Goal: Task Accomplishment & Management: Use online tool/utility

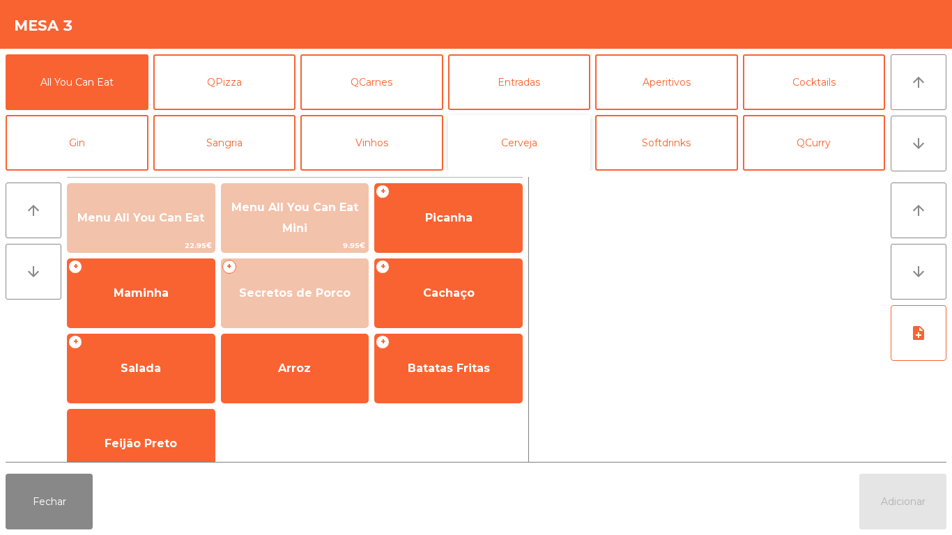
click at [535, 155] on button "Cerveja" at bounding box center [519, 143] width 143 height 56
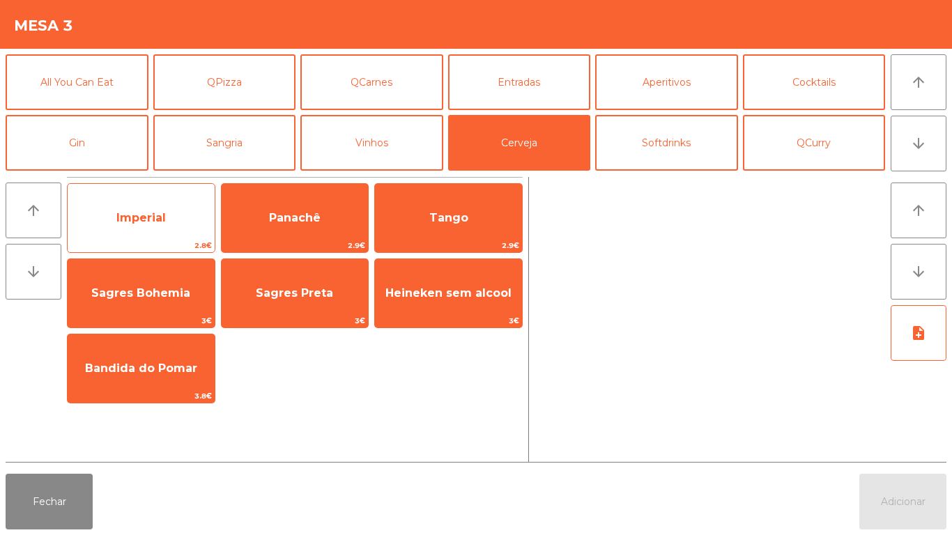
click at [141, 236] on span "Imperial" at bounding box center [141, 218] width 147 height 38
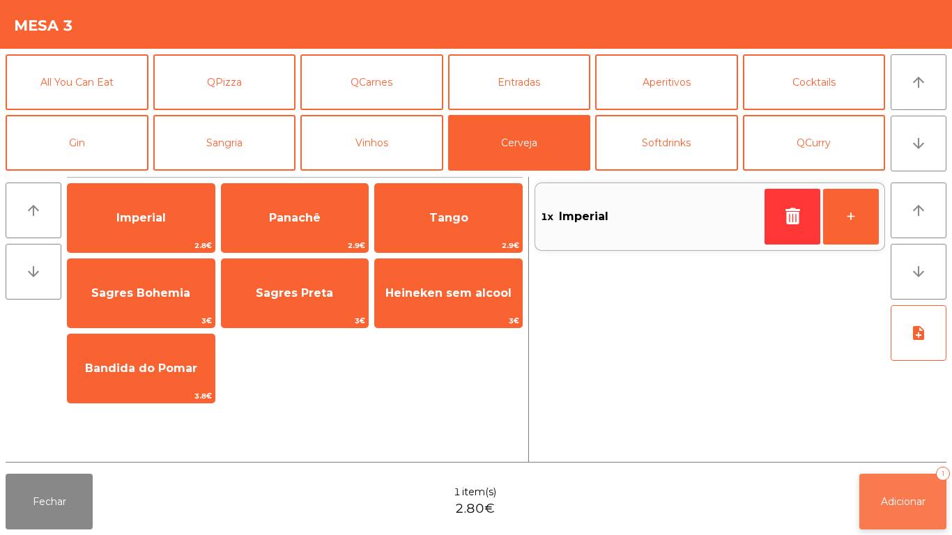
click at [861, 492] on button "Adicionar 1" at bounding box center [902, 502] width 87 height 56
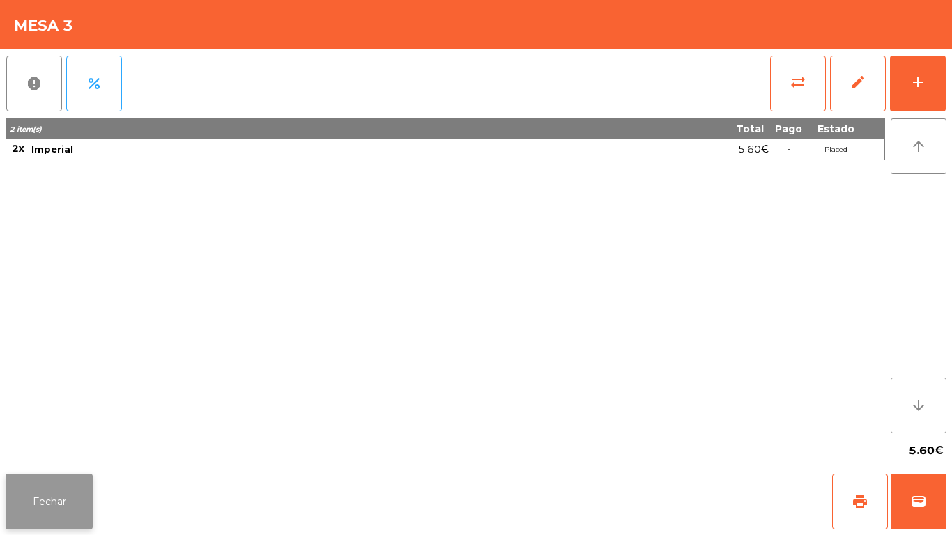
click at [71, 506] on button "Fechar" at bounding box center [49, 502] width 87 height 56
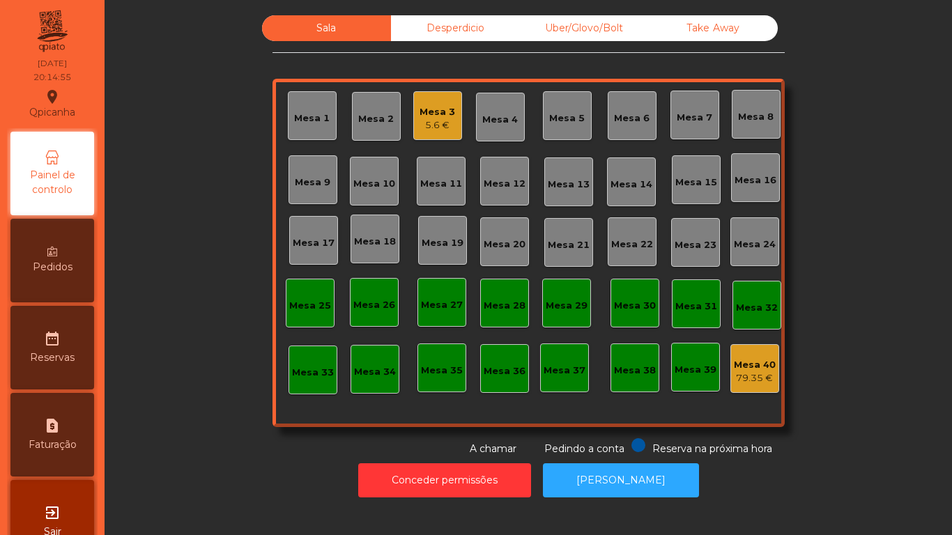
click at [441, 122] on div "5.6 €" at bounding box center [438, 125] width 36 height 14
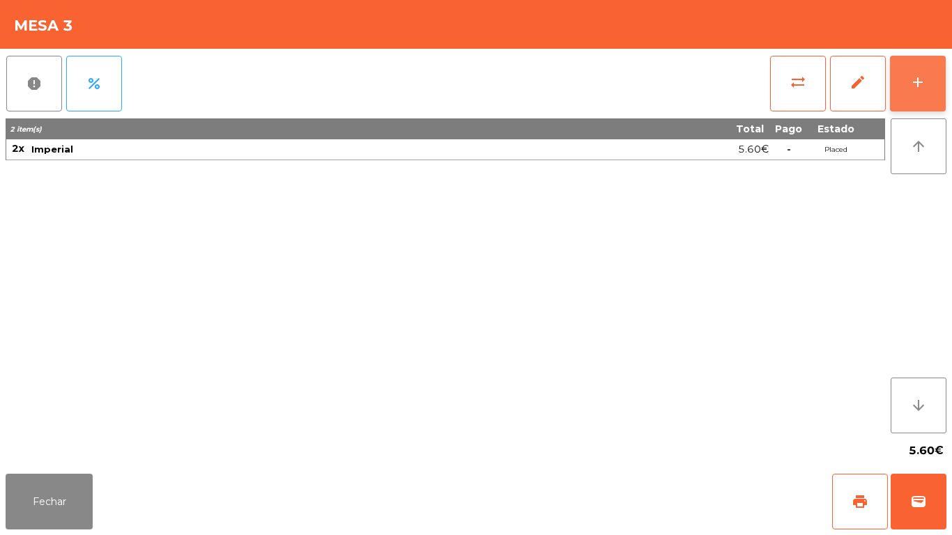
click at [912, 93] on button "add" at bounding box center [918, 84] width 56 height 56
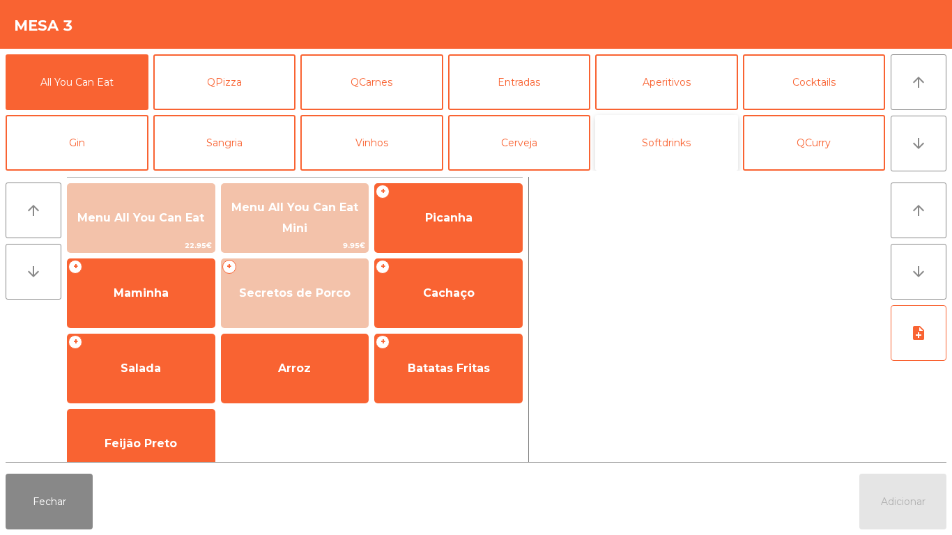
click at [646, 147] on button "Softdrinks" at bounding box center [666, 143] width 143 height 56
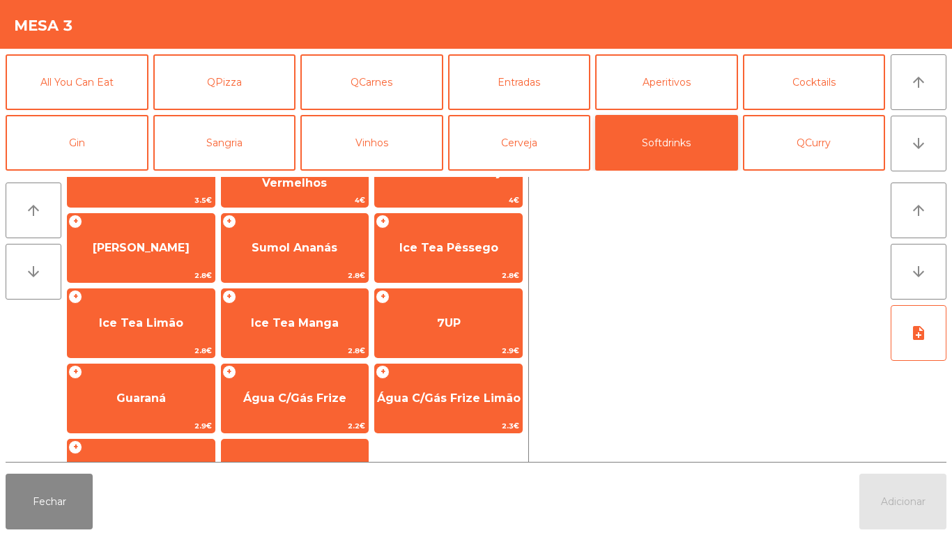
scroll to position [248, 0]
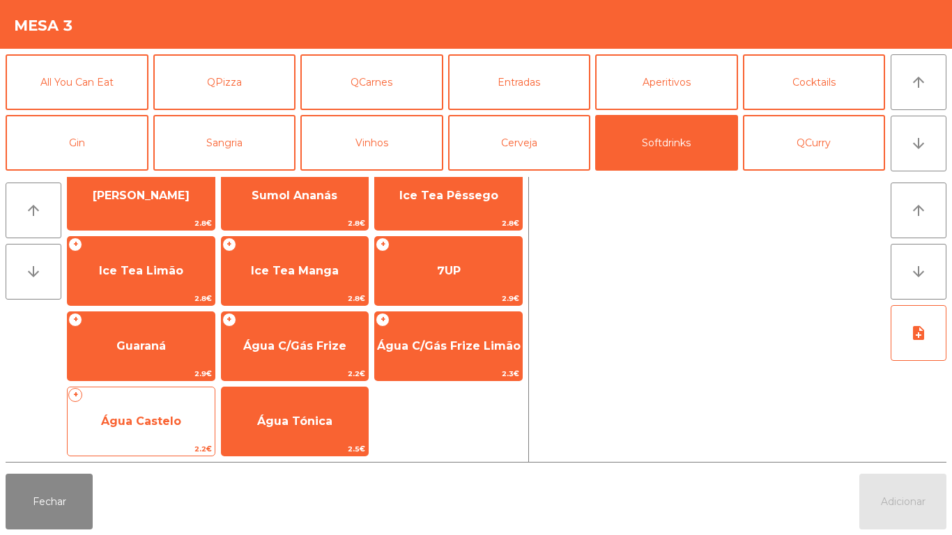
click at [155, 421] on span "Água Castelo" at bounding box center [141, 421] width 80 height 13
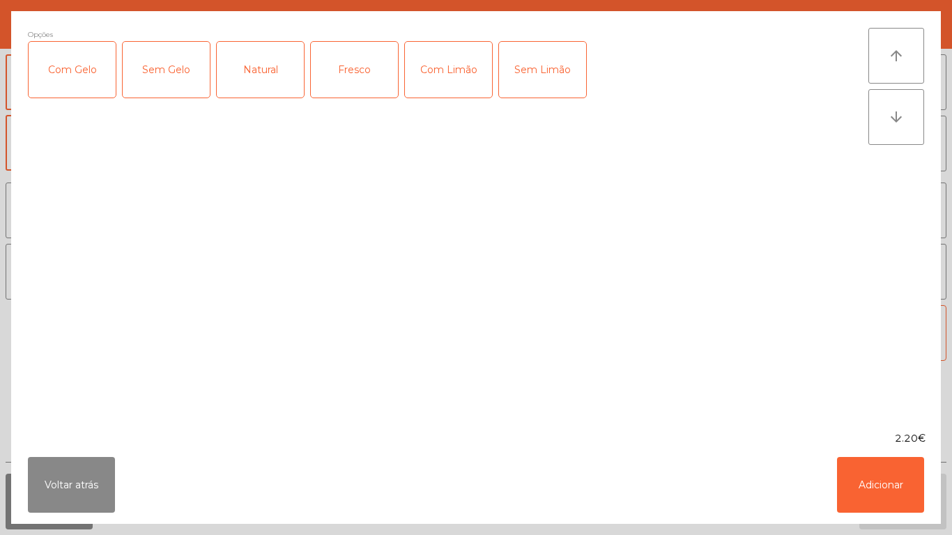
click at [81, 84] on div "Com Gelo" at bounding box center [72, 70] width 87 height 56
click at [457, 82] on div "Com Limão" at bounding box center [448, 70] width 87 height 56
click at [869, 484] on button "Adicionar" at bounding box center [880, 485] width 87 height 56
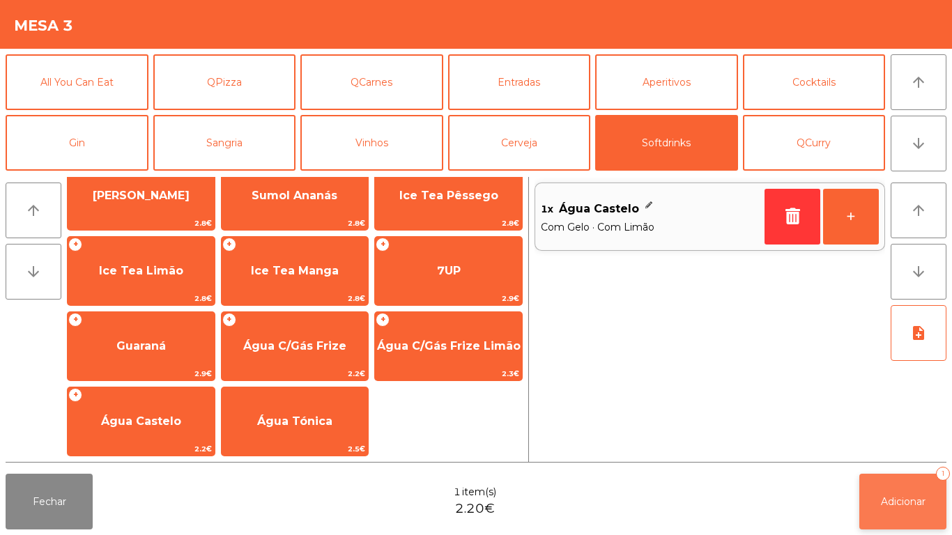
click at [882, 489] on button "Adicionar 1" at bounding box center [902, 502] width 87 height 56
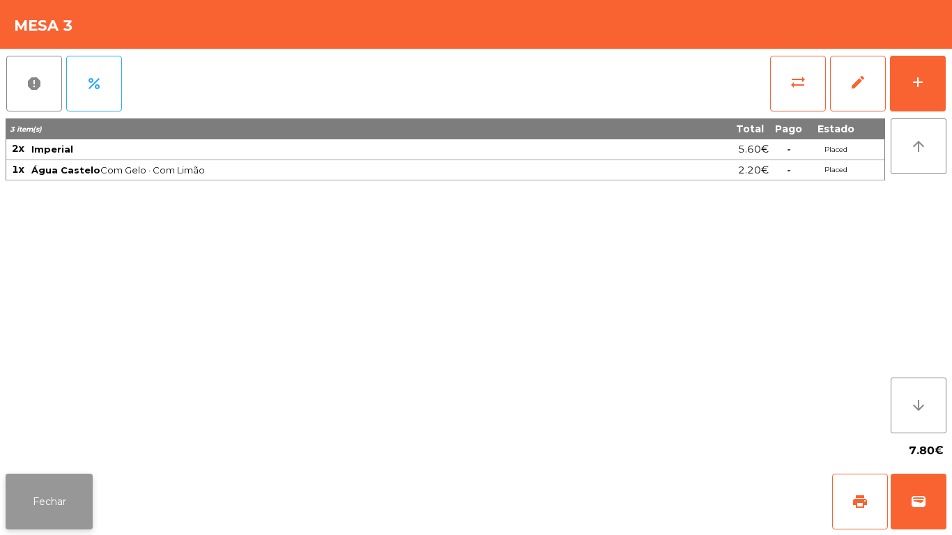
click at [59, 496] on button "Fechar" at bounding box center [49, 502] width 87 height 56
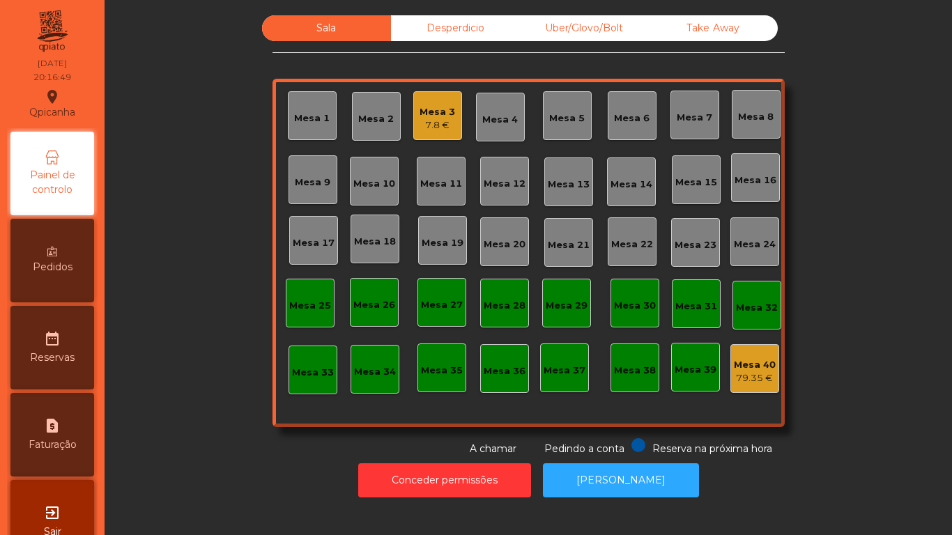
click at [374, 122] on div "Mesa 2" at bounding box center [376, 119] width 36 height 14
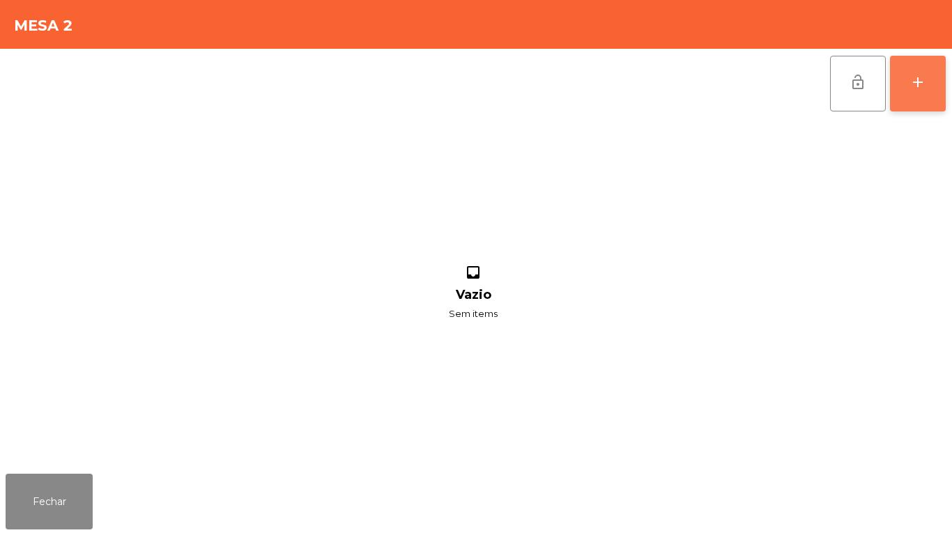
click at [916, 96] on button "add" at bounding box center [918, 84] width 56 height 56
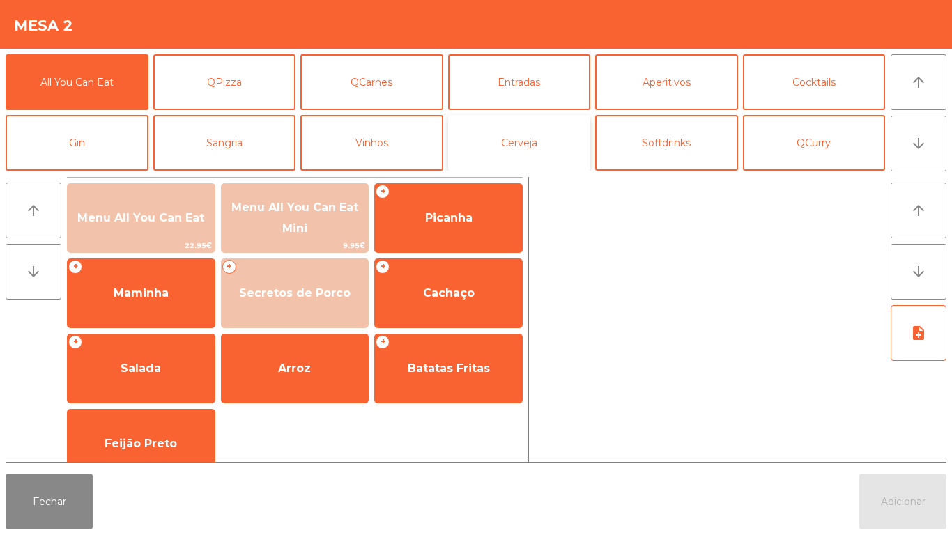
click at [535, 153] on button "Cerveja" at bounding box center [519, 143] width 143 height 56
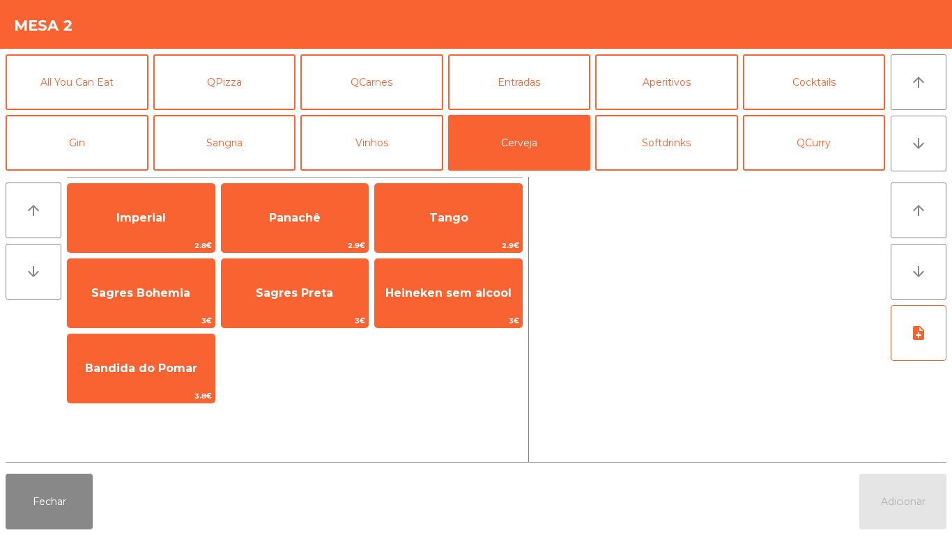
click at [515, 153] on button "Cerveja" at bounding box center [519, 143] width 143 height 56
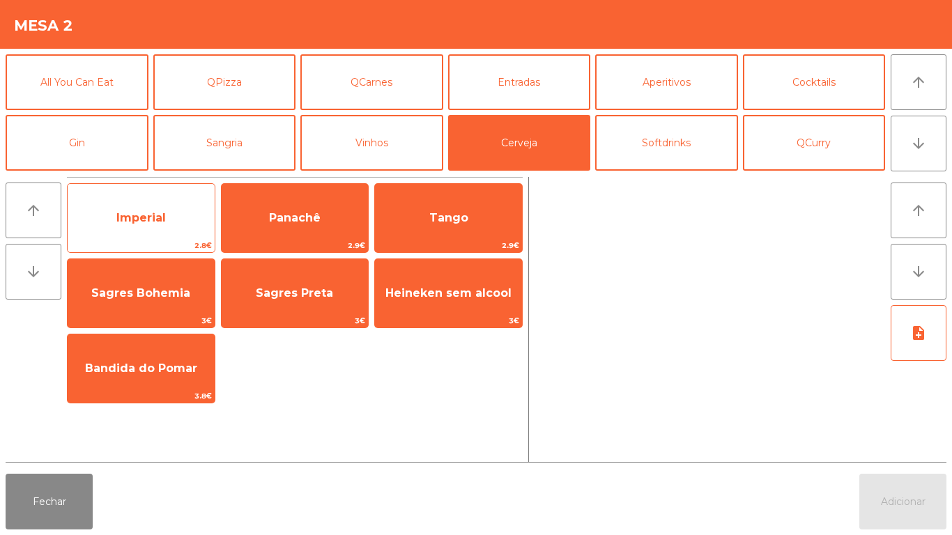
click at [160, 222] on span "Imperial" at bounding box center [140, 217] width 49 height 13
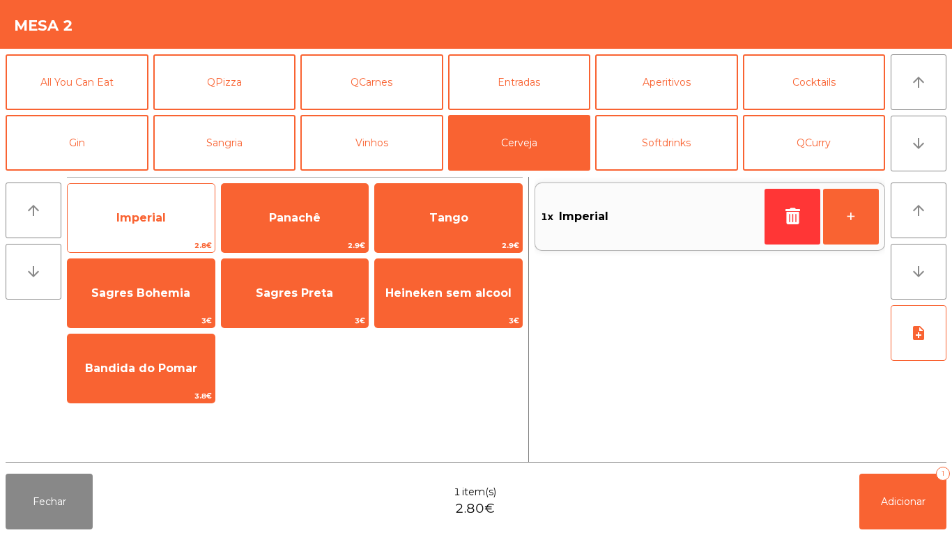
click at [153, 220] on span "Imperial" at bounding box center [140, 217] width 49 height 13
click at [153, 219] on span "Imperial" at bounding box center [140, 217] width 49 height 13
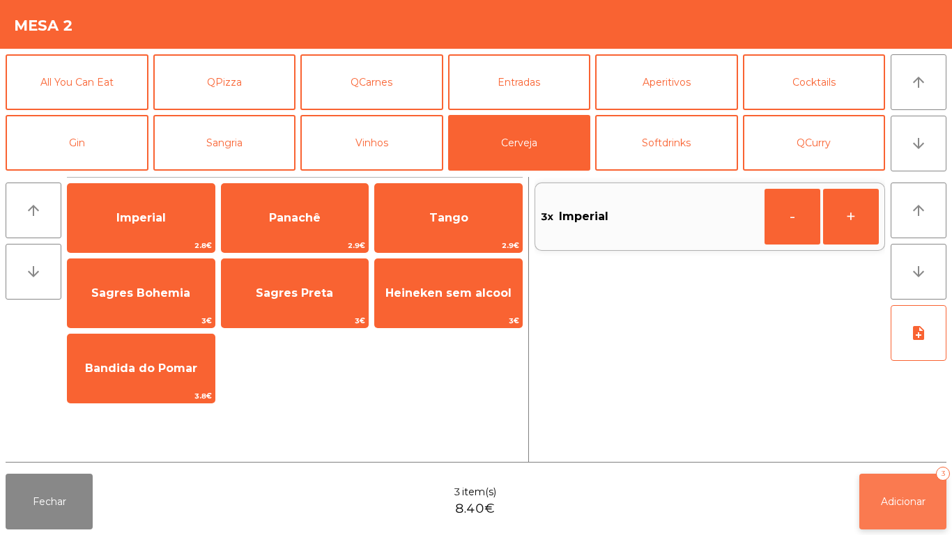
click at [887, 496] on span "Adicionar" at bounding box center [903, 502] width 45 height 13
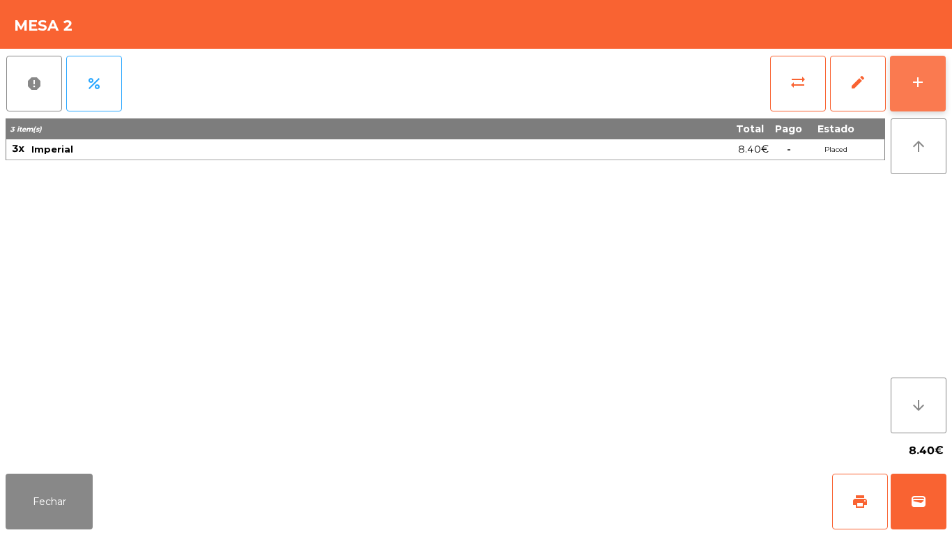
click at [917, 91] on button "add" at bounding box center [918, 84] width 56 height 56
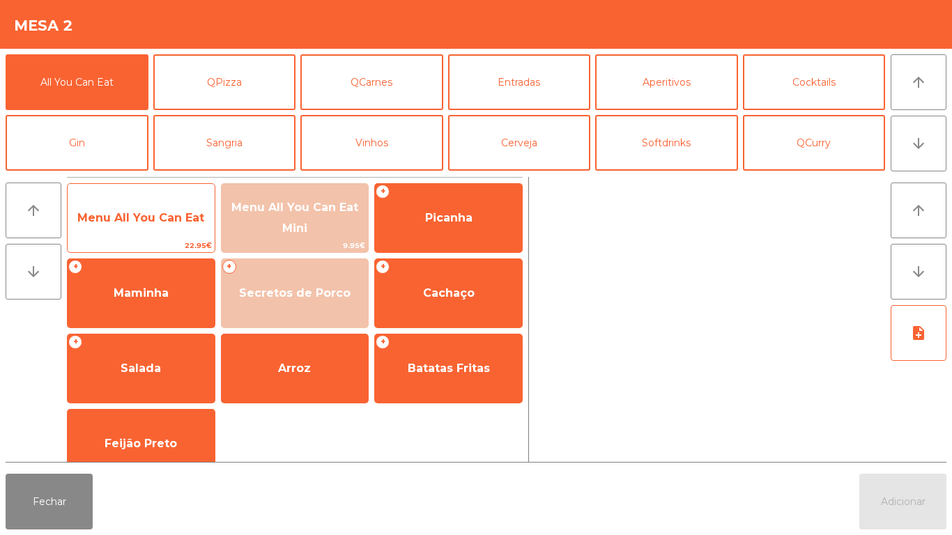
click at [144, 230] on span "Menu All You Can Eat" at bounding box center [141, 218] width 147 height 38
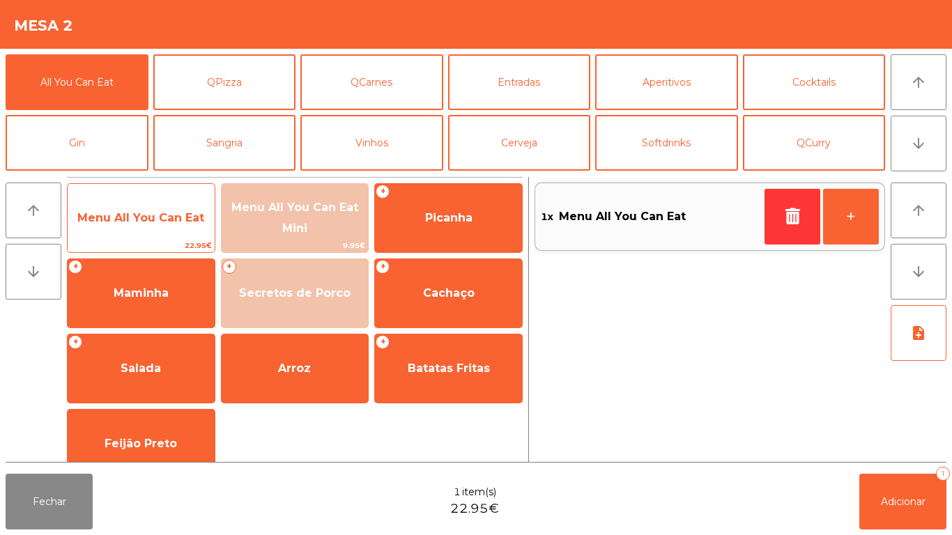
click at [151, 227] on span "Menu All You Can Eat" at bounding box center [141, 218] width 147 height 38
click at [148, 227] on span "Menu All You Can Eat" at bounding box center [141, 218] width 147 height 38
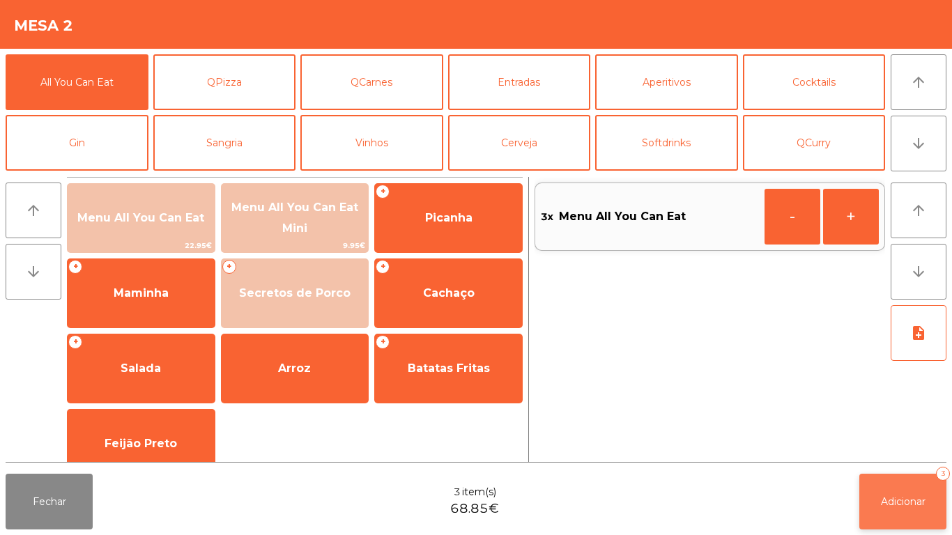
click at [878, 510] on button "Adicionar 3" at bounding box center [902, 502] width 87 height 56
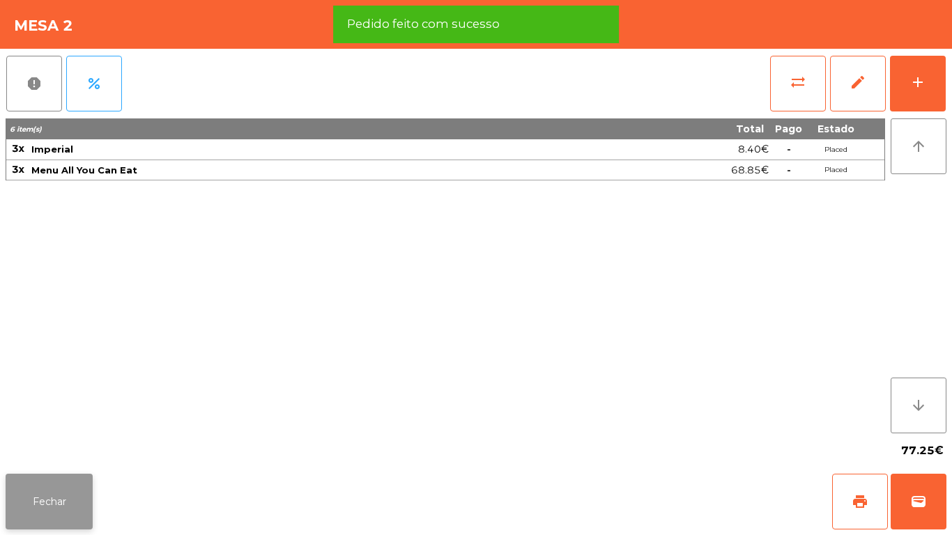
click at [71, 523] on button "Fechar" at bounding box center [49, 502] width 87 height 56
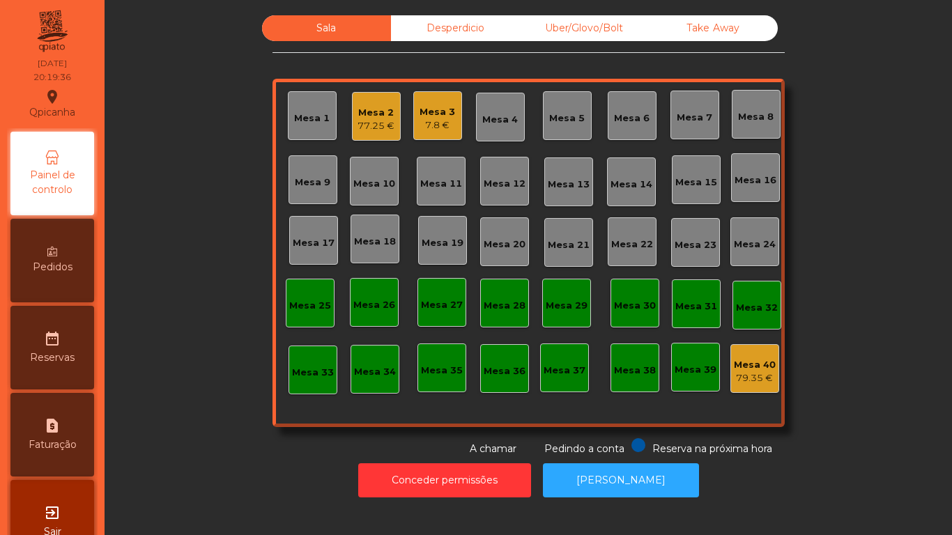
click at [439, 133] on div "Mesa 3 7.8 €" at bounding box center [437, 115] width 49 height 49
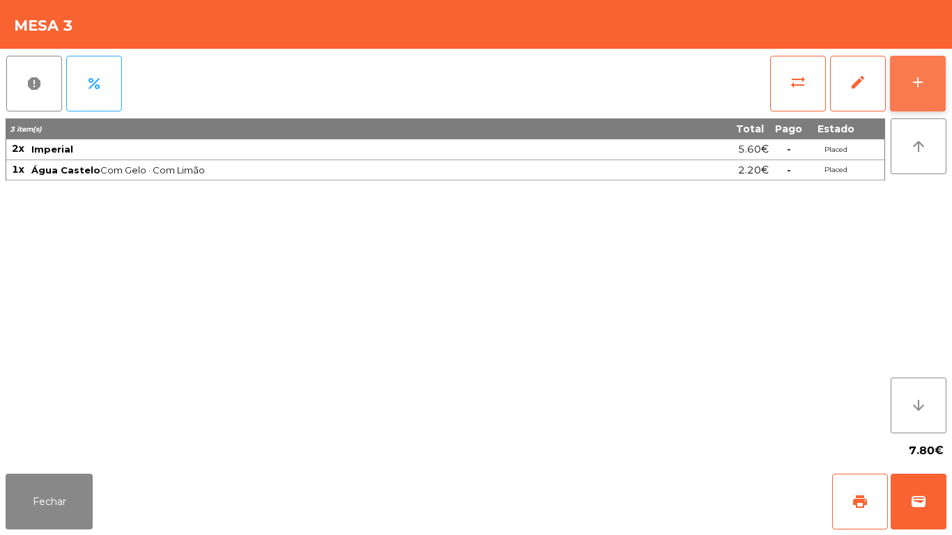
click at [917, 92] on button "add" at bounding box center [918, 84] width 56 height 56
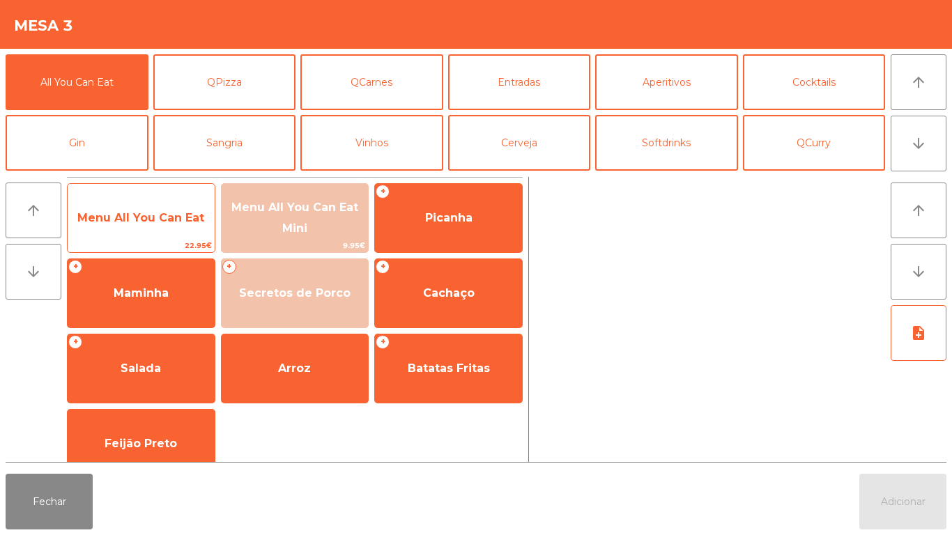
click at [137, 220] on span "Menu All You Can Eat" at bounding box center [140, 217] width 127 height 13
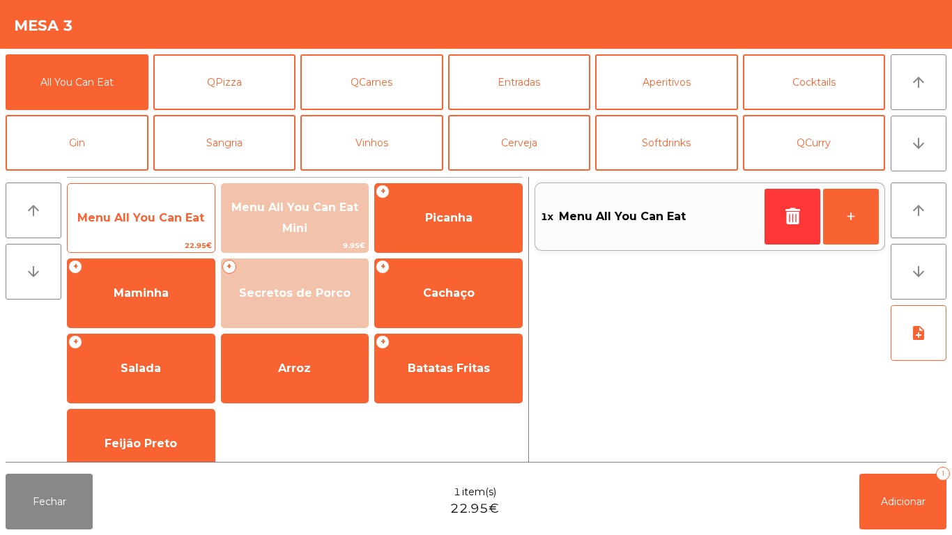
click at [131, 222] on span "Menu All You Can Eat" at bounding box center [140, 217] width 127 height 13
click at [150, 228] on span "Menu All You Can Eat" at bounding box center [141, 218] width 147 height 38
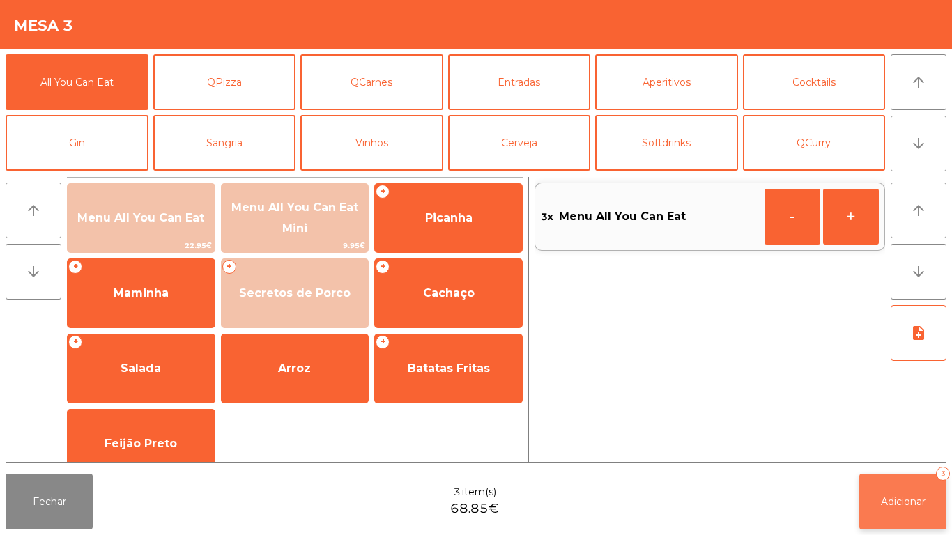
click at [889, 491] on button "Adicionar 3" at bounding box center [902, 502] width 87 height 56
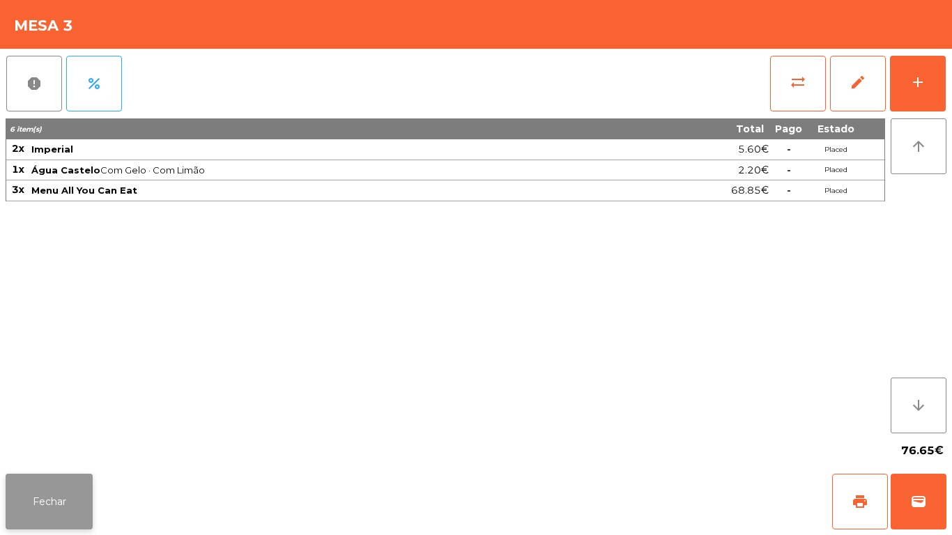
click at [50, 502] on button "Fechar" at bounding box center [49, 502] width 87 height 56
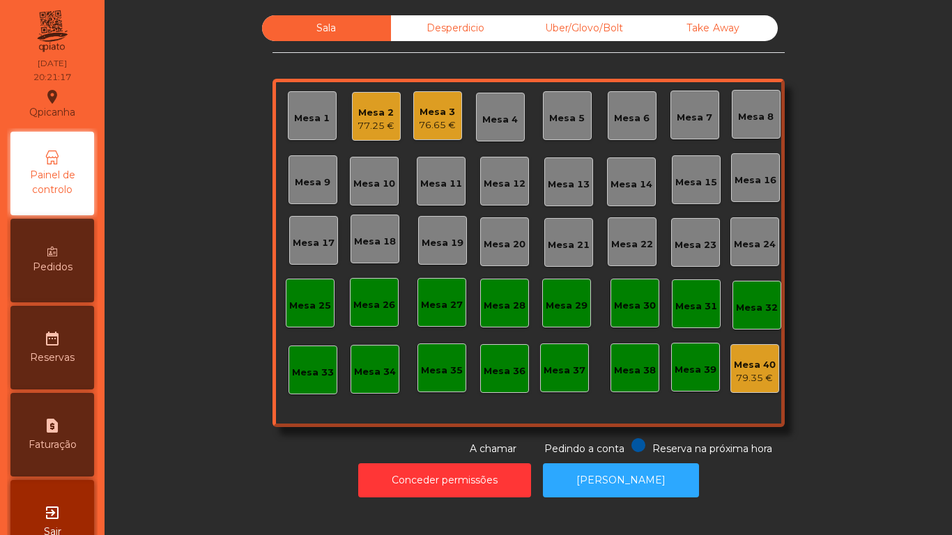
click at [383, 130] on div "77.25 €" at bounding box center [376, 126] width 37 height 14
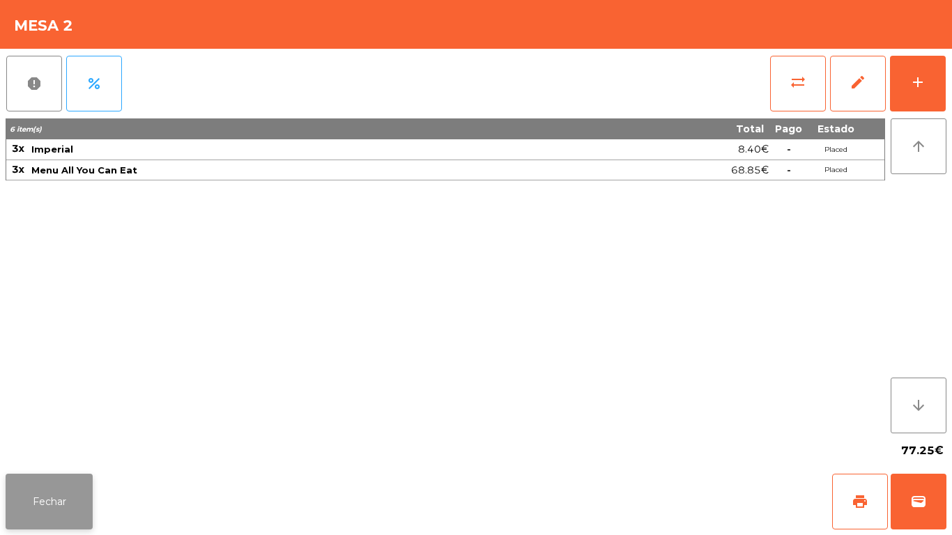
click at [48, 491] on button "Fechar" at bounding box center [49, 502] width 87 height 56
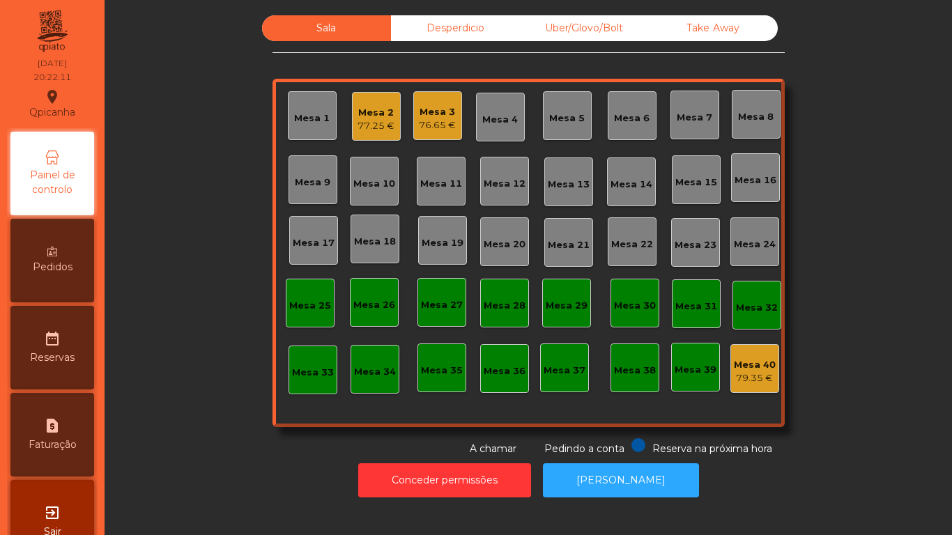
click at [447, 104] on div "Mesa 3 76.65 €" at bounding box center [437, 116] width 37 height 33
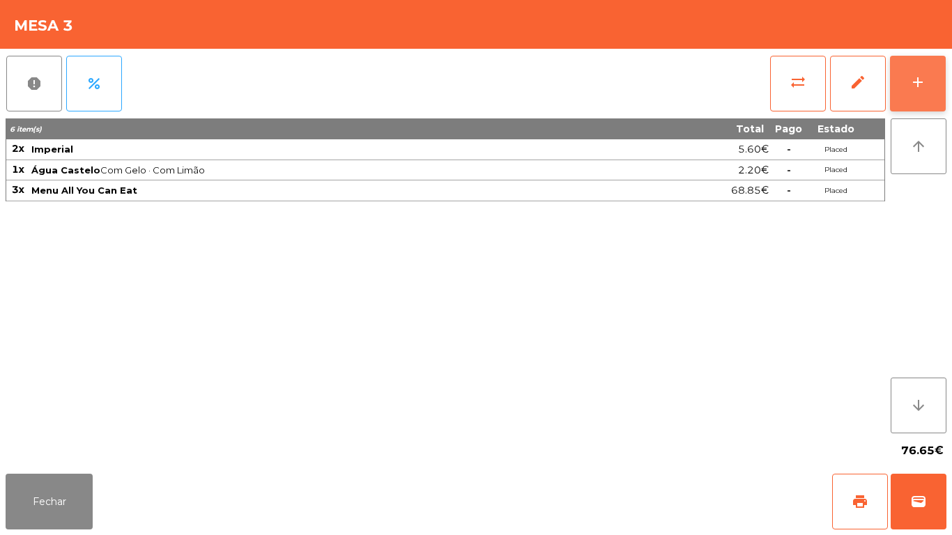
click at [937, 87] on button "add" at bounding box center [918, 84] width 56 height 56
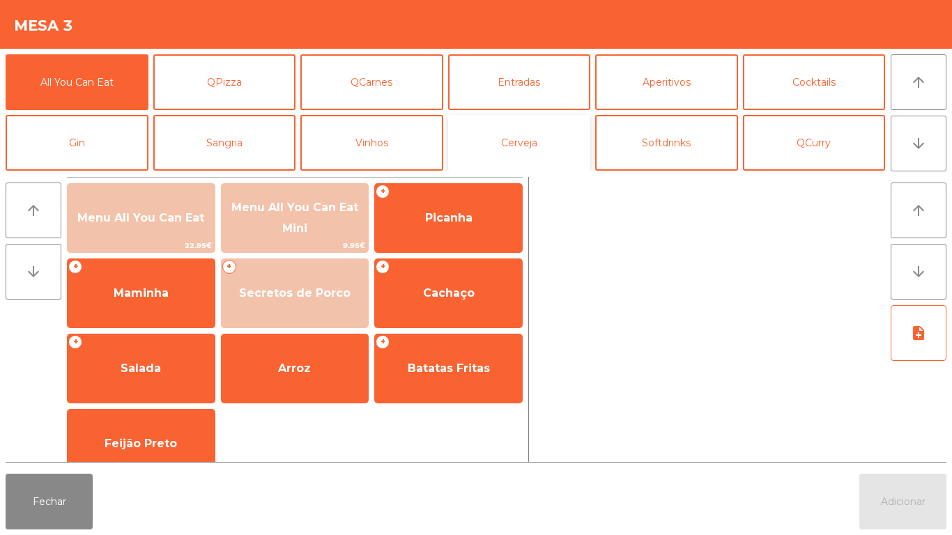
click at [526, 153] on button "Cerveja" at bounding box center [519, 143] width 143 height 56
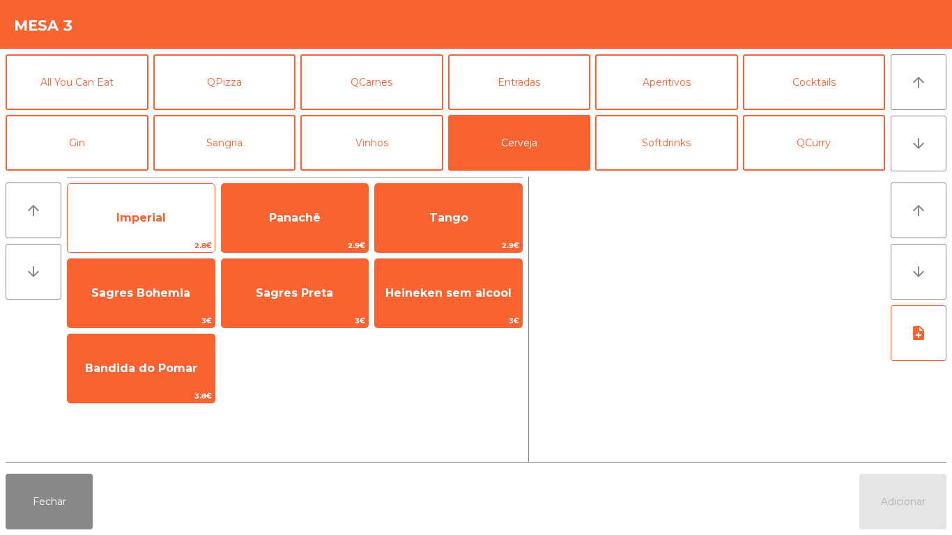
click at [165, 222] on span "Imperial" at bounding box center [140, 217] width 49 height 13
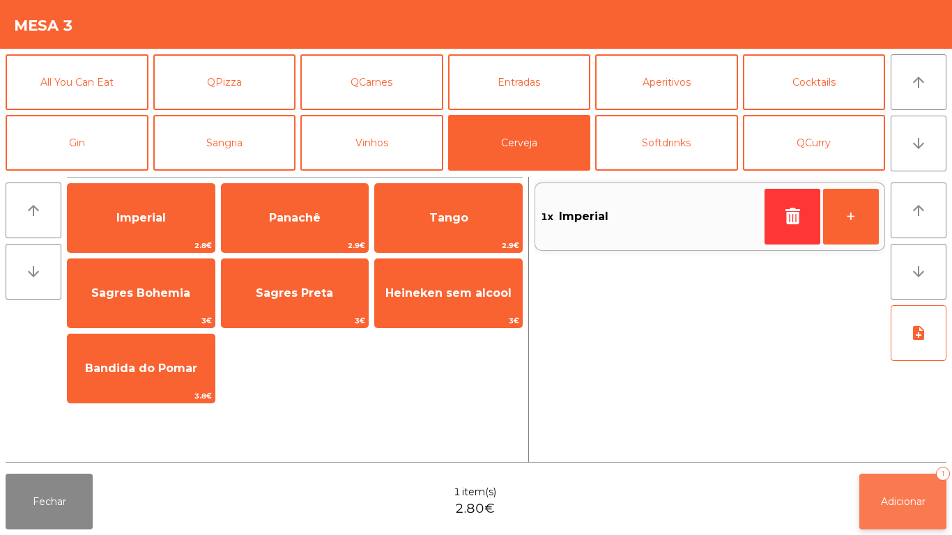
click at [881, 505] on span "Adicionar" at bounding box center [903, 502] width 45 height 13
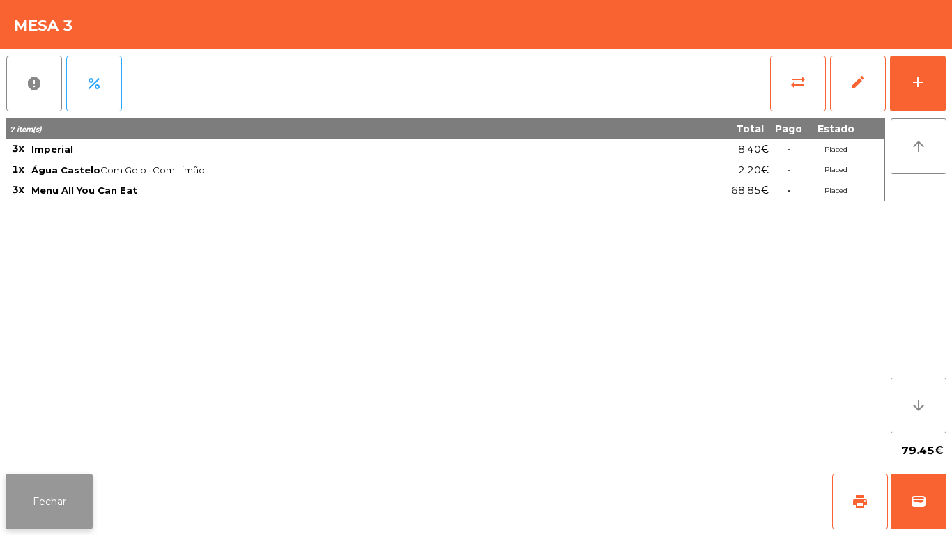
click at [60, 496] on button "Fechar" at bounding box center [49, 502] width 87 height 56
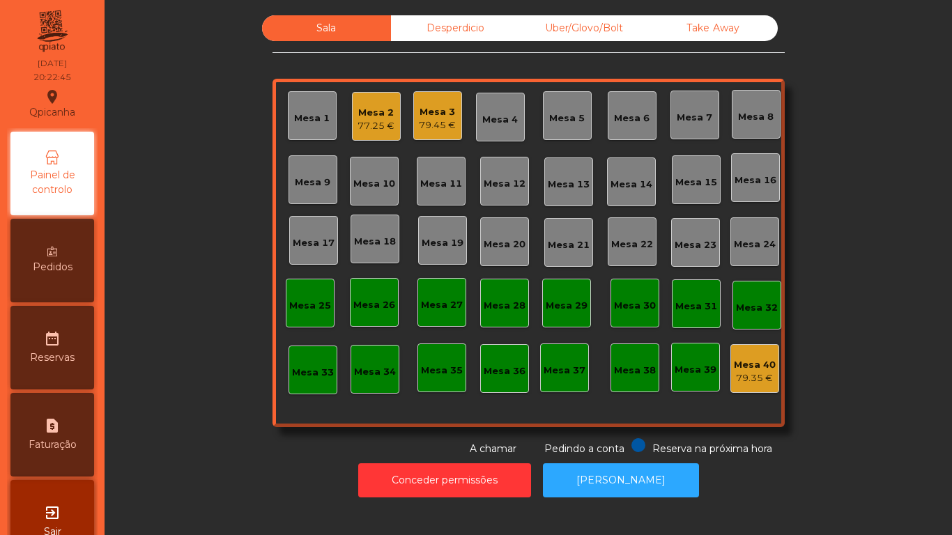
click at [370, 115] on div "Mesa 2" at bounding box center [376, 113] width 37 height 14
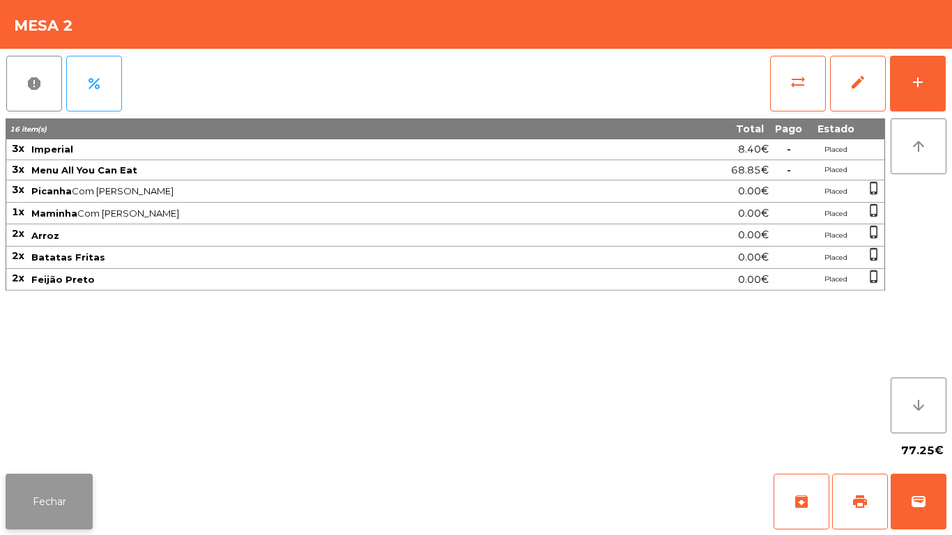
click at [54, 495] on button "Fechar" at bounding box center [49, 502] width 87 height 56
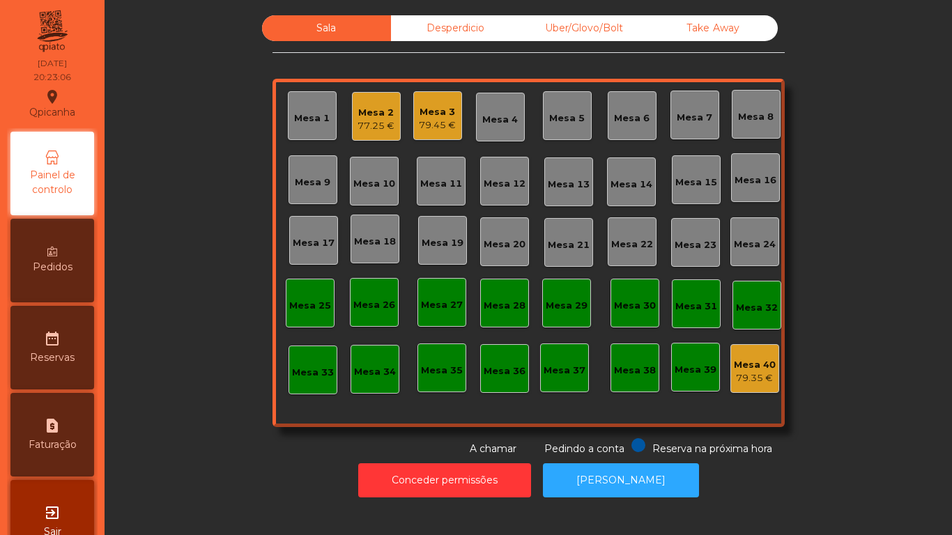
click at [438, 128] on div "79.45 €" at bounding box center [437, 125] width 37 height 14
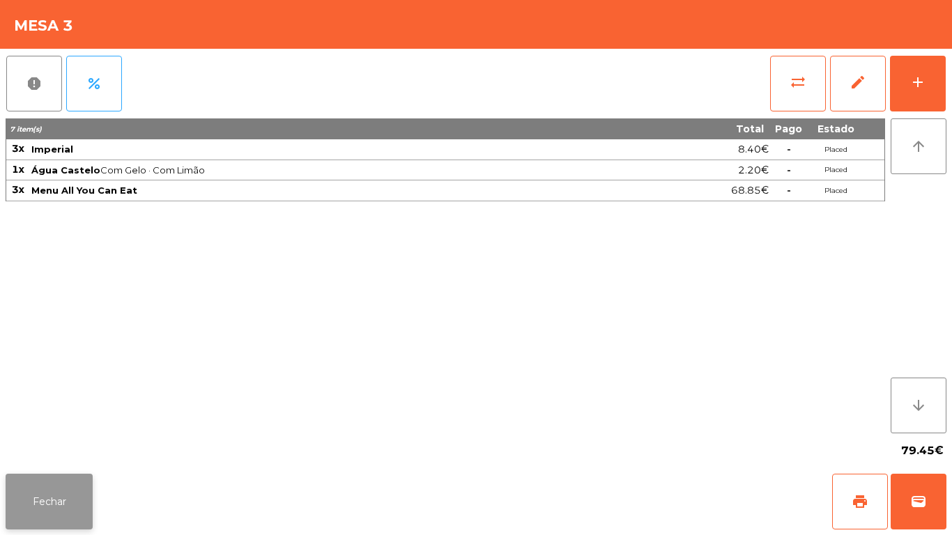
click at [78, 477] on button "Fechar" at bounding box center [49, 502] width 87 height 56
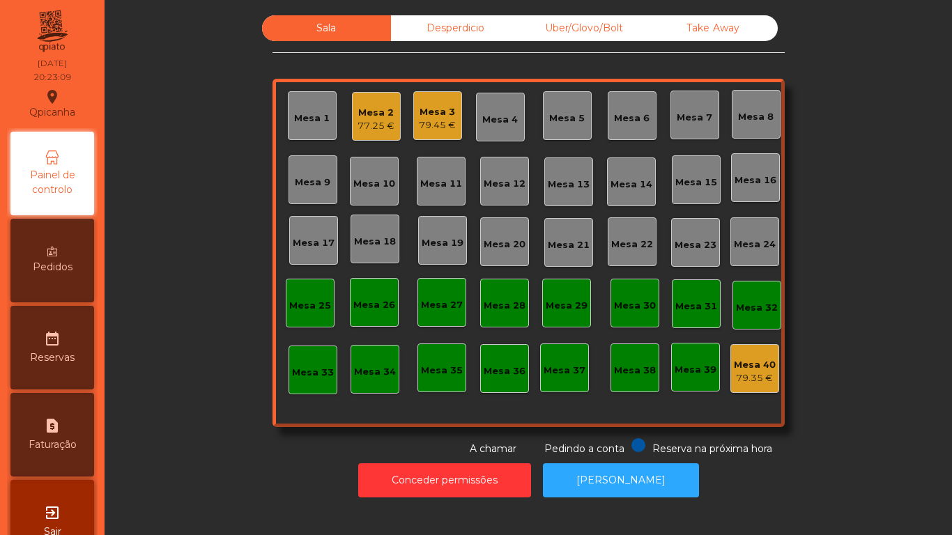
click at [377, 122] on div "77.25 €" at bounding box center [376, 126] width 37 height 14
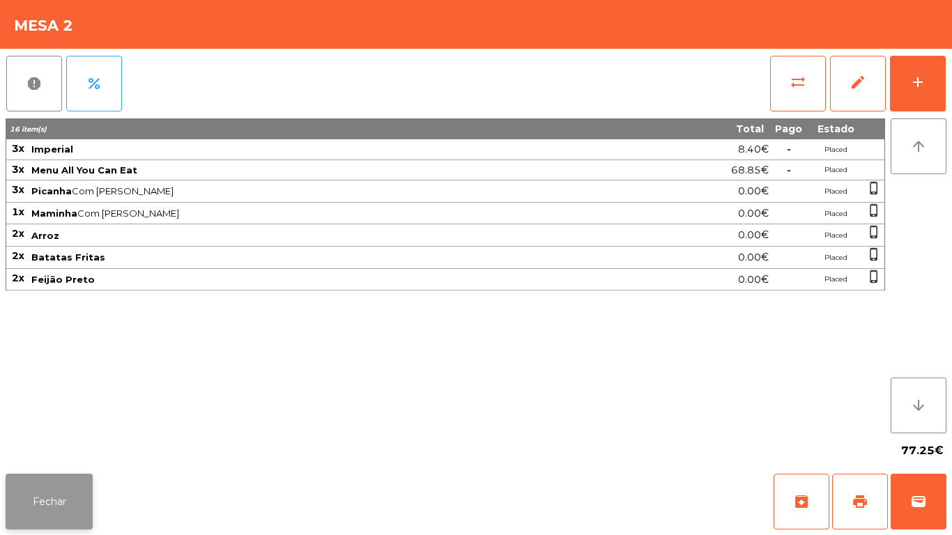
click at [52, 477] on button "Fechar" at bounding box center [49, 502] width 87 height 56
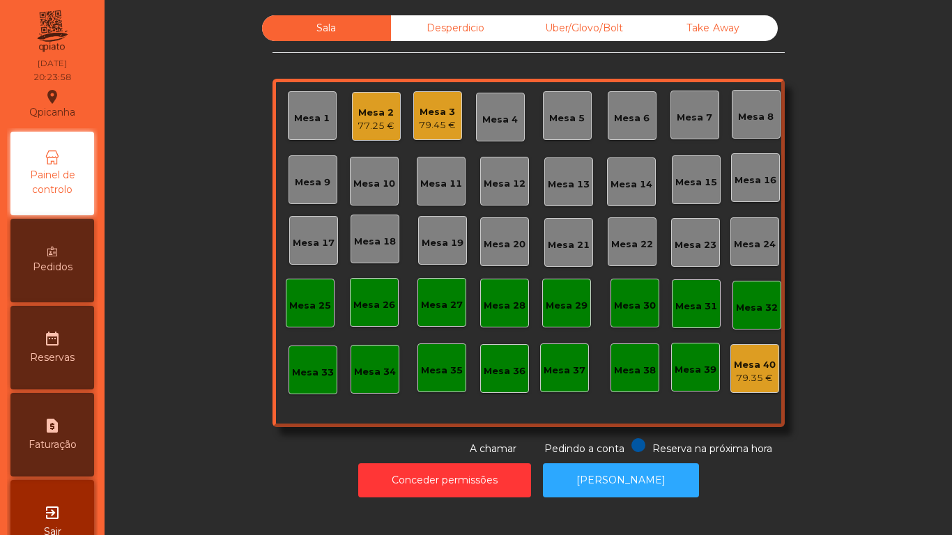
click at [438, 114] on div "Mesa 3" at bounding box center [437, 112] width 37 height 14
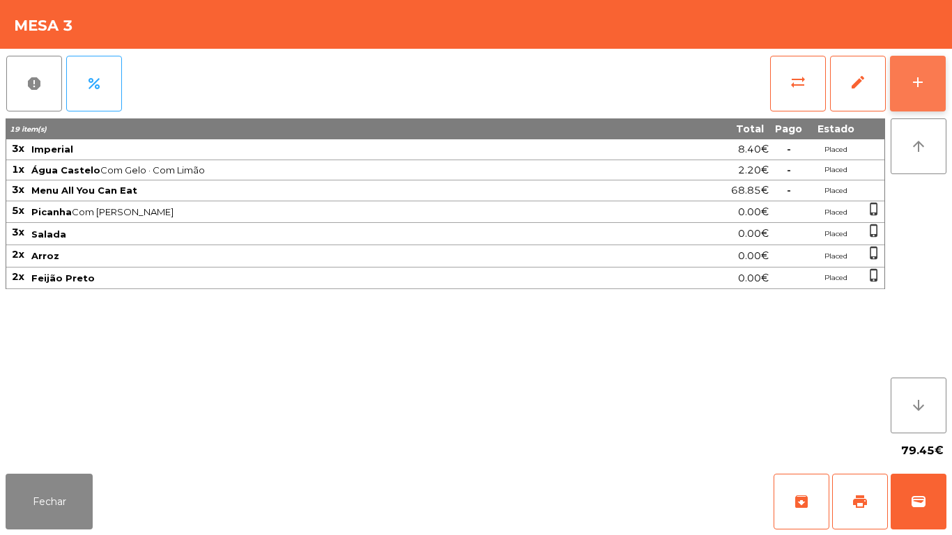
click at [916, 94] on button "add" at bounding box center [918, 84] width 56 height 56
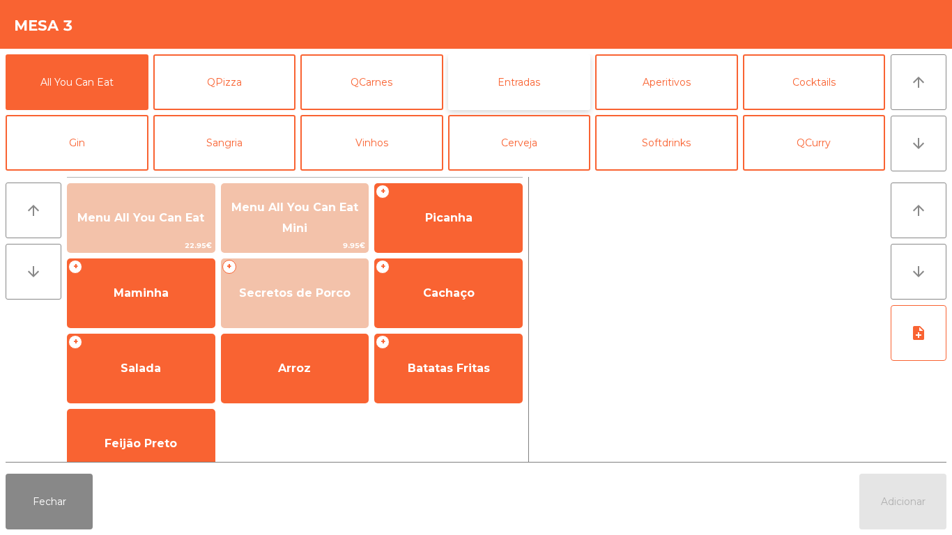
click at [524, 86] on button "Entradas" at bounding box center [519, 82] width 143 height 56
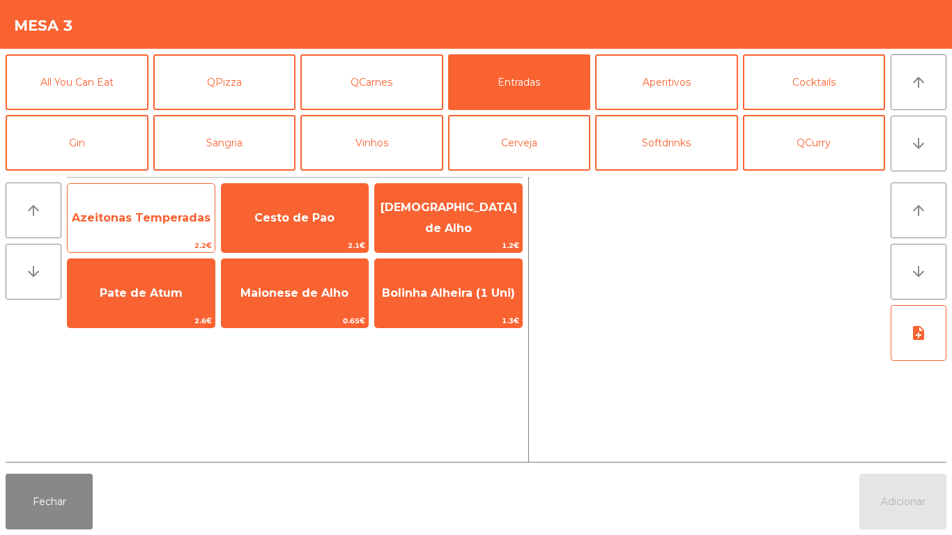
click at [125, 223] on span "Azeitonas Temperadas" at bounding box center [141, 217] width 139 height 13
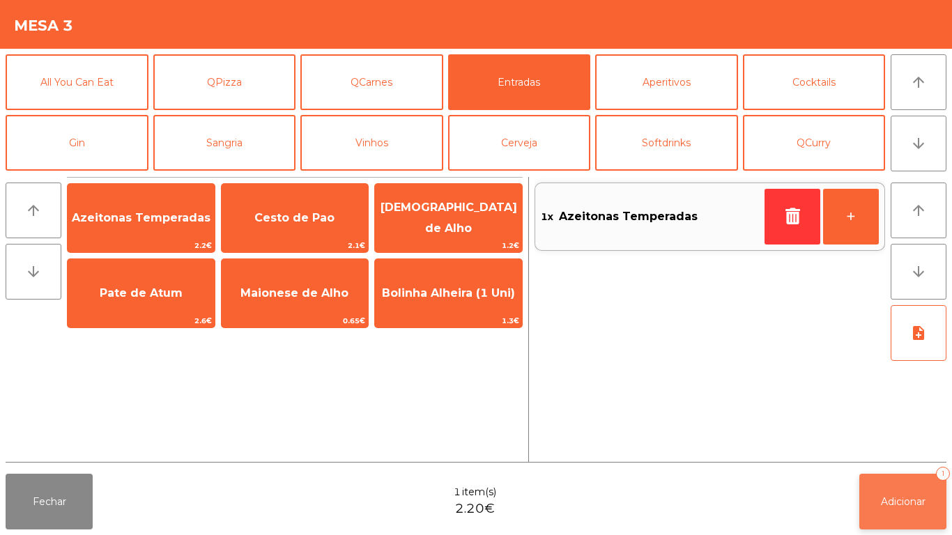
click at [899, 516] on button "Adicionar 1" at bounding box center [902, 502] width 87 height 56
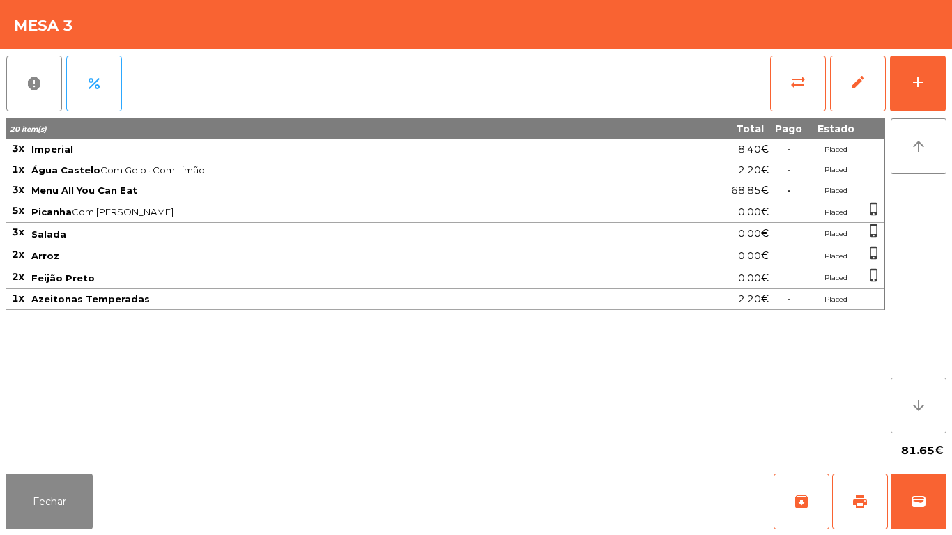
click at [2, 519] on div "Fechar archive print wallet" at bounding box center [476, 501] width 952 height 67
click at [55, 500] on button "Fechar" at bounding box center [49, 502] width 87 height 56
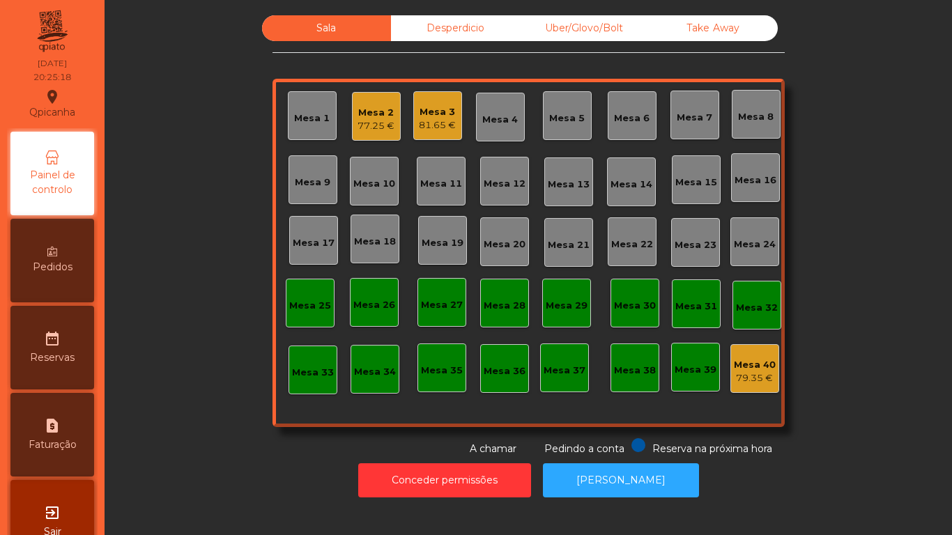
click at [422, 134] on div "Mesa 3 81.65 €" at bounding box center [437, 115] width 49 height 49
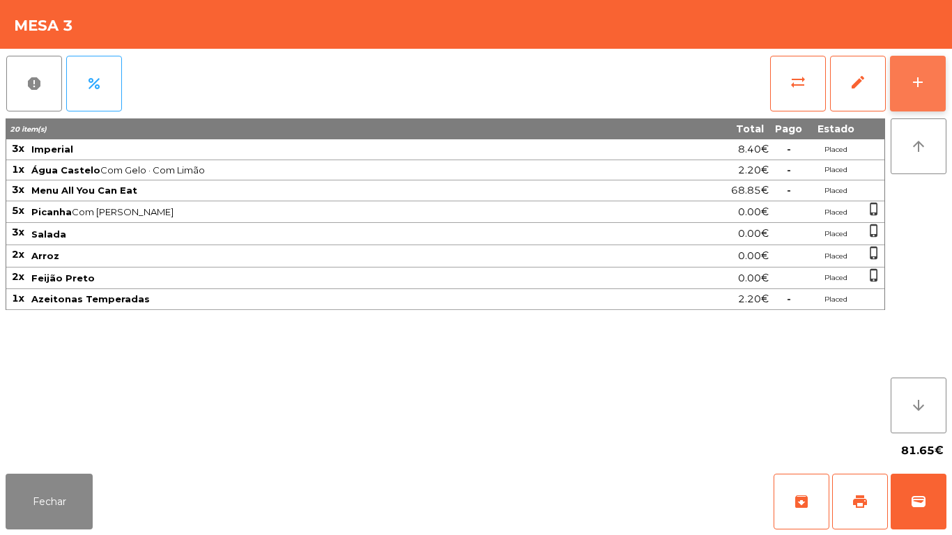
click at [915, 95] on button "add" at bounding box center [918, 84] width 56 height 56
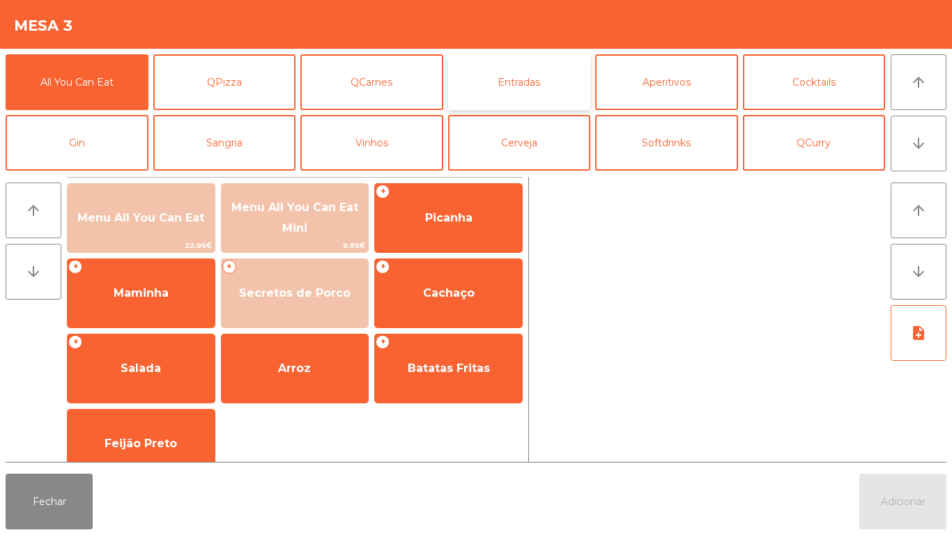
click at [547, 84] on button "Entradas" at bounding box center [519, 82] width 143 height 56
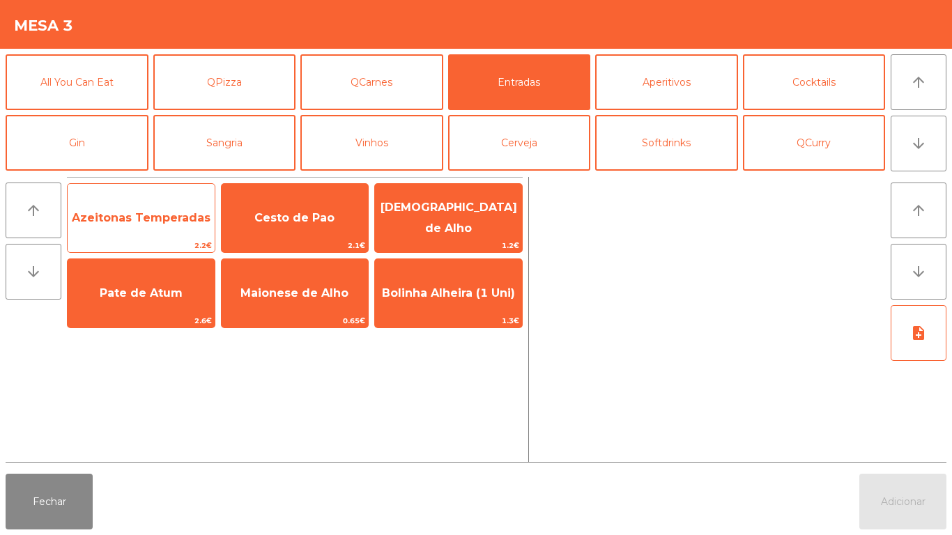
click at [185, 210] on span "Azeitonas Temperadas" at bounding box center [141, 218] width 147 height 38
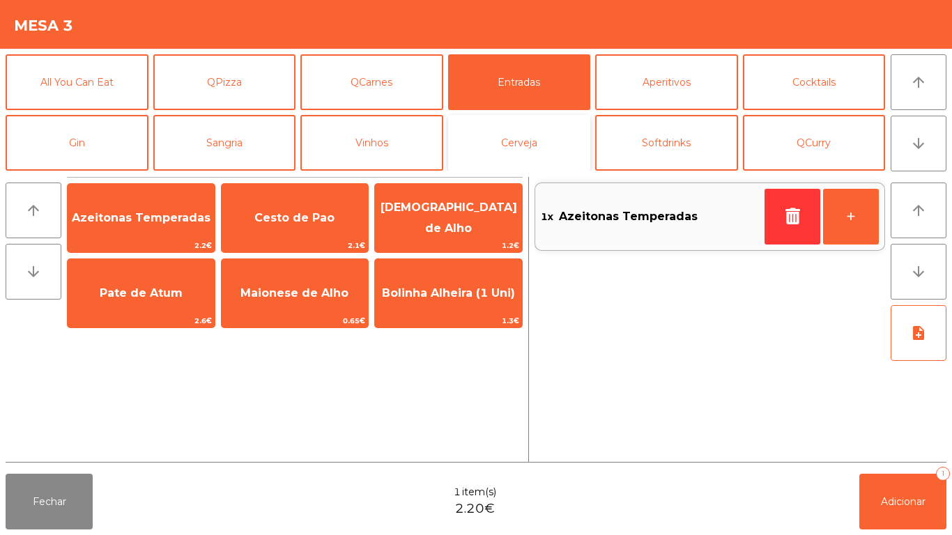
click at [540, 146] on button "Cerveja" at bounding box center [519, 143] width 143 height 56
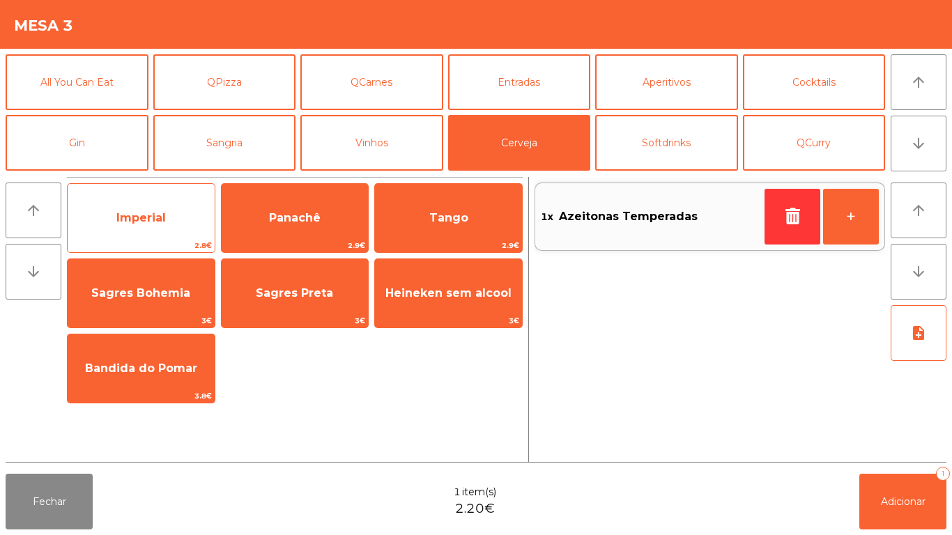
click at [174, 216] on span "Imperial" at bounding box center [141, 218] width 147 height 38
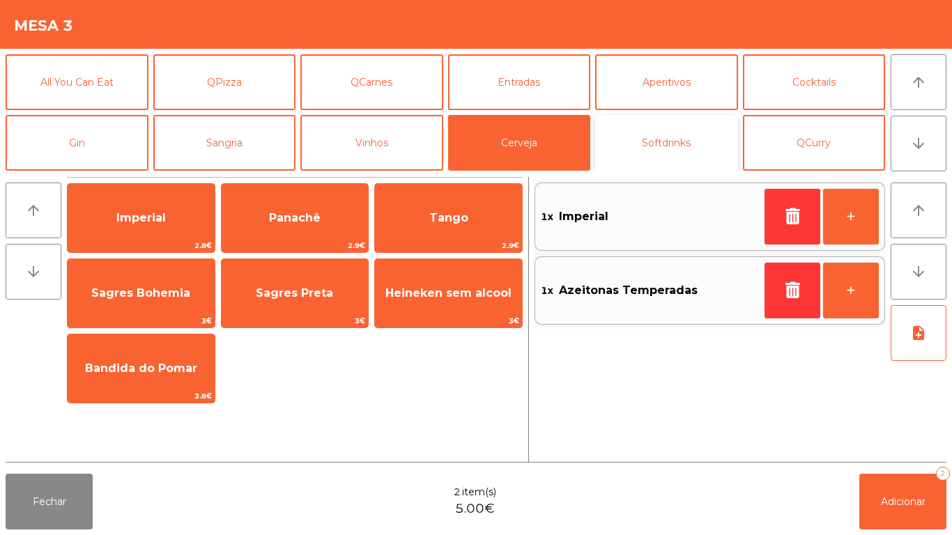
click at [683, 144] on button "Softdrinks" at bounding box center [666, 143] width 143 height 56
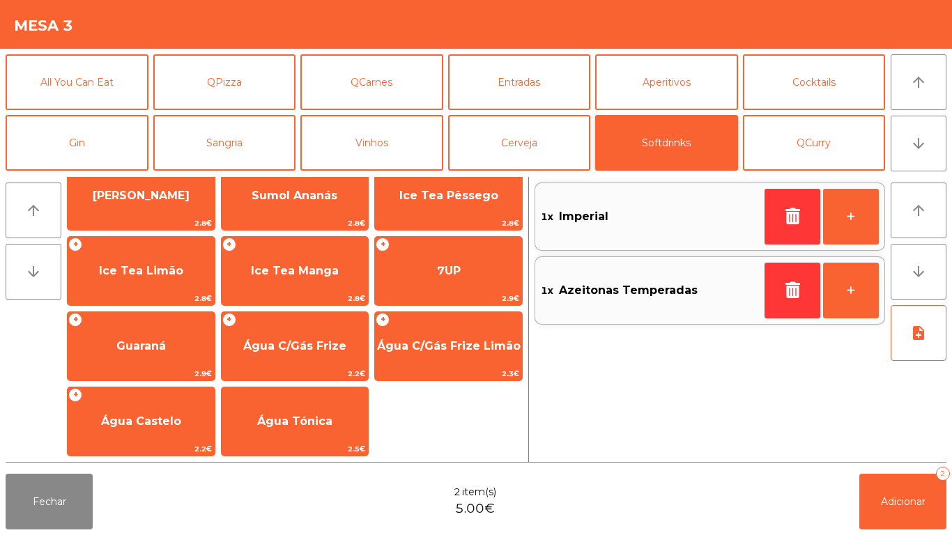
scroll to position [247, 0]
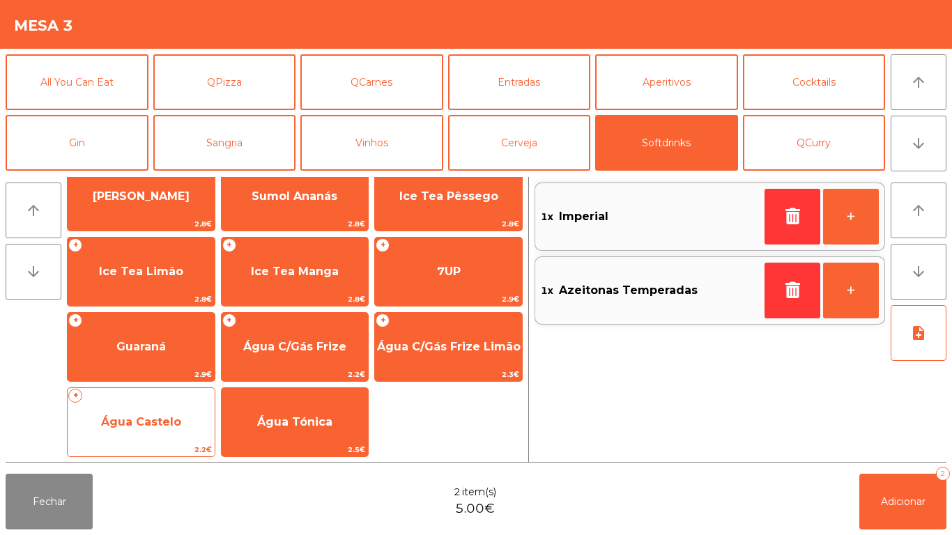
click at [167, 406] on span "Água Castelo" at bounding box center [141, 423] width 147 height 38
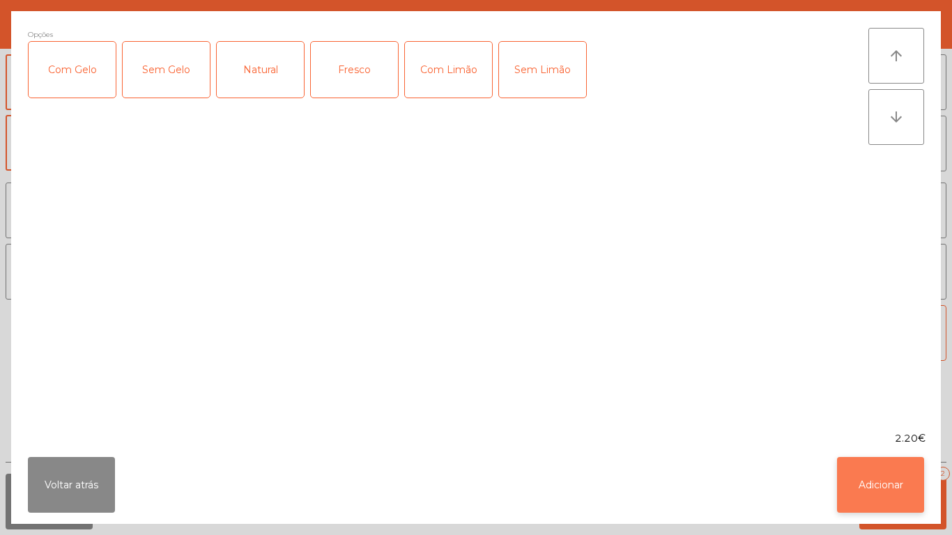
click at [891, 491] on button "Adicionar" at bounding box center [880, 485] width 87 height 56
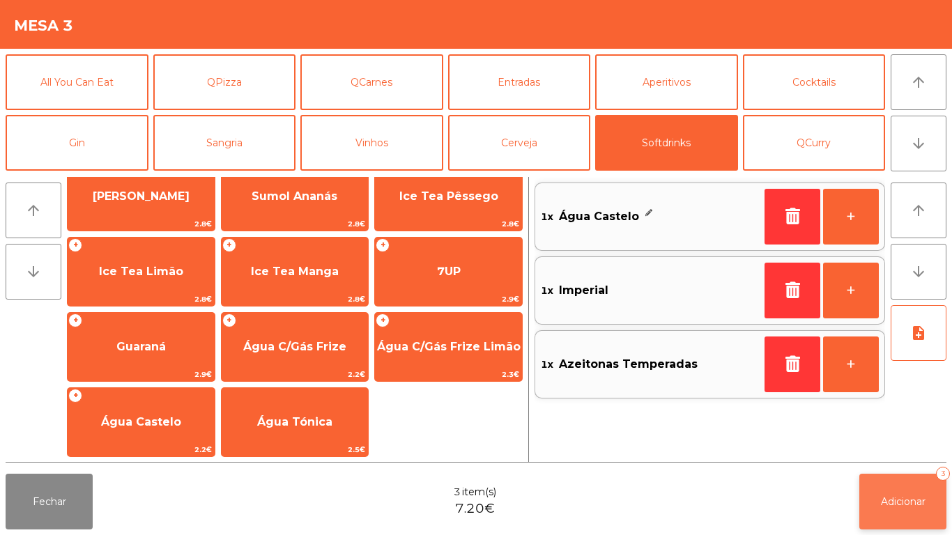
click at [916, 509] on button "Adicionar 3" at bounding box center [902, 502] width 87 height 56
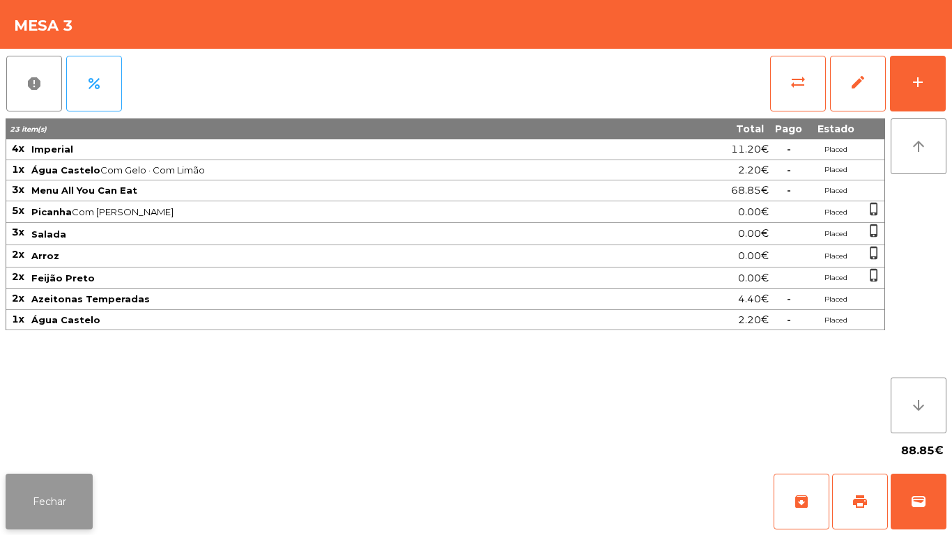
click at [60, 500] on button "Fechar" at bounding box center [49, 502] width 87 height 56
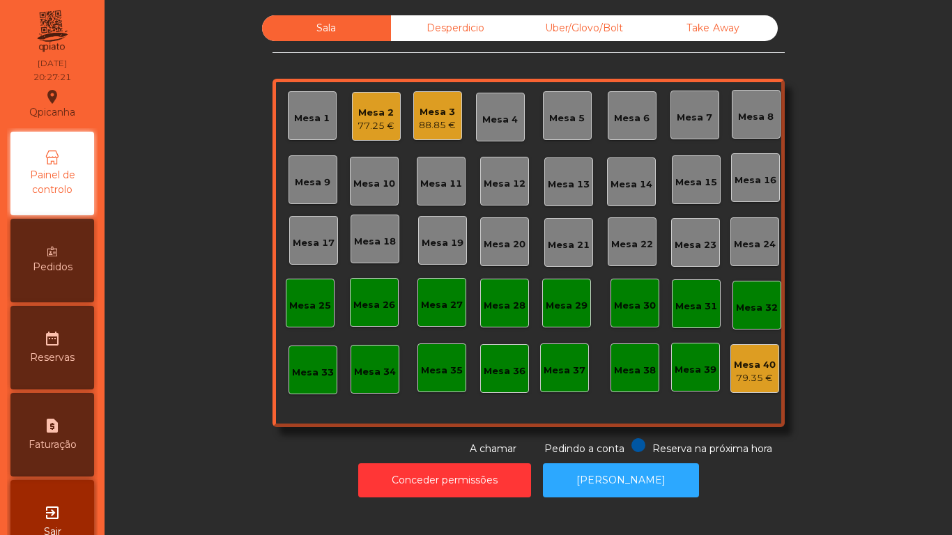
click at [72, 269] on span "Pedidos" at bounding box center [53, 267] width 40 height 15
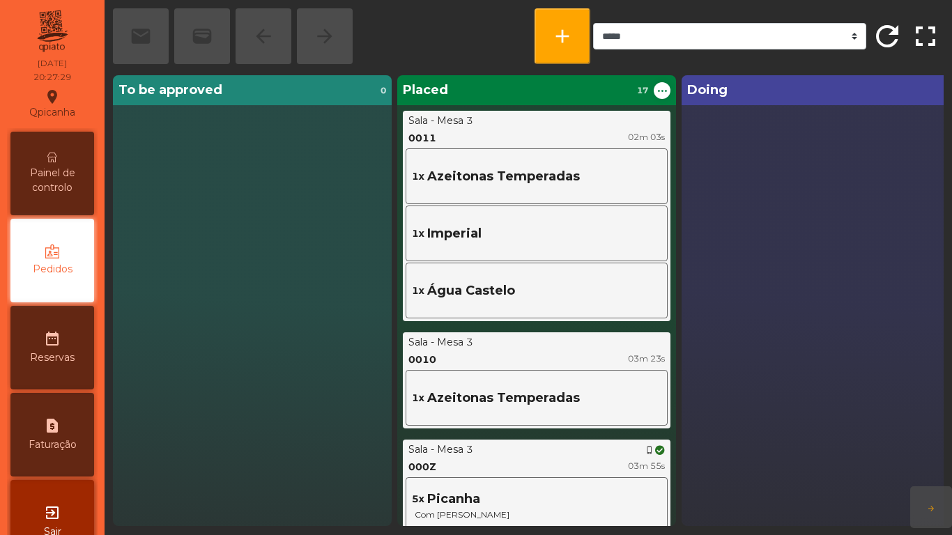
click at [62, 174] on span "Painel de controlo" at bounding box center [52, 180] width 77 height 29
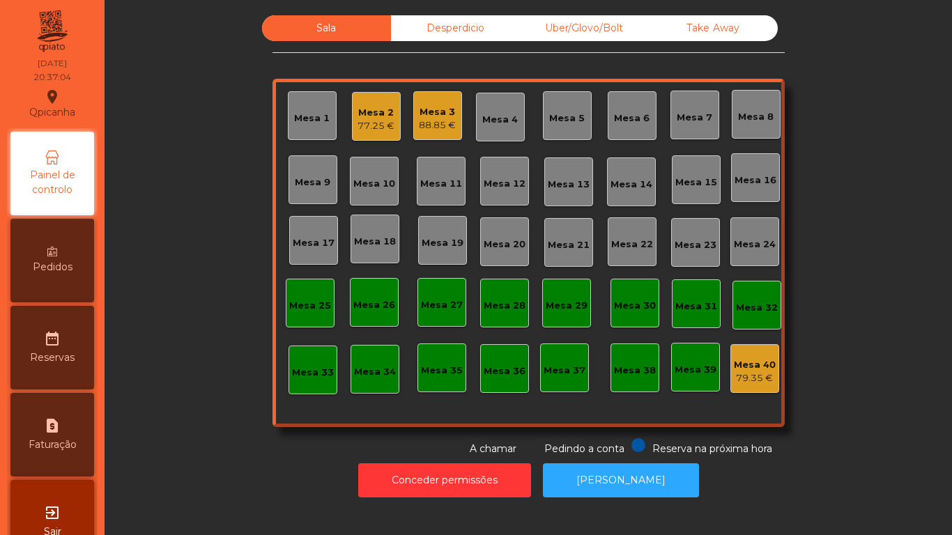
click at [307, 187] on div "Mesa 9" at bounding box center [313, 183] width 36 height 14
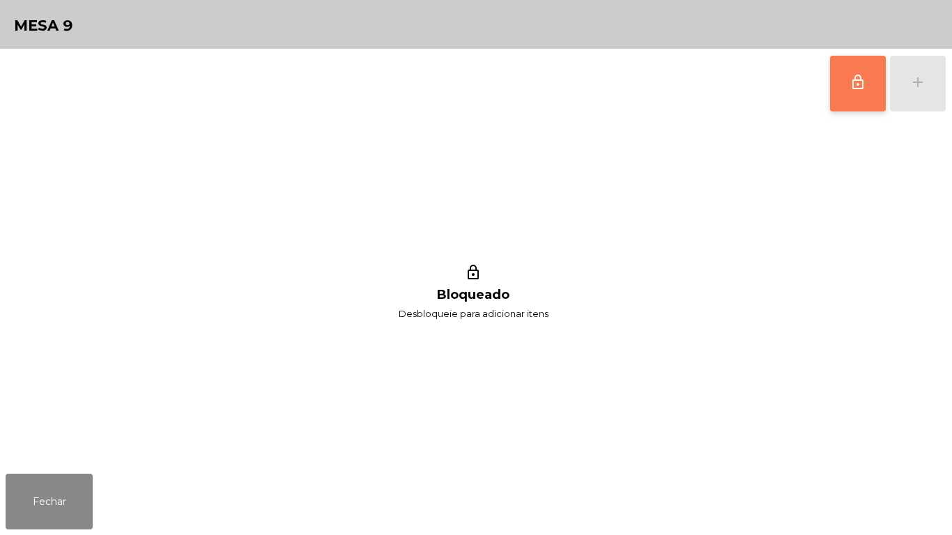
click at [839, 61] on button "lock_outline" at bounding box center [858, 84] width 56 height 56
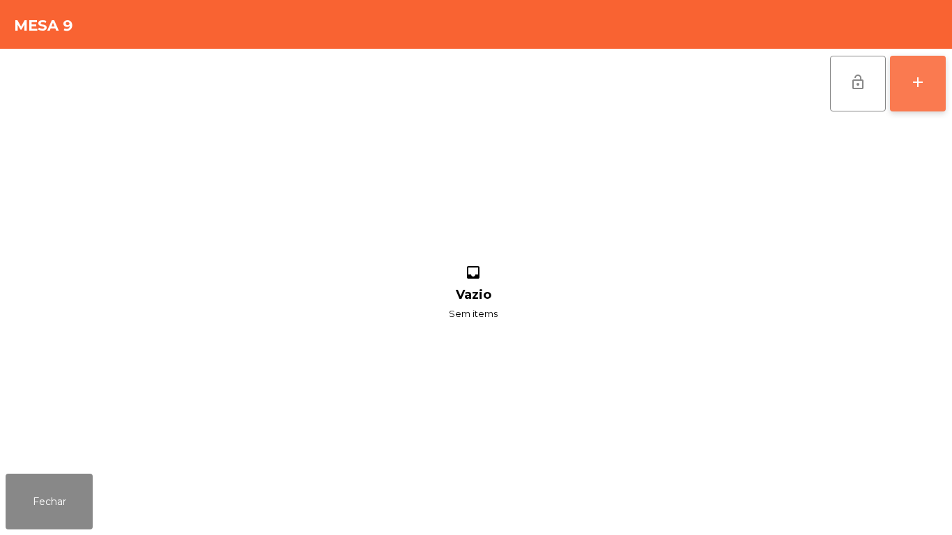
click at [942, 90] on button "add" at bounding box center [918, 84] width 56 height 56
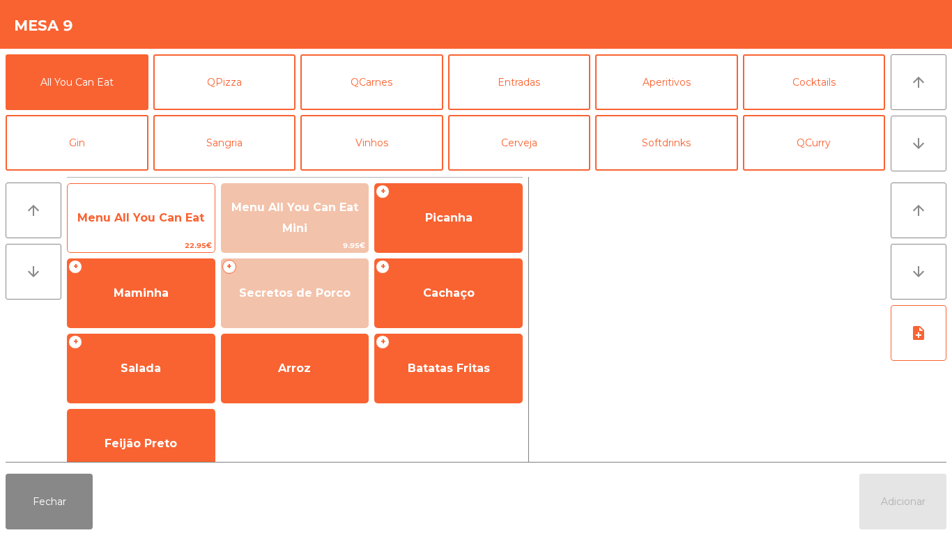
click at [180, 221] on span "Menu All You Can Eat" at bounding box center [140, 217] width 127 height 13
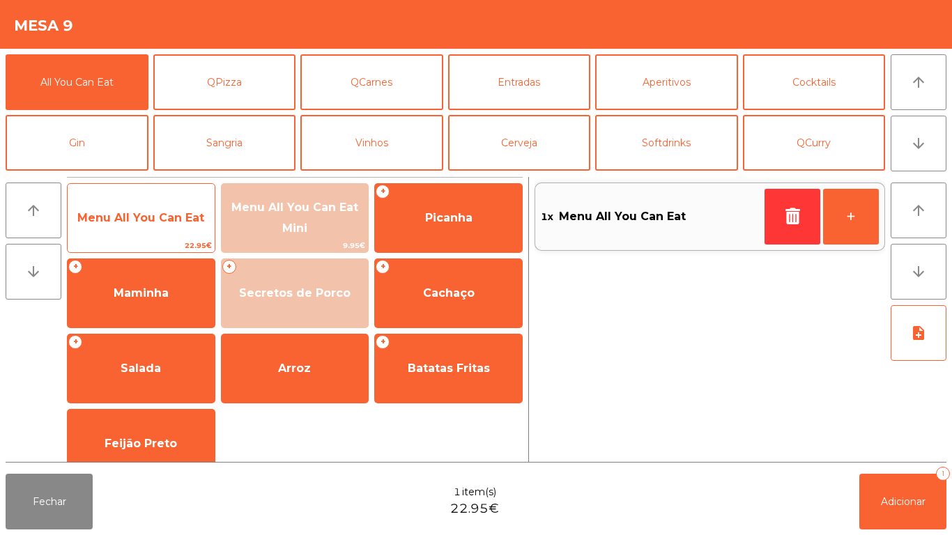
click at [175, 231] on span "Menu All You Can Eat" at bounding box center [141, 218] width 147 height 38
click at [177, 224] on span "Menu All You Can Eat" at bounding box center [141, 218] width 147 height 38
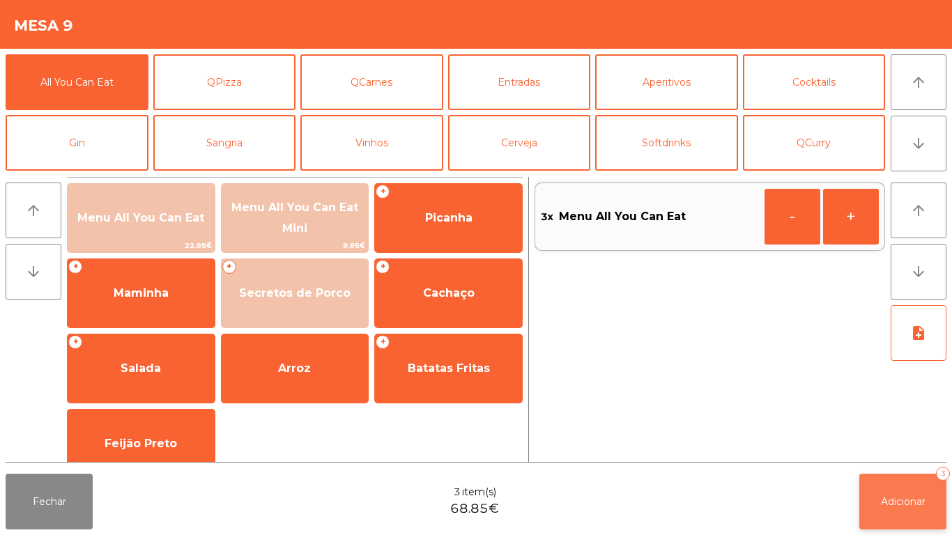
click at [917, 500] on span "Adicionar" at bounding box center [903, 502] width 45 height 13
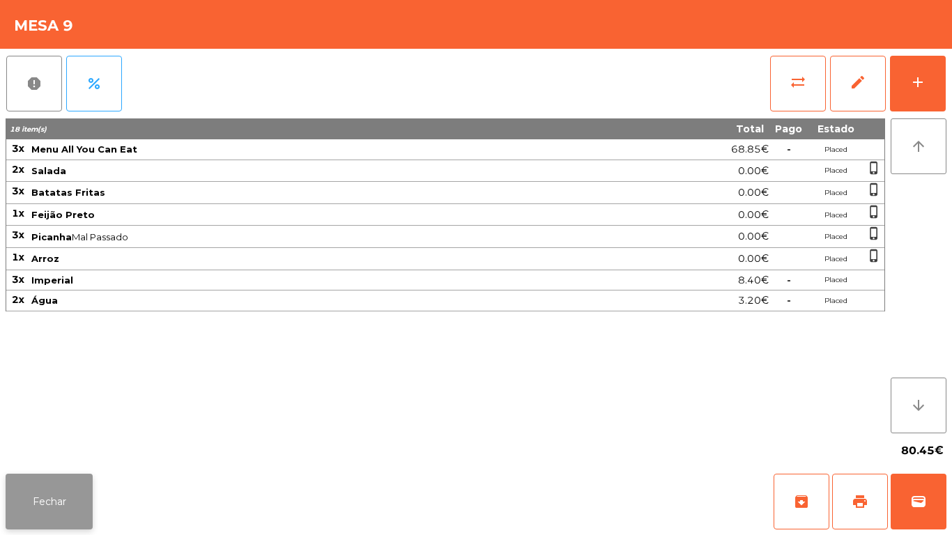
click at [40, 496] on button "Fechar" at bounding box center [49, 502] width 87 height 56
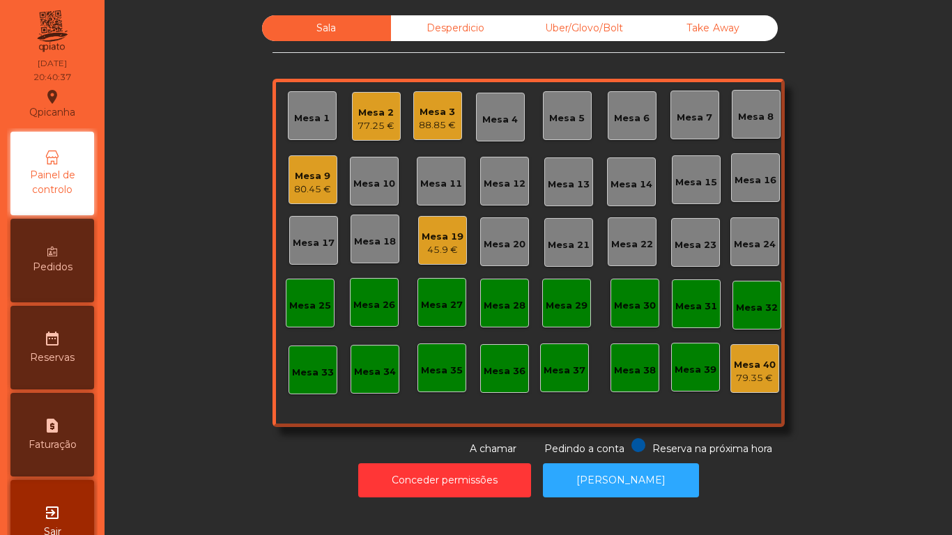
click at [448, 248] on div "45.9 €" at bounding box center [443, 250] width 42 height 14
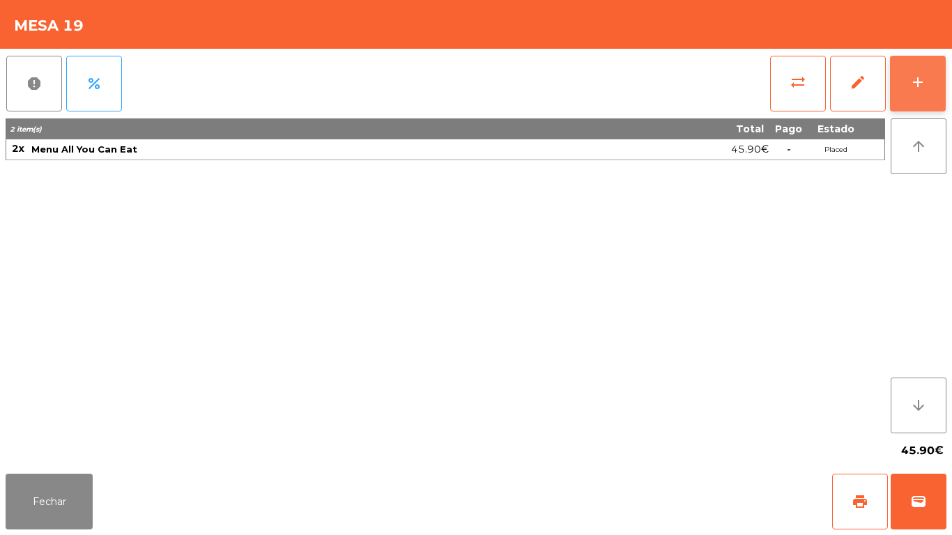
click at [917, 96] on button "add" at bounding box center [918, 84] width 56 height 56
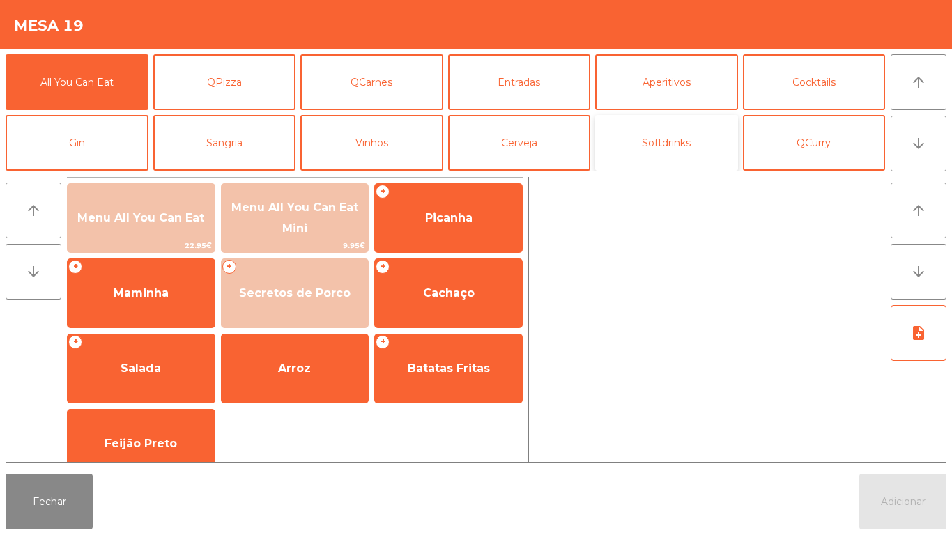
click at [682, 152] on button "Softdrinks" at bounding box center [666, 143] width 143 height 56
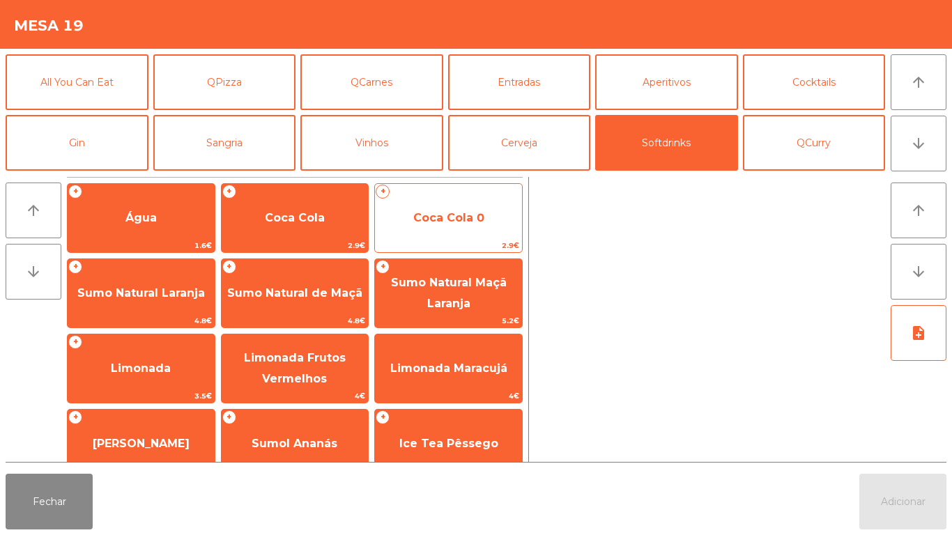
click at [456, 223] on span "Coca Cola 0" at bounding box center [448, 217] width 71 height 13
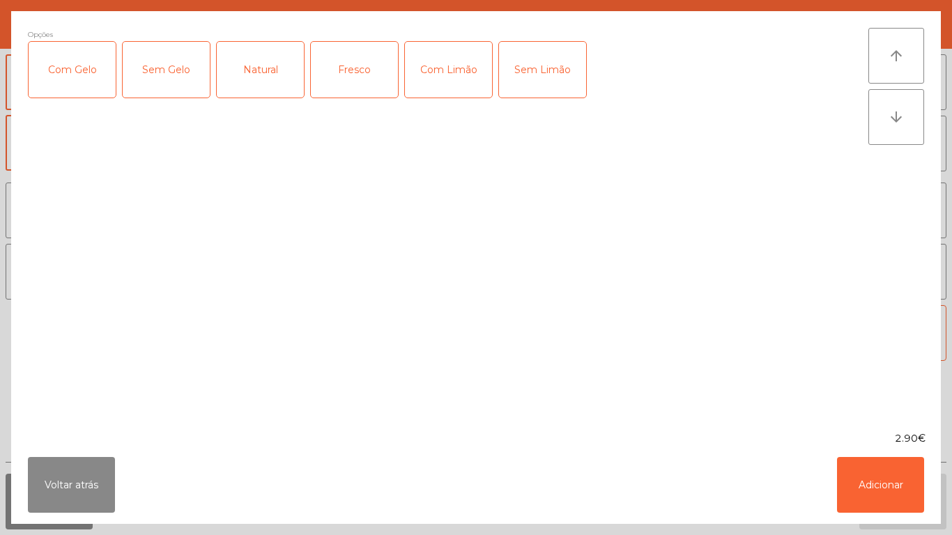
click at [97, 82] on div "Com Gelo" at bounding box center [72, 70] width 87 height 56
click at [460, 87] on div "Com Limão" at bounding box center [448, 70] width 87 height 56
click at [850, 486] on button "Adicionar" at bounding box center [880, 485] width 87 height 56
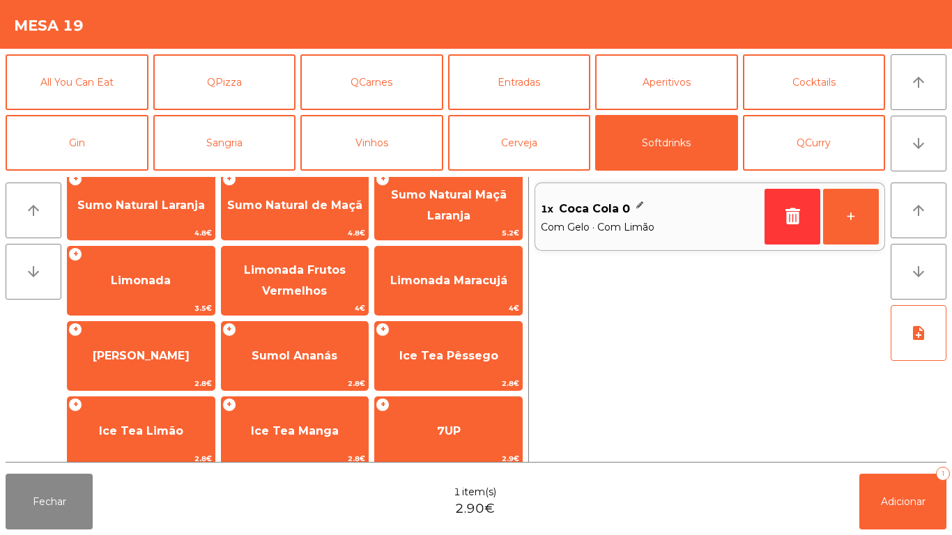
scroll to position [75, 0]
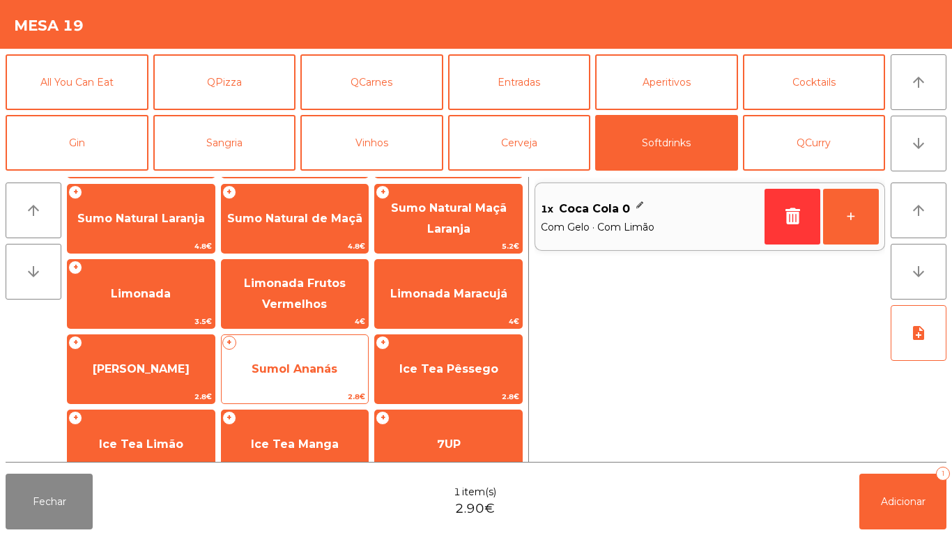
click at [296, 366] on span "Sumol Ananás" at bounding box center [295, 368] width 86 height 13
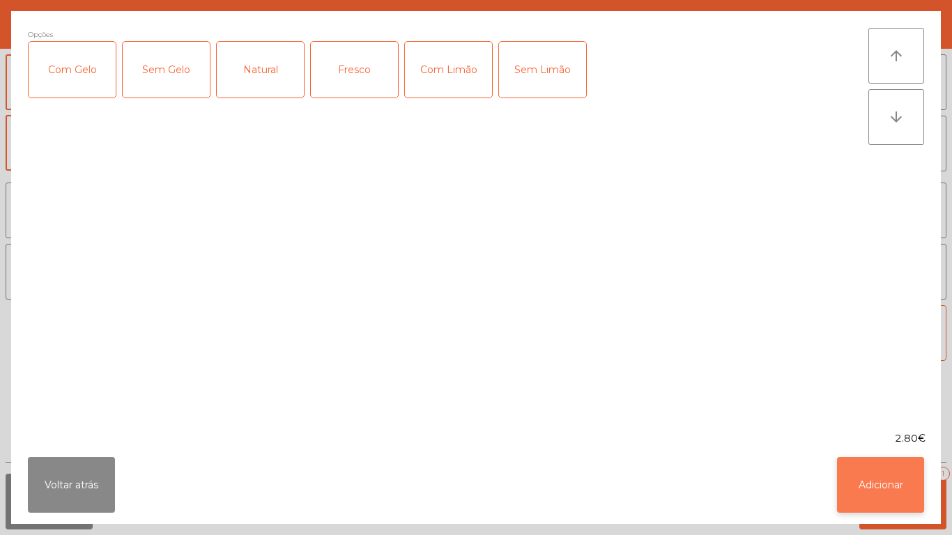
click at [866, 495] on button "Adicionar" at bounding box center [880, 485] width 87 height 56
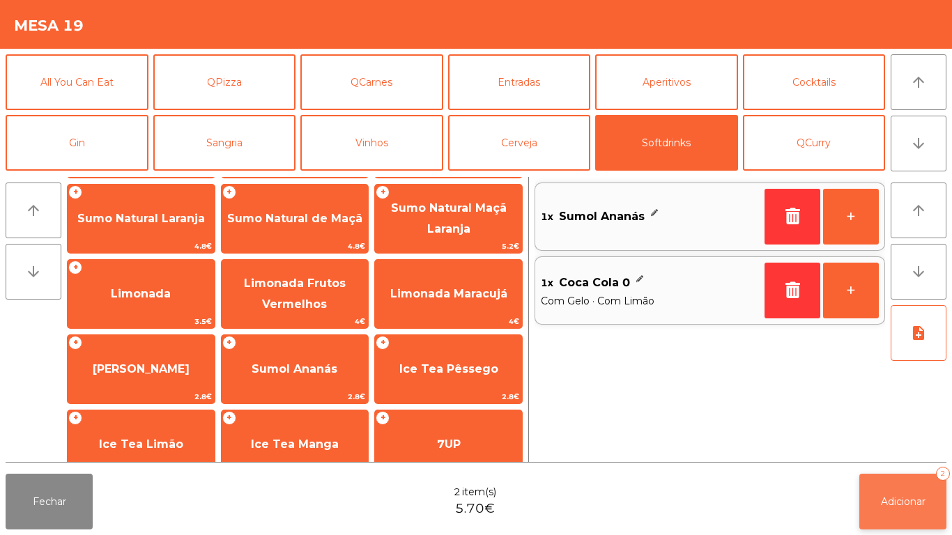
click at [881, 496] on span "Adicionar" at bounding box center [903, 502] width 45 height 13
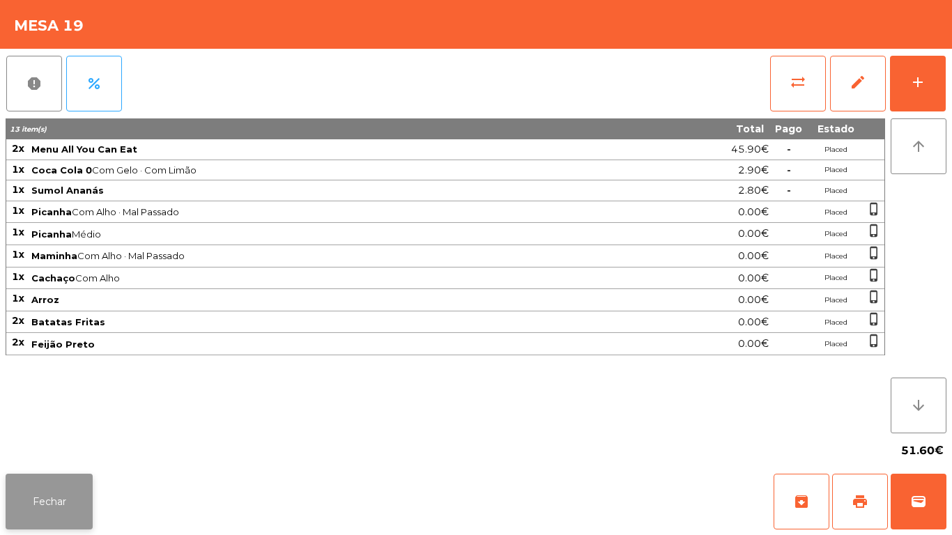
click at [55, 484] on button "Fechar" at bounding box center [49, 502] width 87 height 56
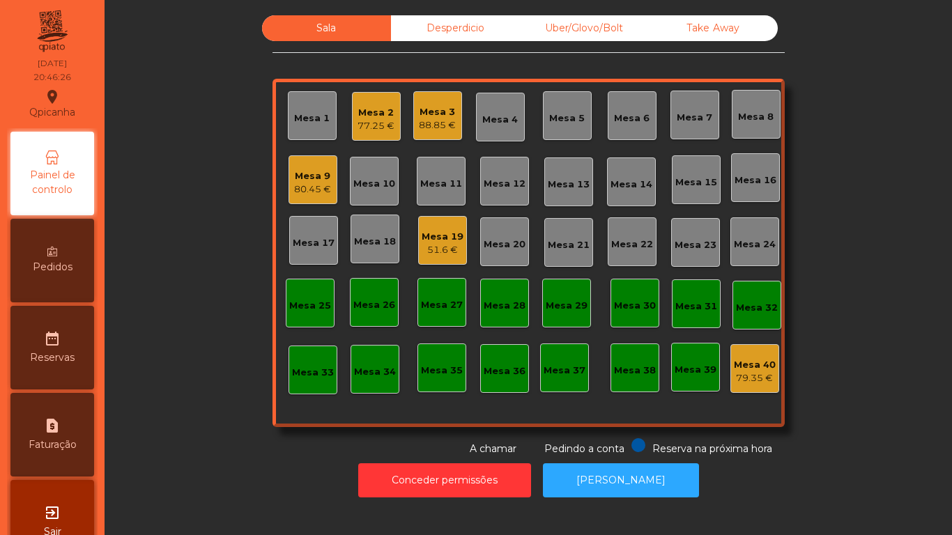
click at [381, 116] on div "Mesa 2" at bounding box center [376, 113] width 37 height 14
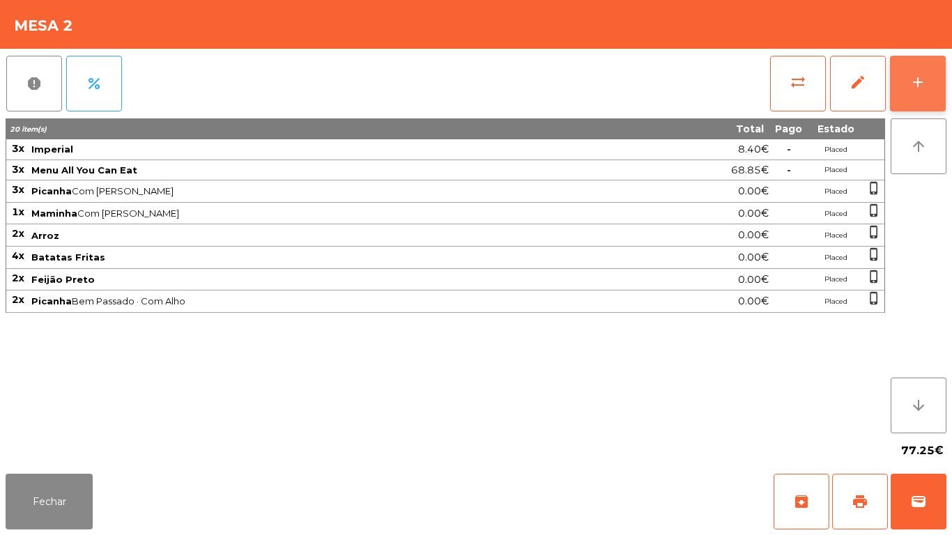
click at [910, 86] on div "add" at bounding box center [918, 82] width 17 height 17
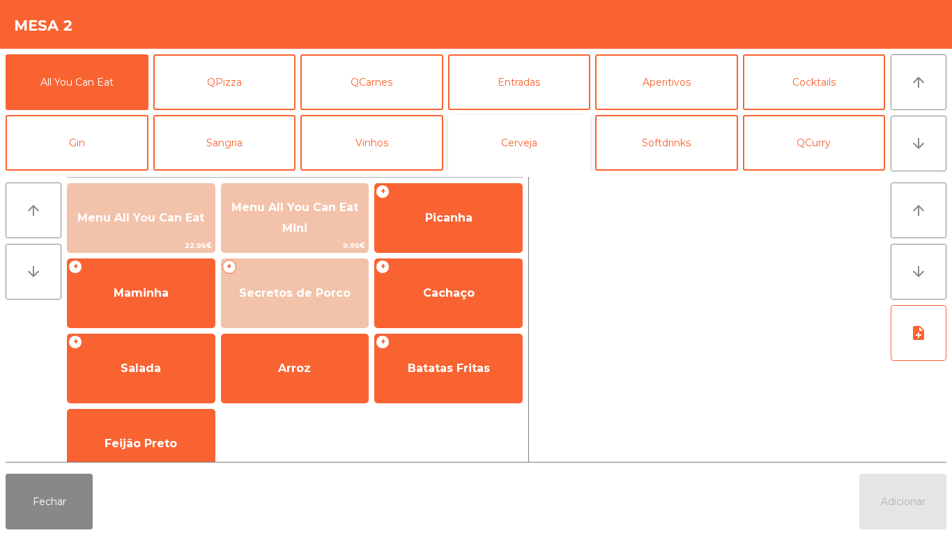
click at [511, 157] on button "Cerveja" at bounding box center [519, 143] width 143 height 56
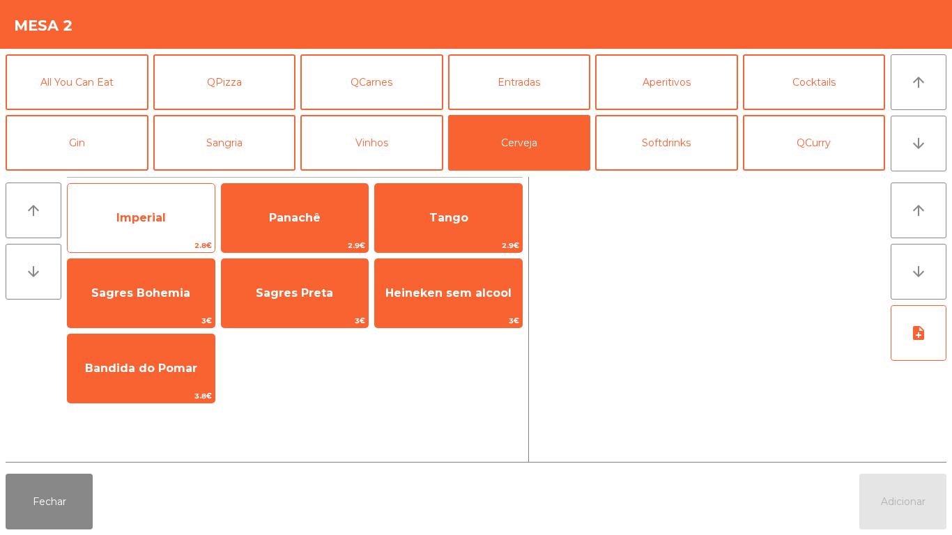
click at [163, 213] on span "Imperial" at bounding box center [140, 217] width 49 height 13
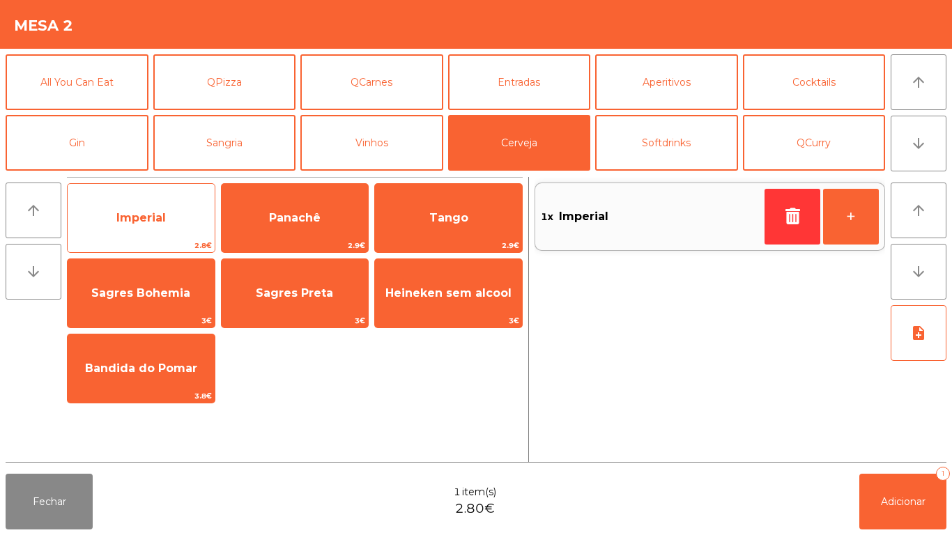
click at [158, 218] on span "Imperial" at bounding box center [140, 217] width 49 height 13
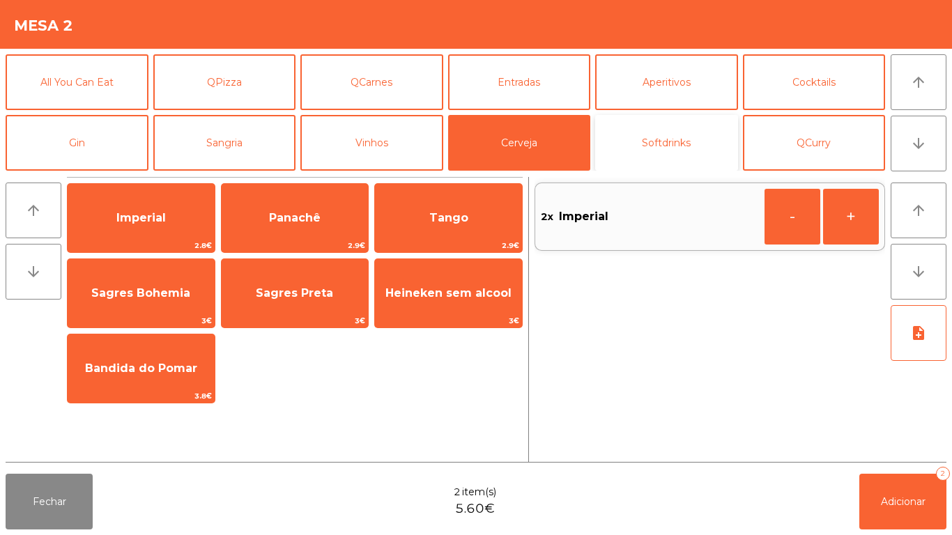
click at [686, 148] on button "Softdrinks" at bounding box center [666, 143] width 143 height 56
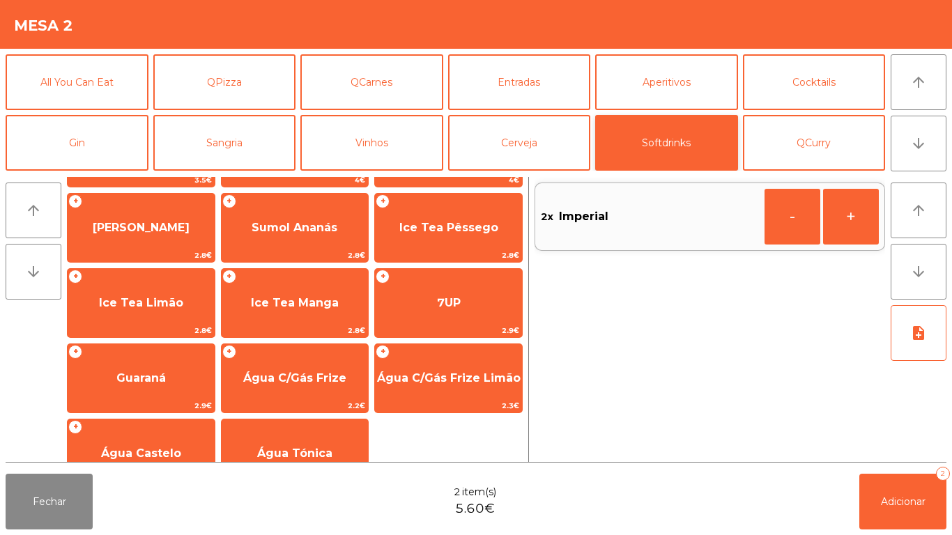
scroll to position [204, 0]
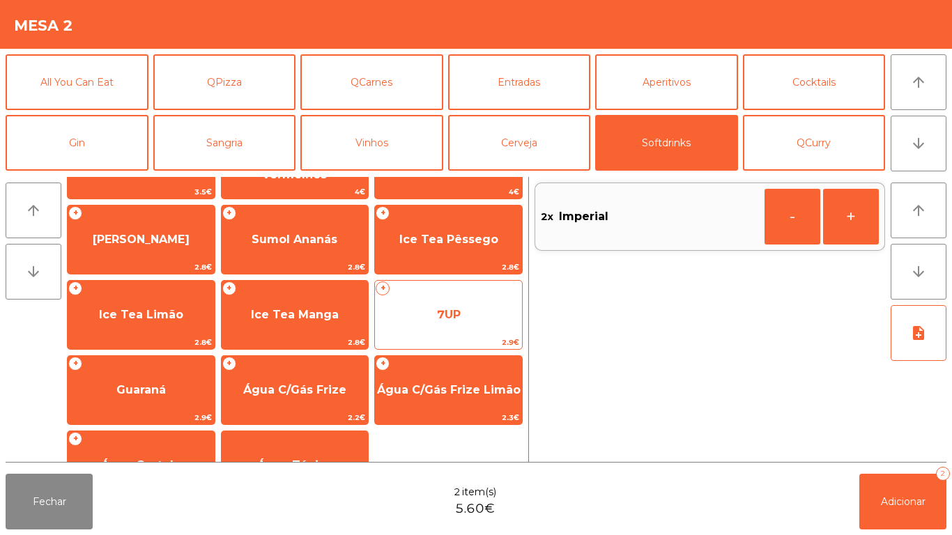
click at [449, 323] on span "7UP" at bounding box center [448, 315] width 147 height 38
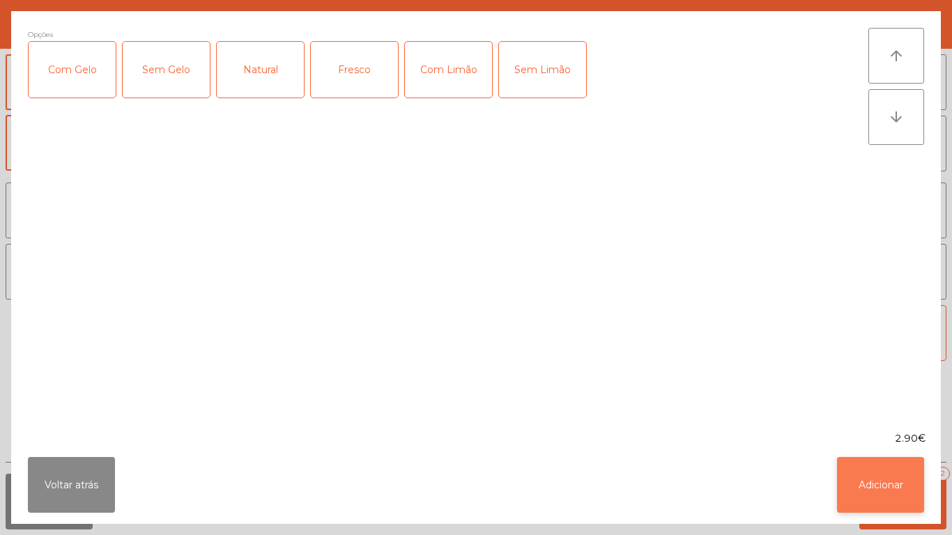
click at [861, 487] on button "Adicionar" at bounding box center [880, 485] width 87 height 56
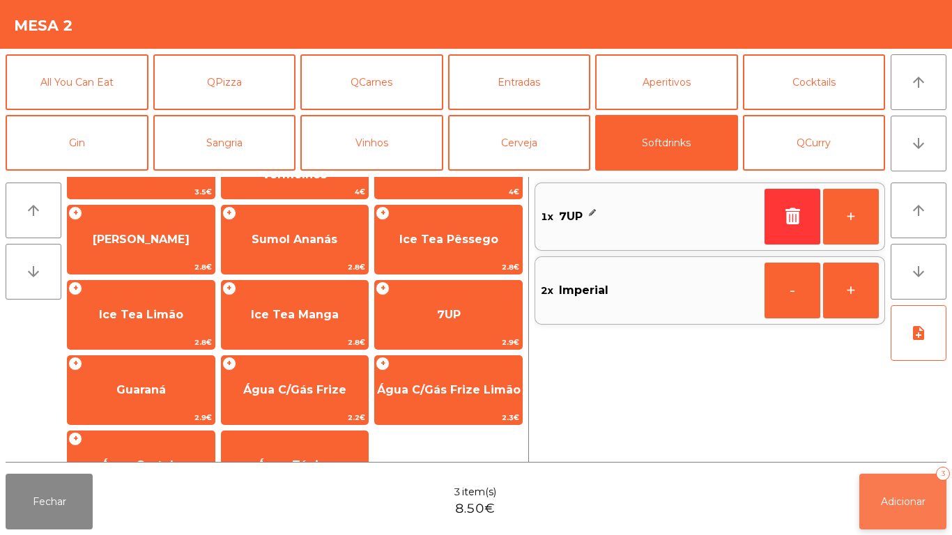
click at [891, 500] on span "Adicionar" at bounding box center [903, 502] width 45 height 13
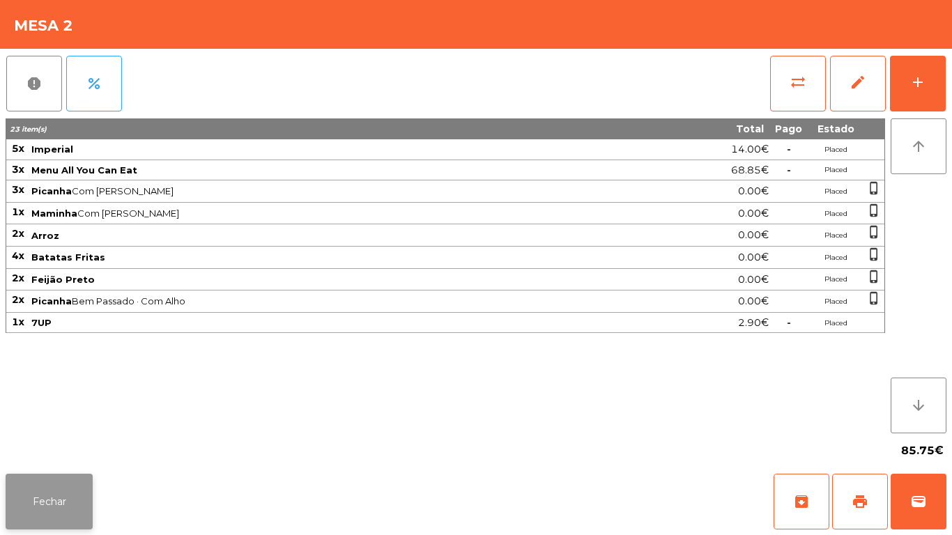
click at [61, 491] on button "Fechar" at bounding box center [49, 502] width 87 height 56
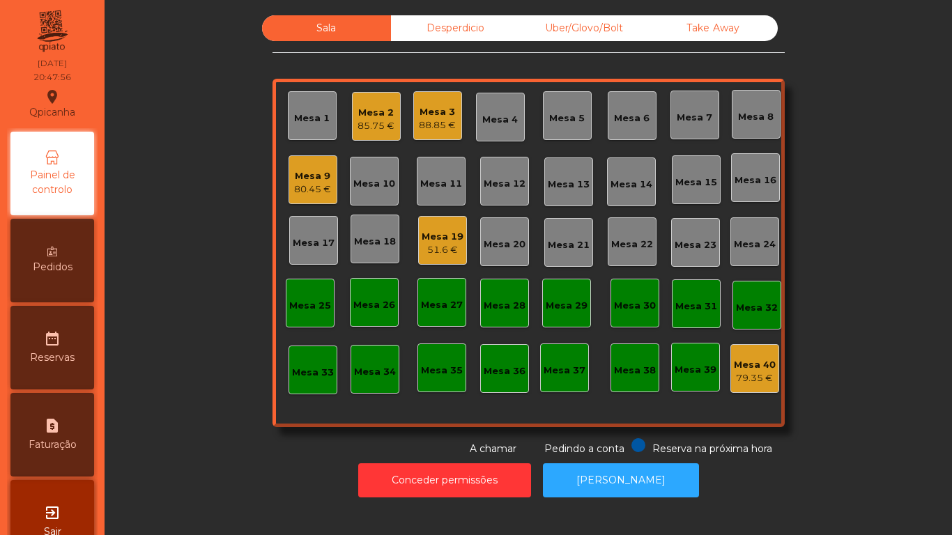
click at [314, 184] on div "80.45 €" at bounding box center [312, 190] width 37 height 14
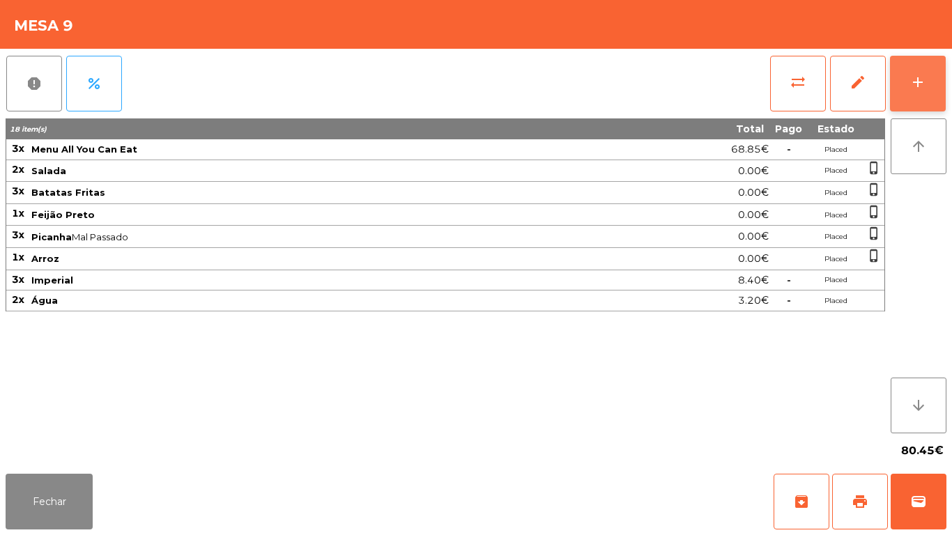
click at [924, 86] on div "add" at bounding box center [918, 82] width 17 height 17
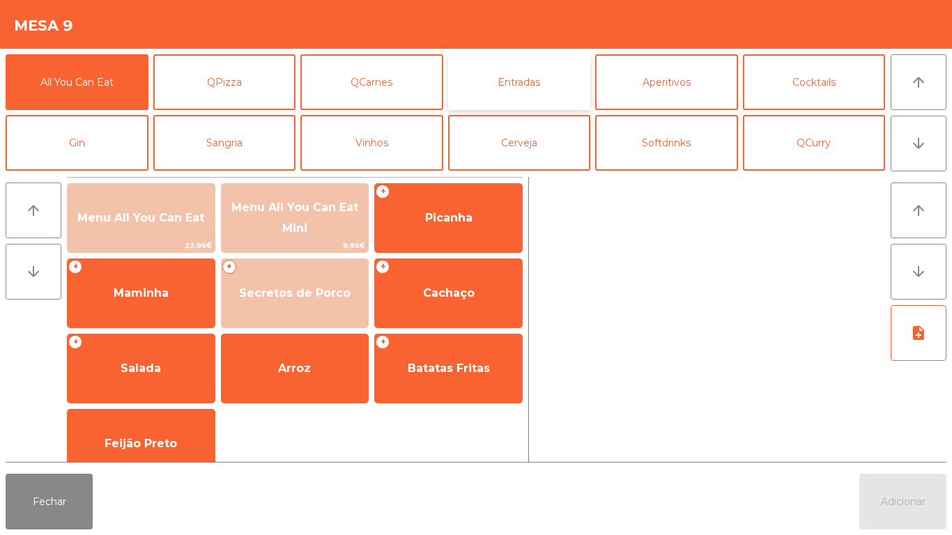
click at [512, 84] on button "Entradas" at bounding box center [519, 82] width 143 height 56
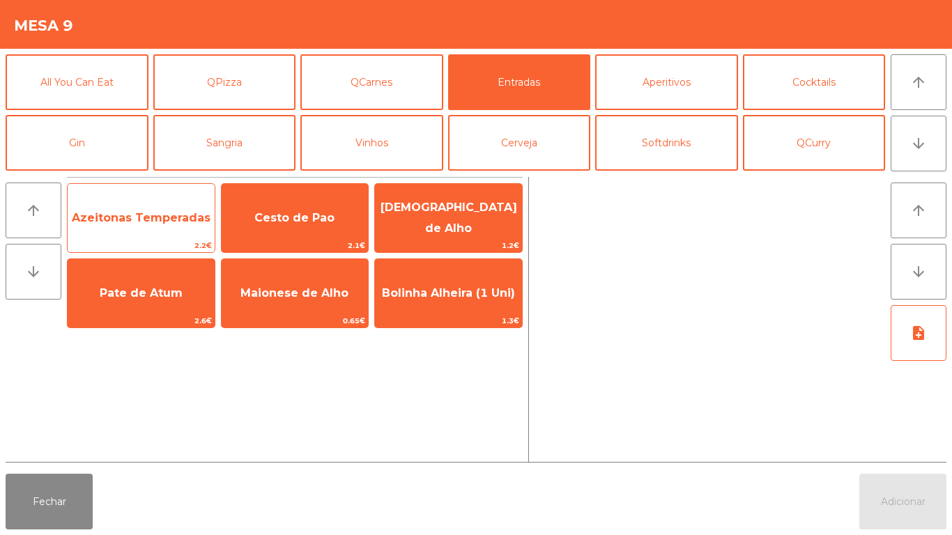
click at [141, 222] on span "Azeitonas Temperadas" at bounding box center [141, 217] width 139 height 13
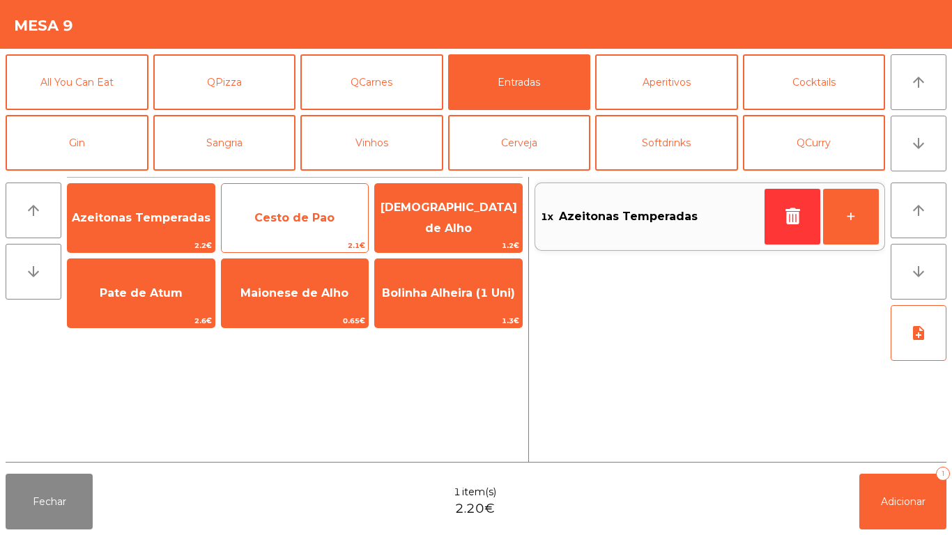
click at [313, 219] on span "Cesto de Pao" at bounding box center [294, 217] width 80 height 13
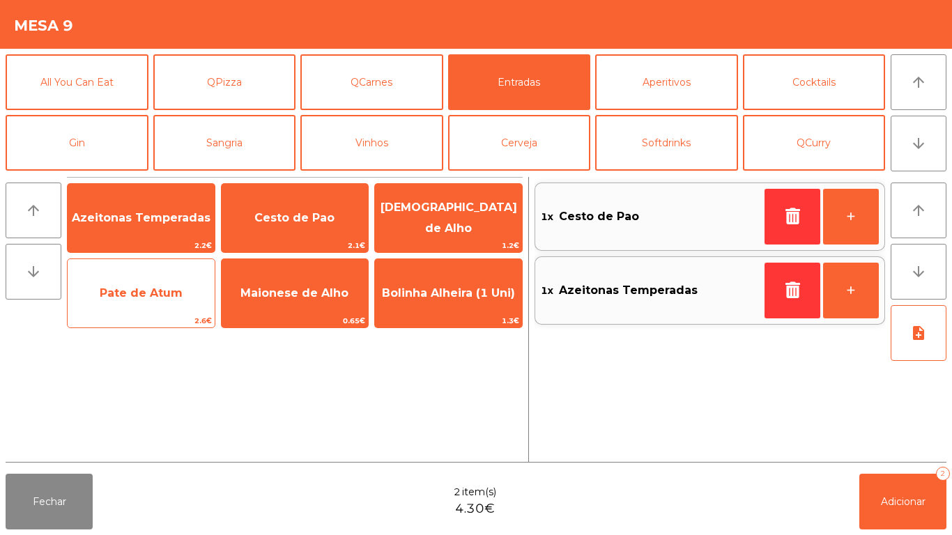
click at [138, 293] on span "Pate de Atum" at bounding box center [141, 292] width 83 height 13
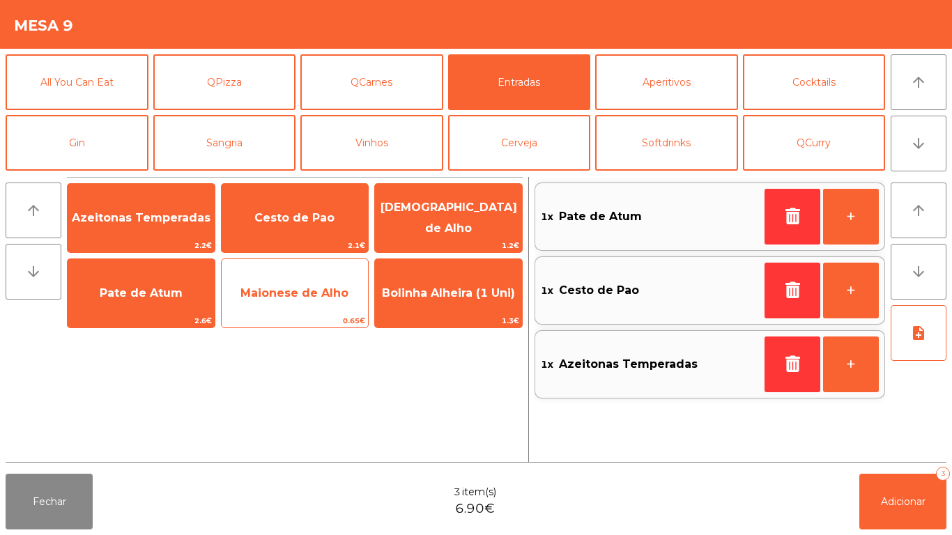
click at [307, 298] on span "Maionese de Alho" at bounding box center [294, 292] width 108 height 13
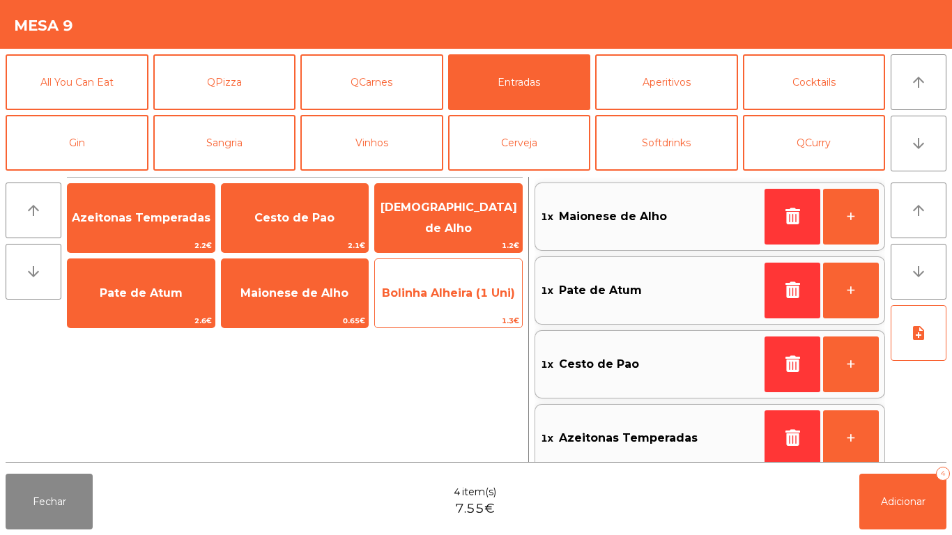
click at [452, 305] on span "Bolinha Alheira (1 Uni)" at bounding box center [448, 294] width 147 height 38
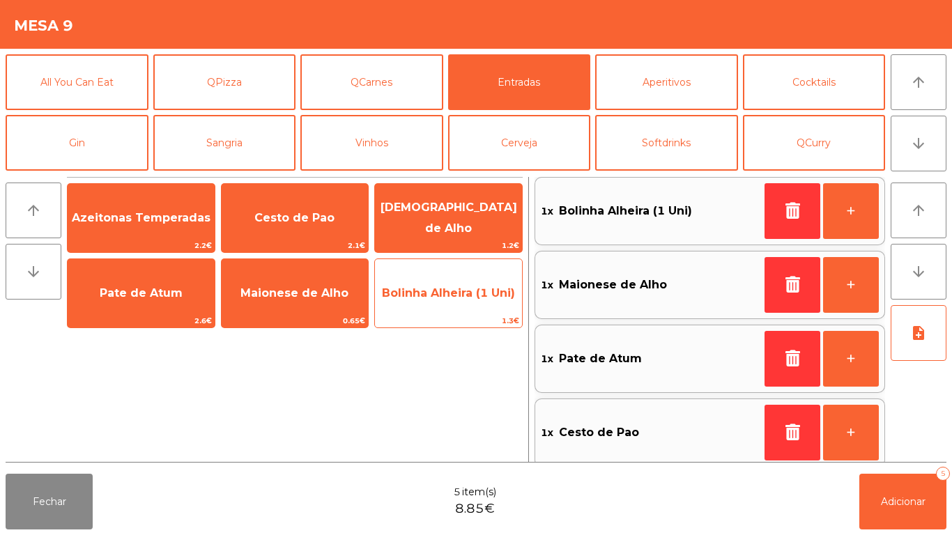
click at [451, 304] on span "Bolinha Alheira (1 Uni)" at bounding box center [448, 294] width 147 height 38
click at [451, 302] on span "Bolinha Alheira (1 Uni)" at bounding box center [448, 294] width 147 height 38
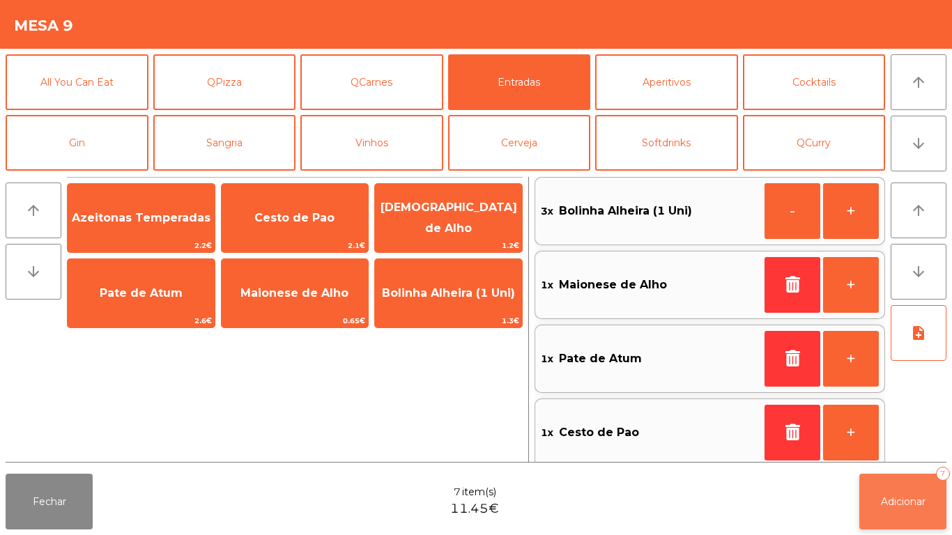
click at [892, 500] on span "Adicionar" at bounding box center [903, 502] width 45 height 13
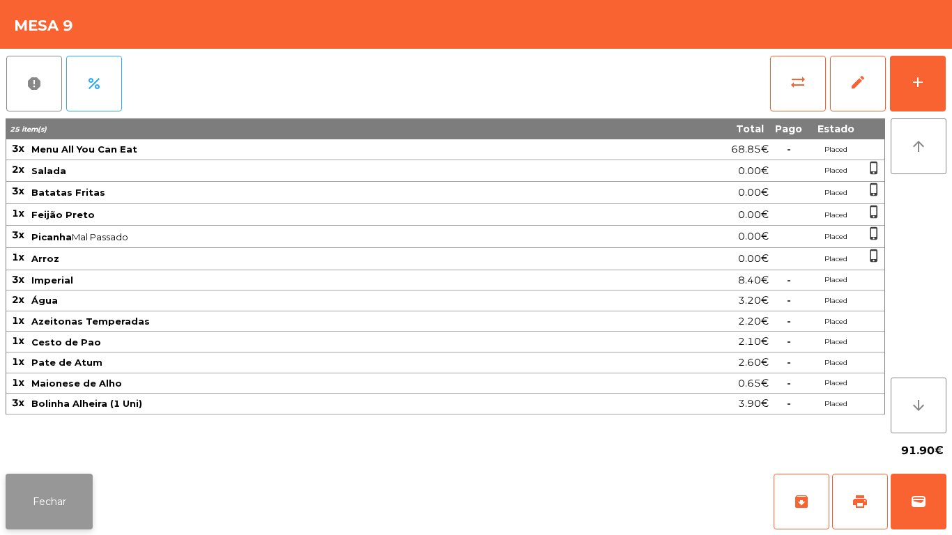
click at [39, 491] on button "Fechar" at bounding box center [49, 502] width 87 height 56
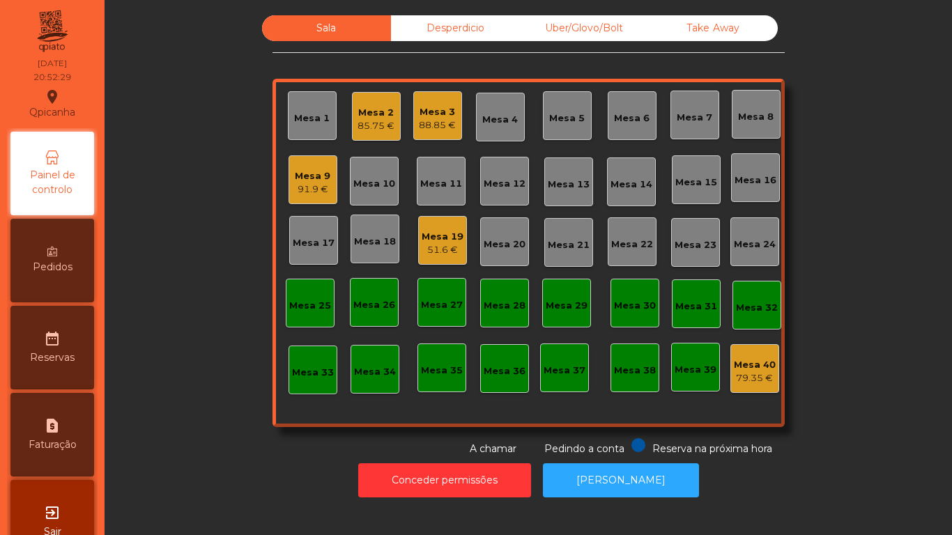
click at [63, 271] on span "Pedidos" at bounding box center [53, 267] width 40 height 15
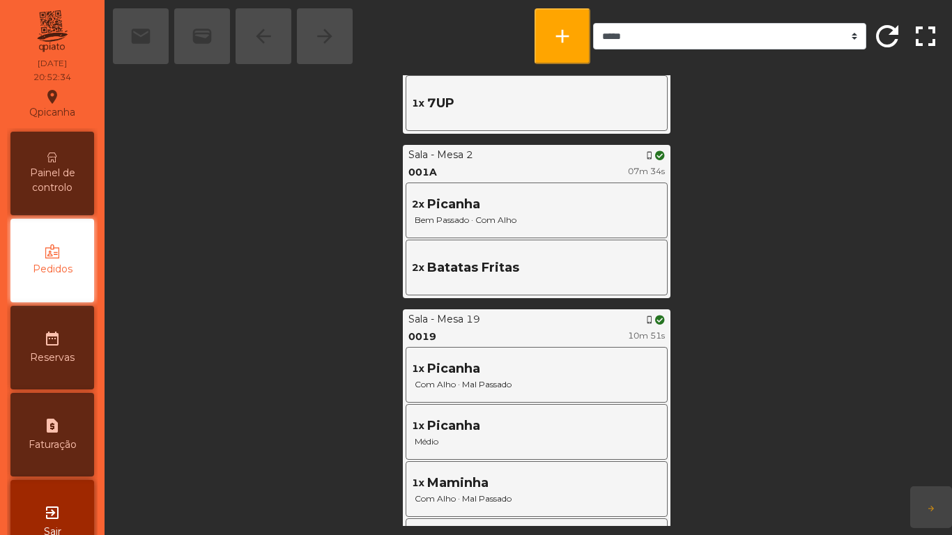
scroll to position [477, 0]
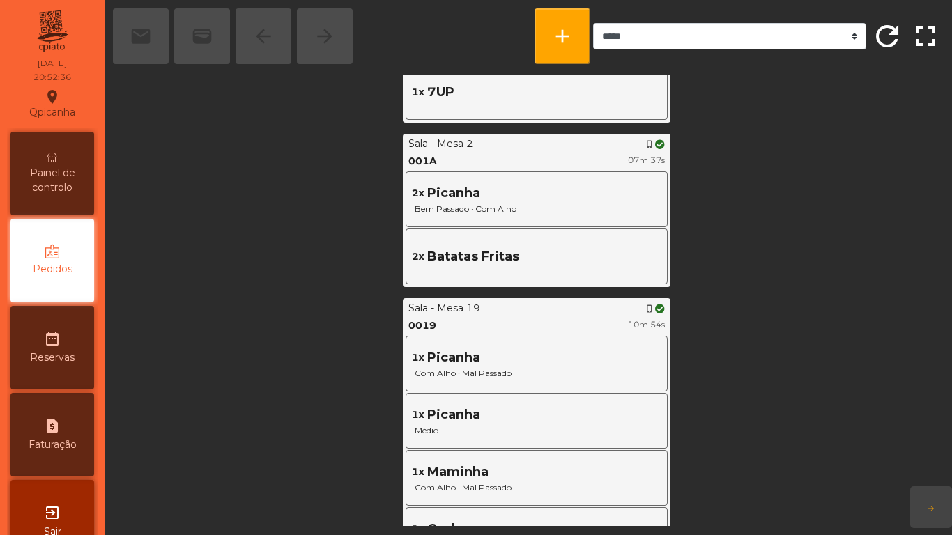
click at [55, 181] on span "Painel de controlo" at bounding box center [52, 180] width 77 height 29
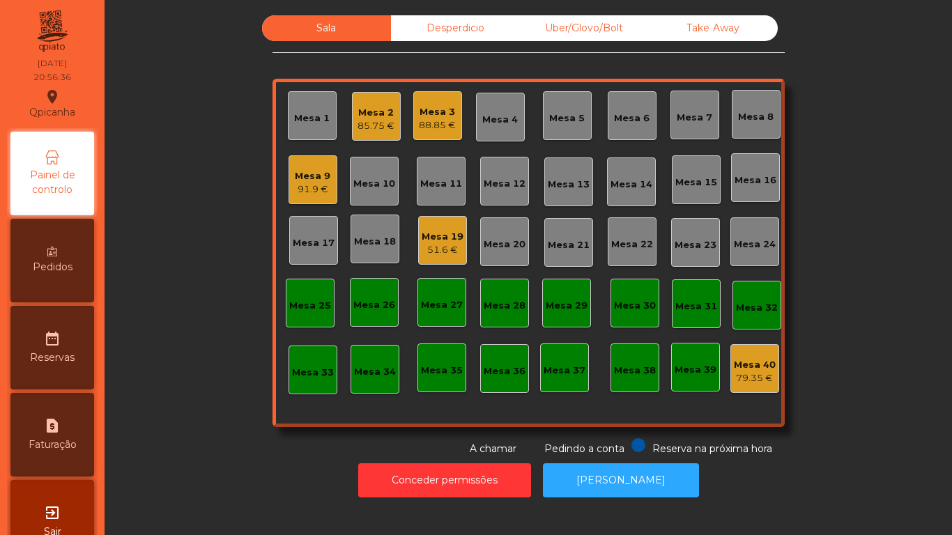
click at [449, 130] on div "88.85 €" at bounding box center [437, 125] width 37 height 14
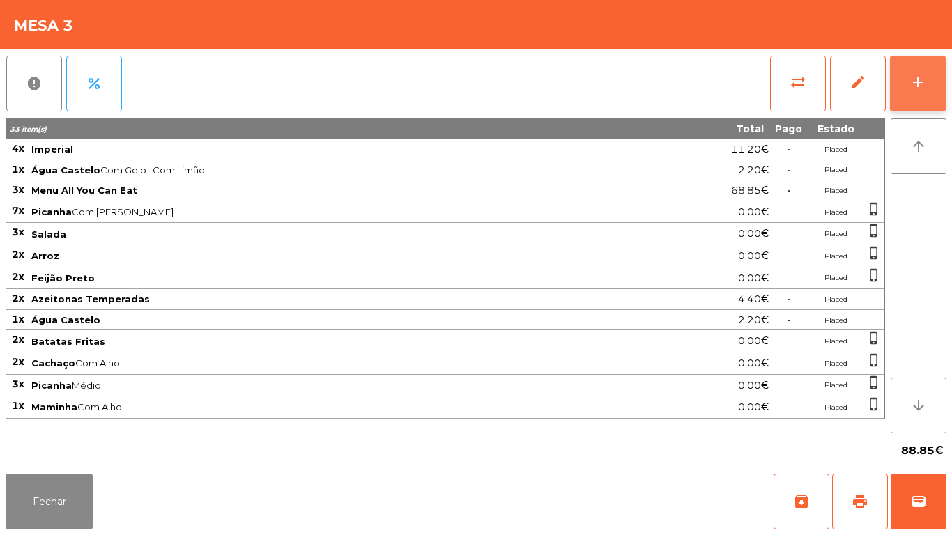
click at [924, 95] on button "add" at bounding box center [918, 84] width 56 height 56
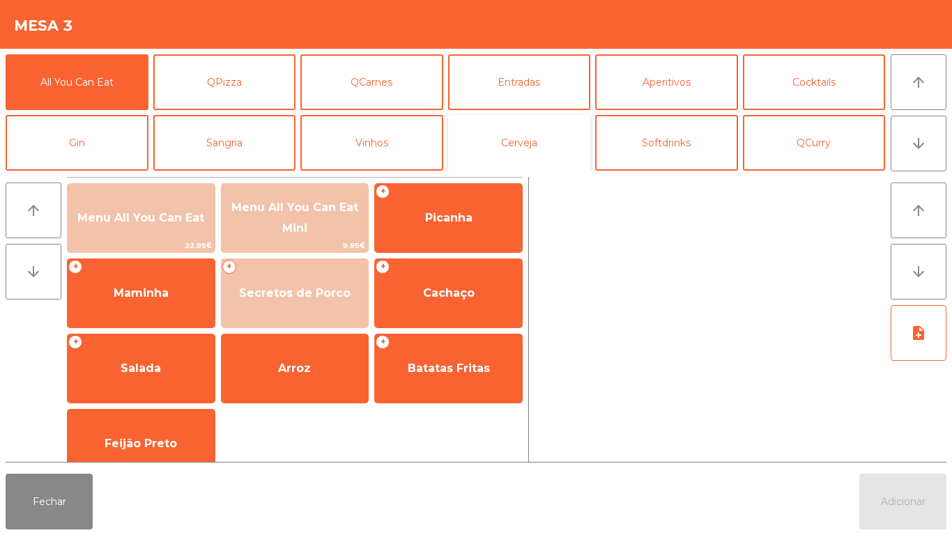
click at [519, 155] on button "Cerveja" at bounding box center [519, 143] width 143 height 56
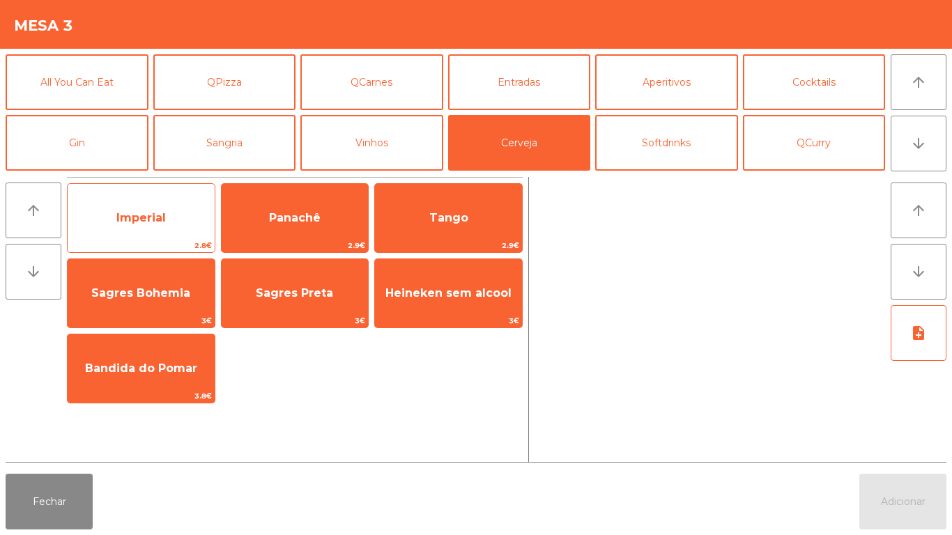
click at [138, 229] on span "Imperial" at bounding box center [141, 218] width 147 height 38
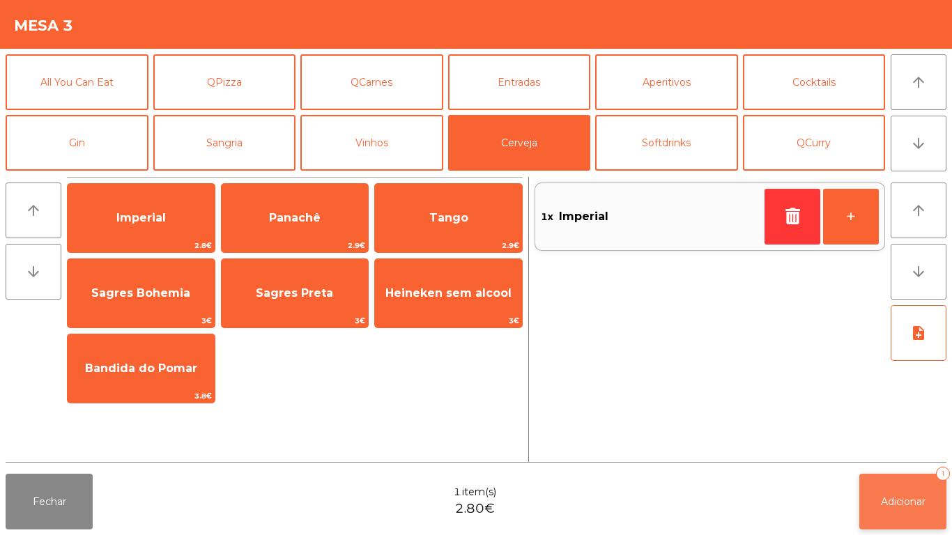
click at [883, 499] on span "Adicionar" at bounding box center [903, 502] width 45 height 13
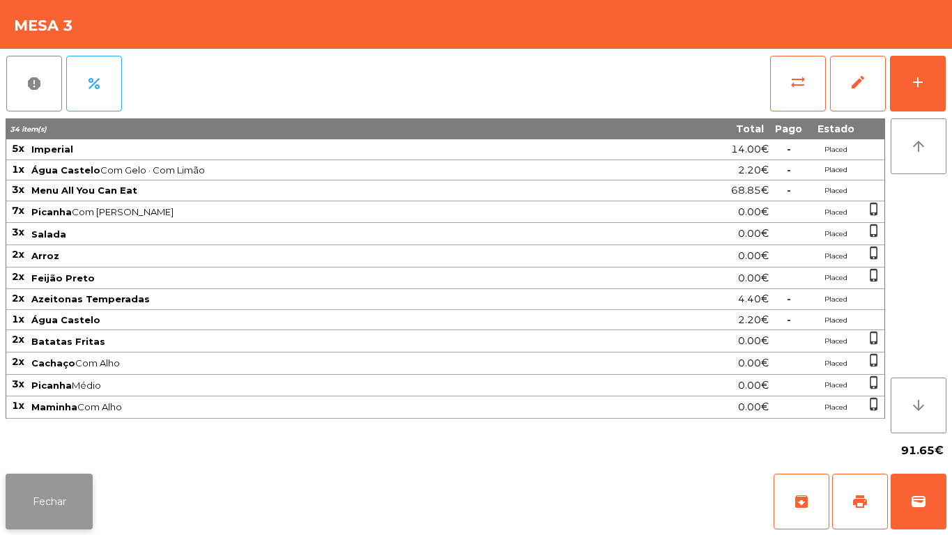
click at [47, 514] on button "Fechar" at bounding box center [49, 502] width 87 height 56
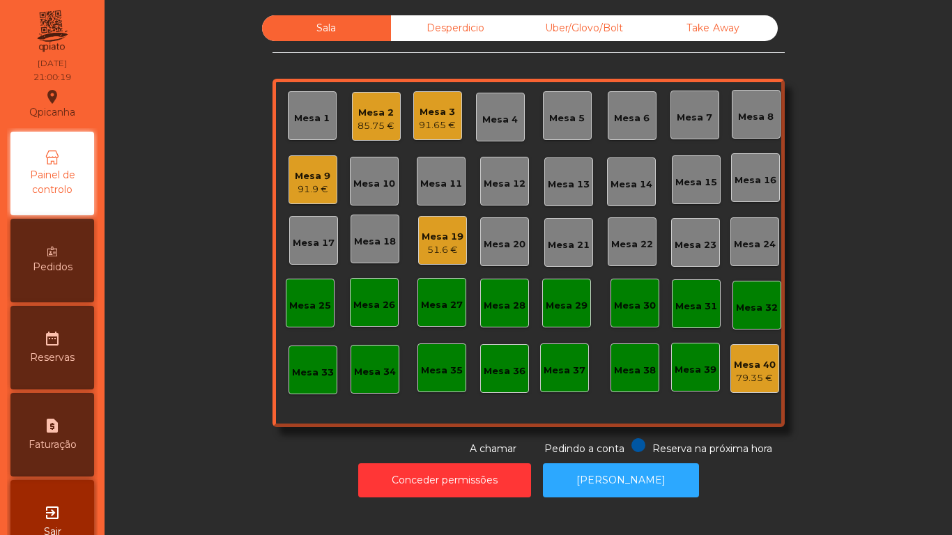
click at [313, 190] on div "91.9 €" at bounding box center [313, 190] width 36 height 14
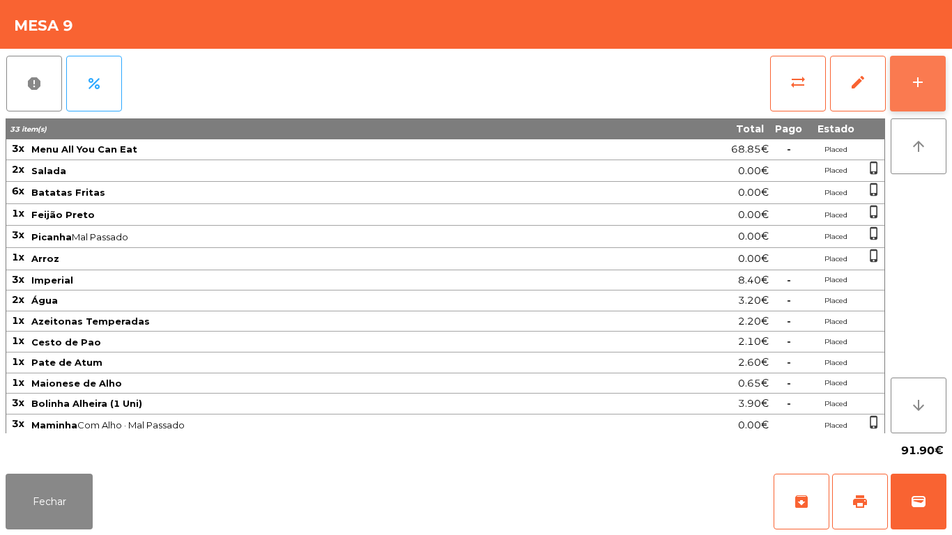
click at [918, 84] on div "add" at bounding box center [918, 82] width 17 height 17
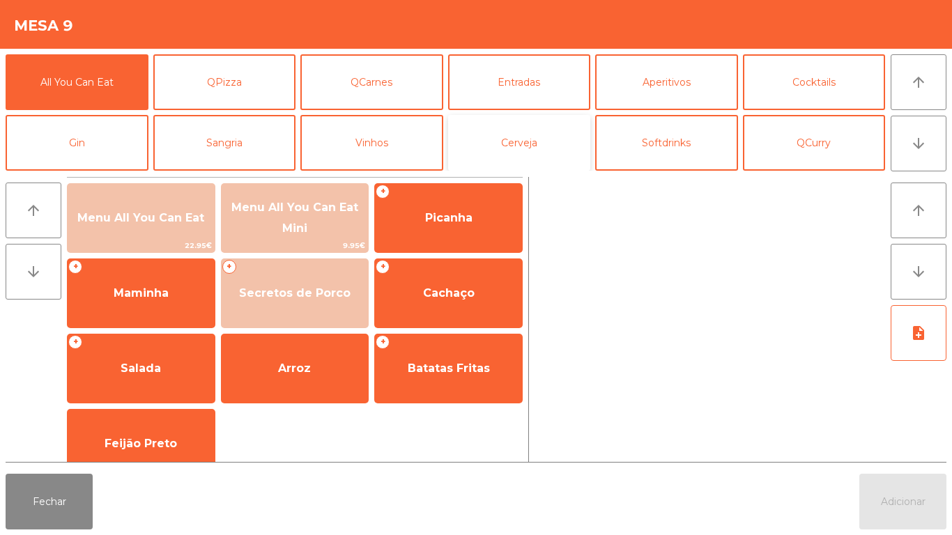
click at [528, 149] on button "Cerveja" at bounding box center [519, 143] width 143 height 56
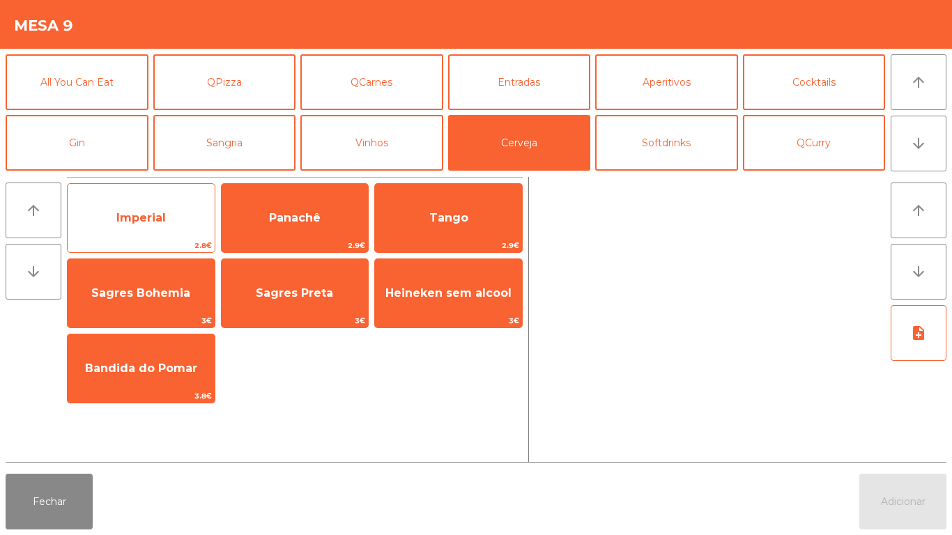
click at [157, 218] on span "Imperial" at bounding box center [140, 217] width 49 height 13
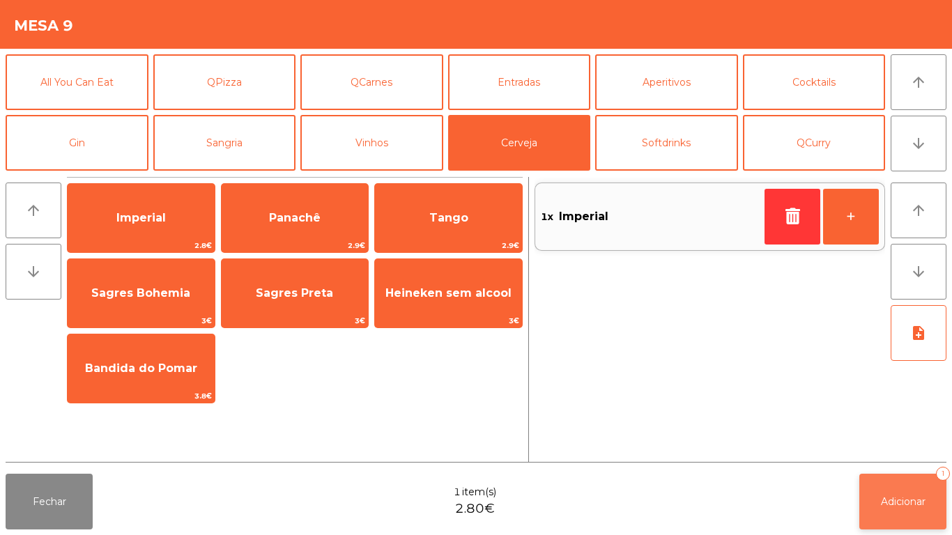
click at [895, 491] on button "Adicionar 1" at bounding box center [902, 502] width 87 height 56
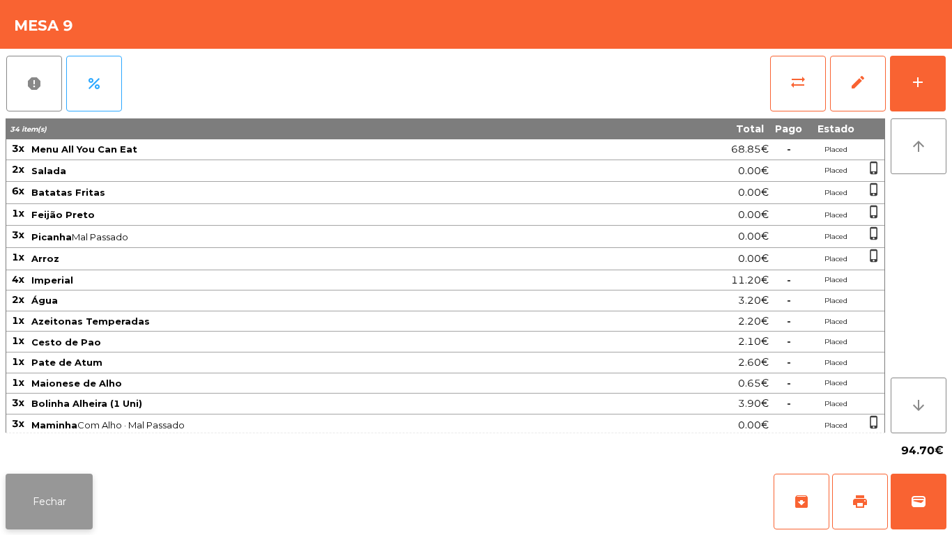
click at [69, 488] on button "Fechar" at bounding box center [49, 502] width 87 height 56
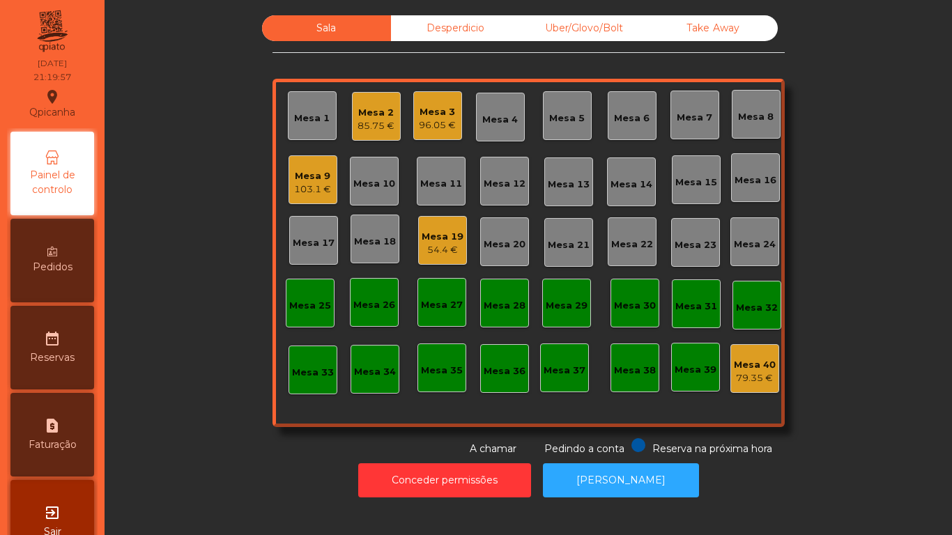
click at [431, 122] on div "96.05 €" at bounding box center [437, 125] width 37 height 14
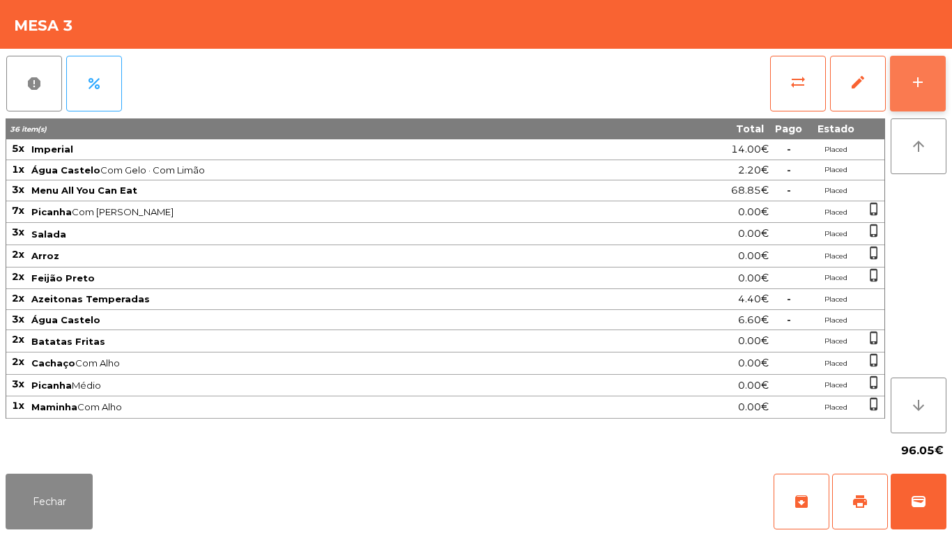
click at [917, 93] on button "add" at bounding box center [918, 84] width 56 height 56
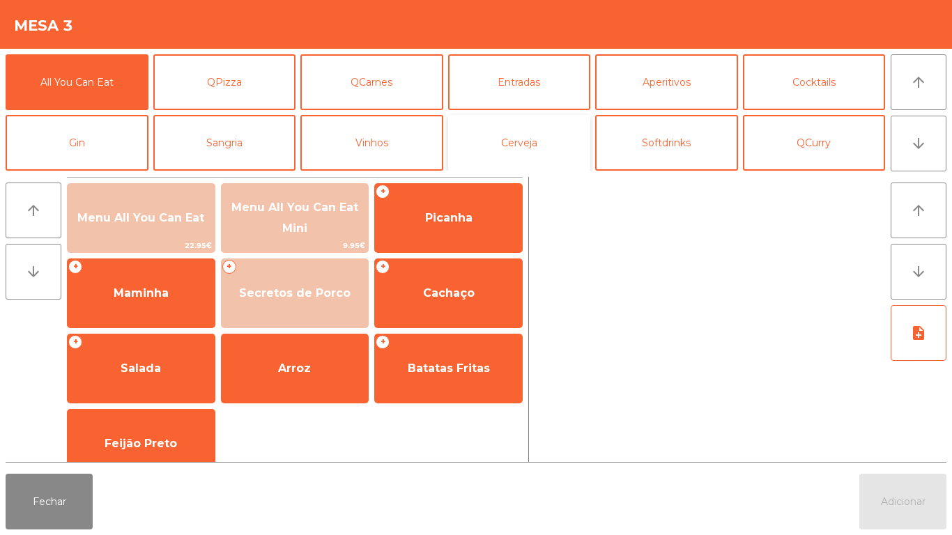
click at [541, 157] on button "Cerveja" at bounding box center [519, 143] width 143 height 56
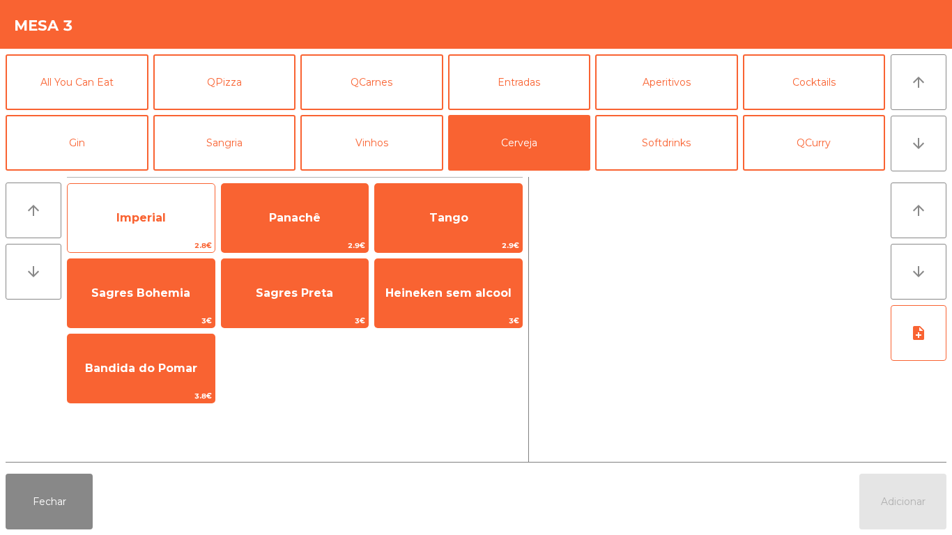
click at [159, 218] on span "Imperial" at bounding box center [140, 217] width 49 height 13
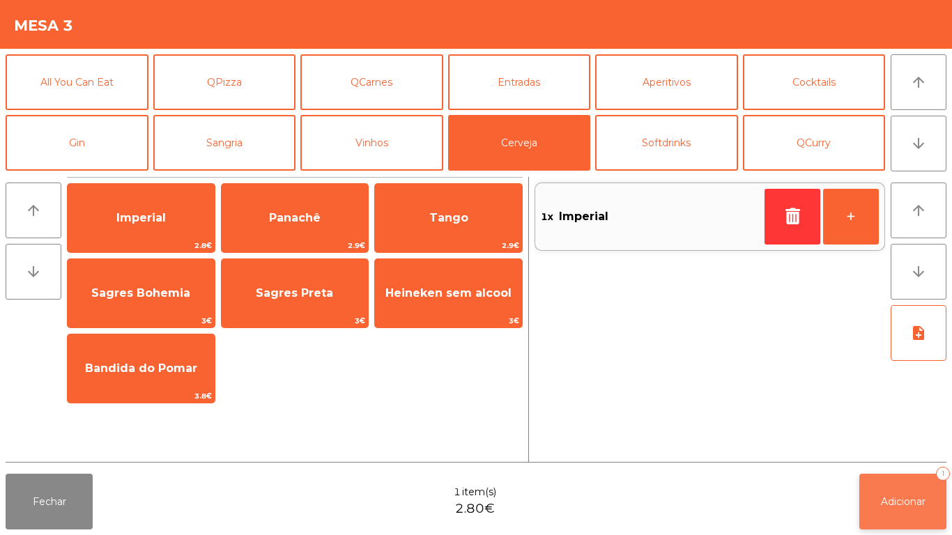
click at [897, 486] on button "Adicionar 1" at bounding box center [902, 502] width 87 height 56
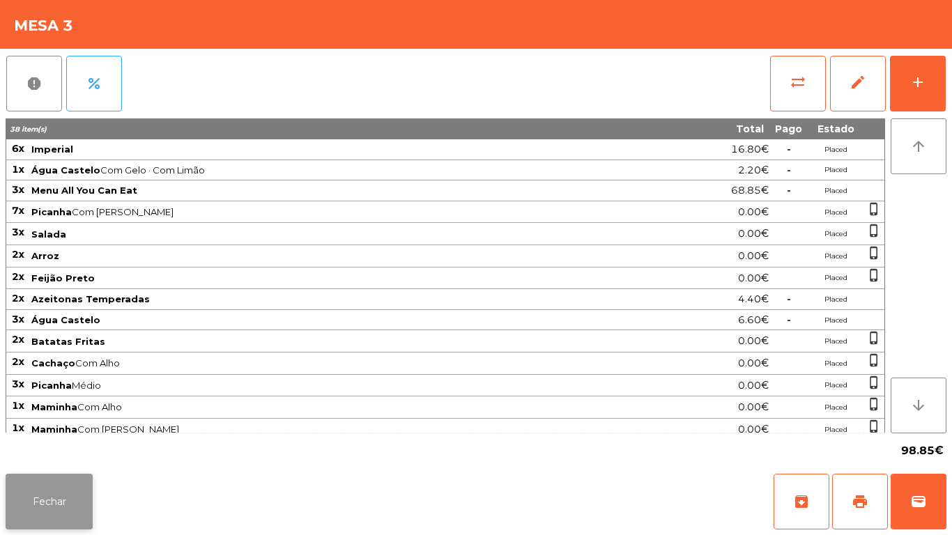
click at [51, 478] on button "Fechar" at bounding box center [49, 502] width 87 height 56
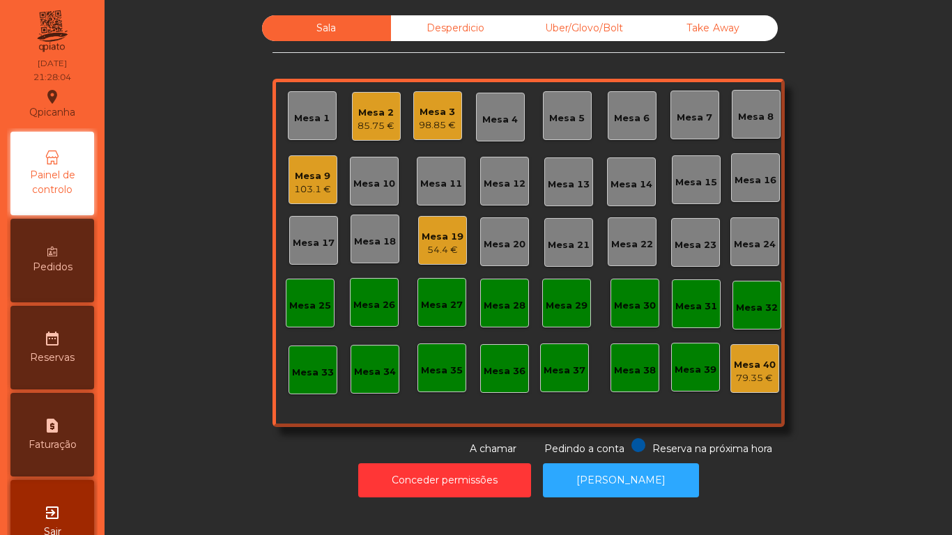
click at [314, 109] on div "Mesa 1" at bounding box center [312, 116] width 36 height 20
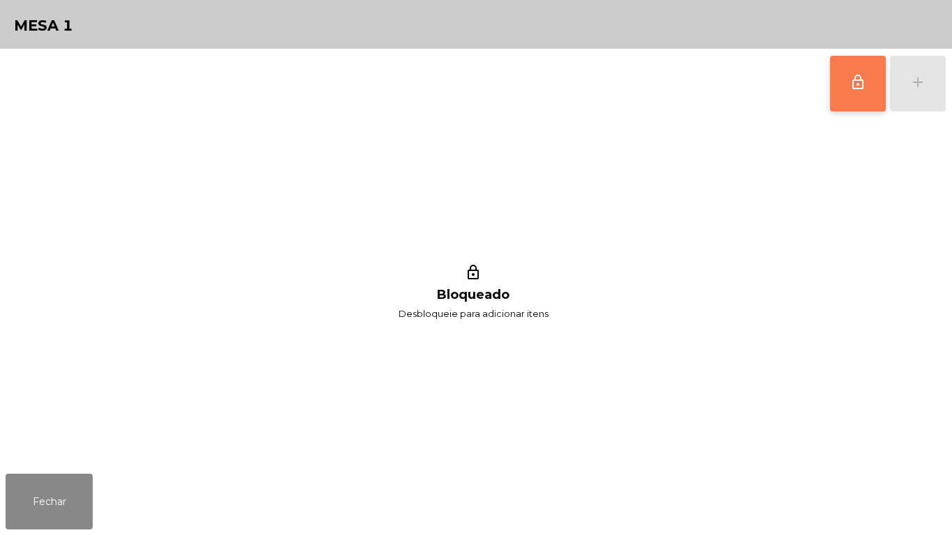
click at [836, 83] on button "lock_outline" at bounding box center [858, 84] width 56 height 56
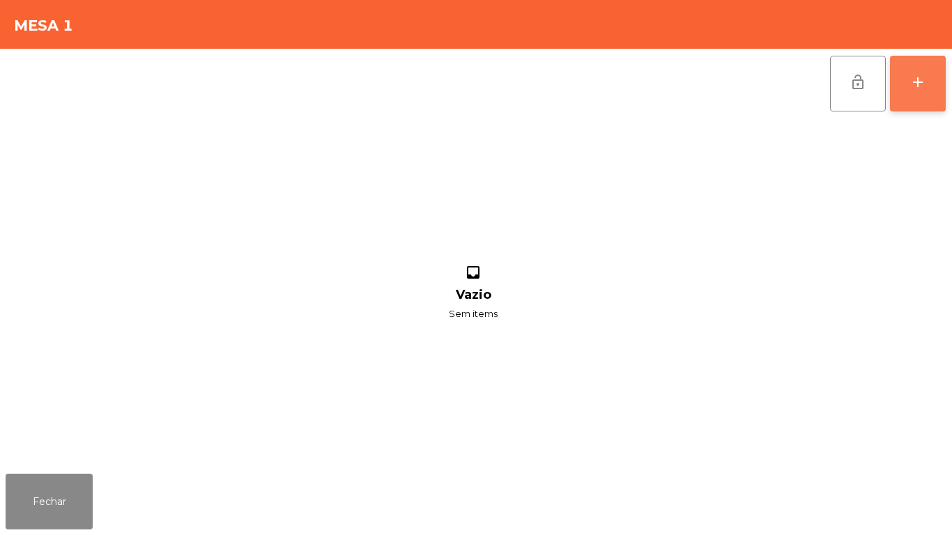
click at [915, 97] on button "add" at bounding box center [918, 84] width 56 height 56
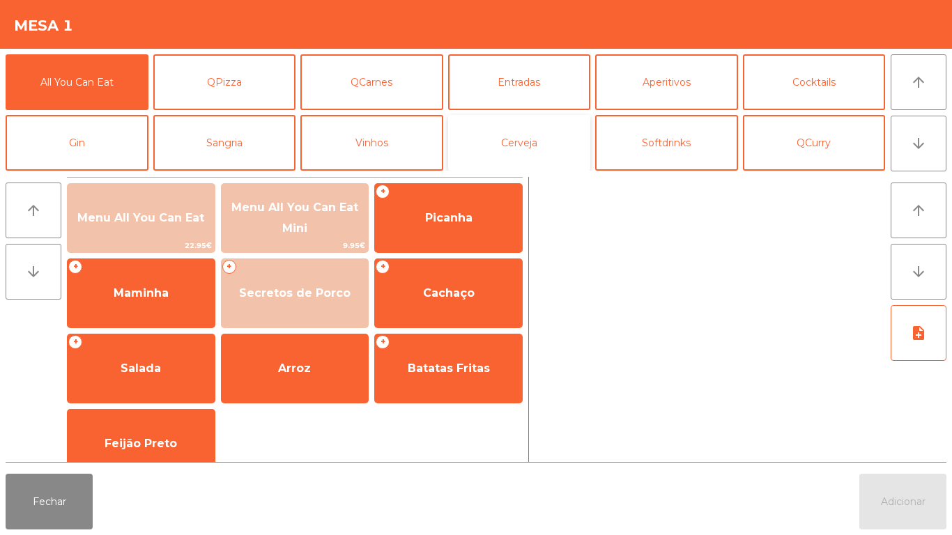
click at [533, 148] on button "Cerveja" at bounding box center [519, 143] width 143 height 56
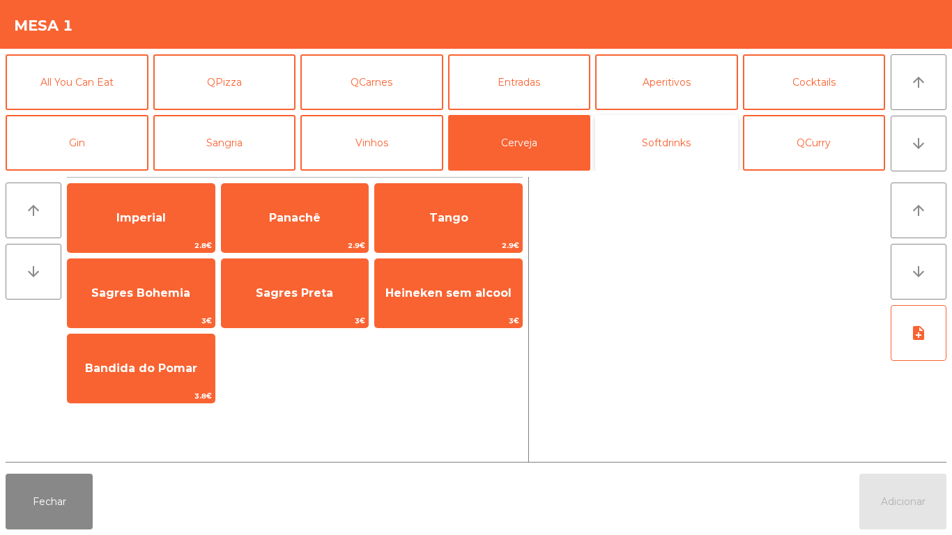
click at [627, 155] on button "Softdrinks" at bounding box center [666, 143] width 143 height 56
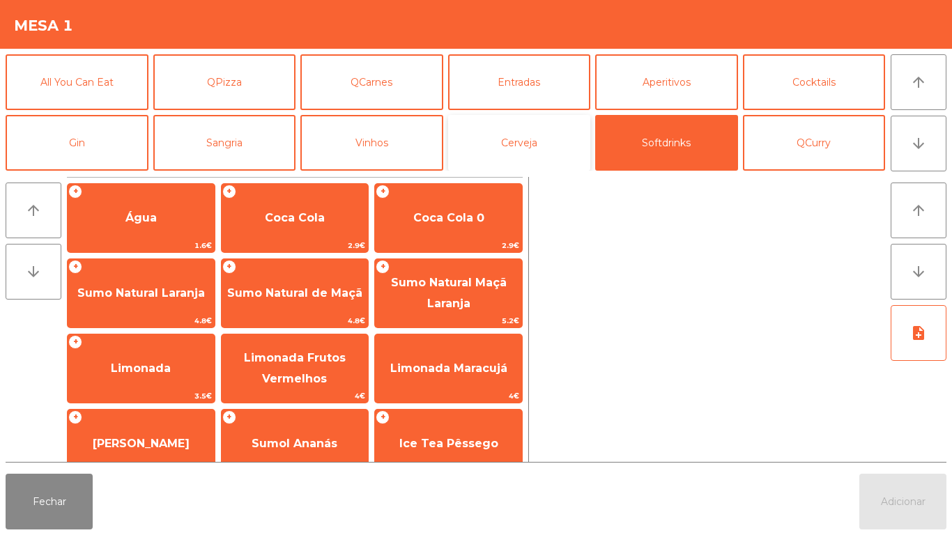
click at [556, 139] on button "Cerveja" at bounding box center [519, 143] width 143 height 56
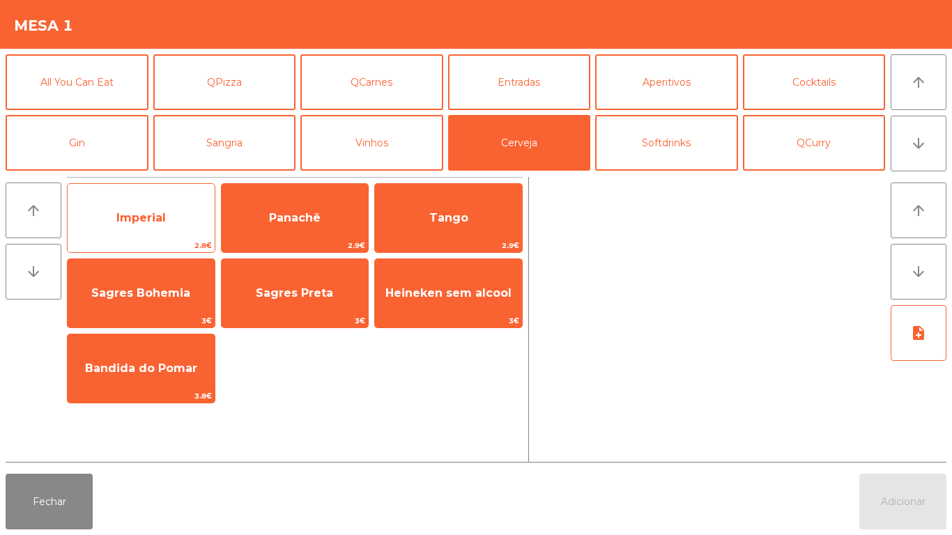
click at [178, 225] on span "Imperial" at bounding box center [141, 218] width 147 height 38
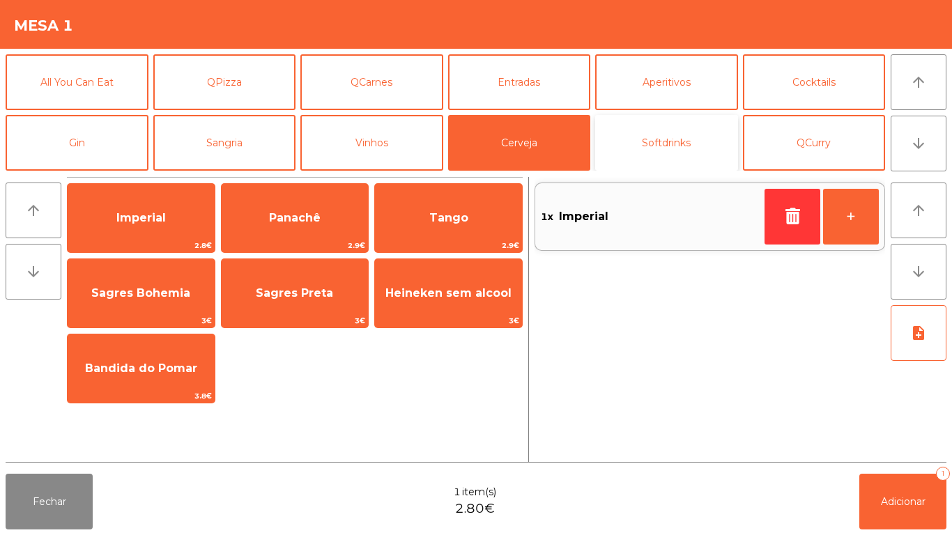
click at [675, 151] on button "Softdrinks" at bounding box center [666, 143] width 143 height 56
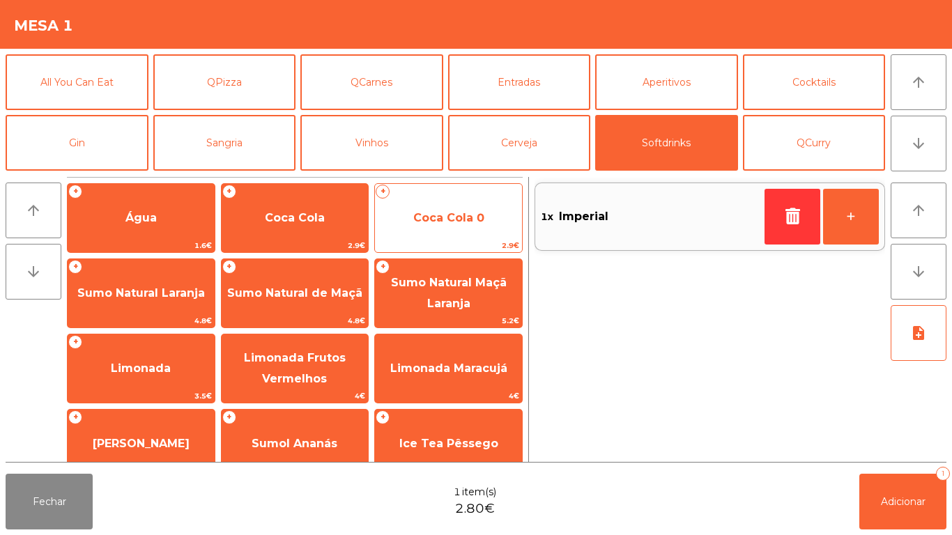
click at [438, 238] on div "+ Coca Cola 0 2.9€" at bounding box center [448, 218] width 148 height 70
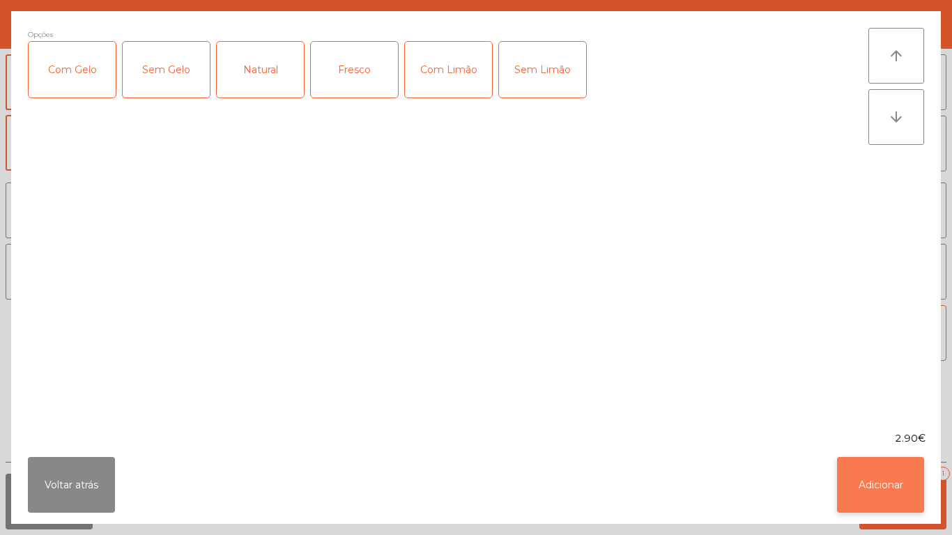
click at [876, 478] on button "Adicionar" at bounding box center [880, 485] width 87 height 56
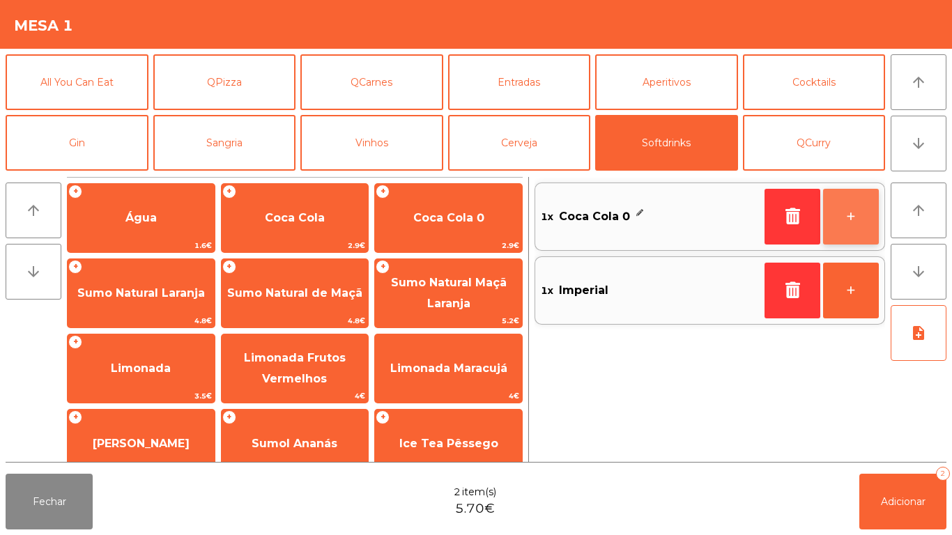
click at [850, 216] on button "+" at bounding box center [851, 217] width 56 height 56
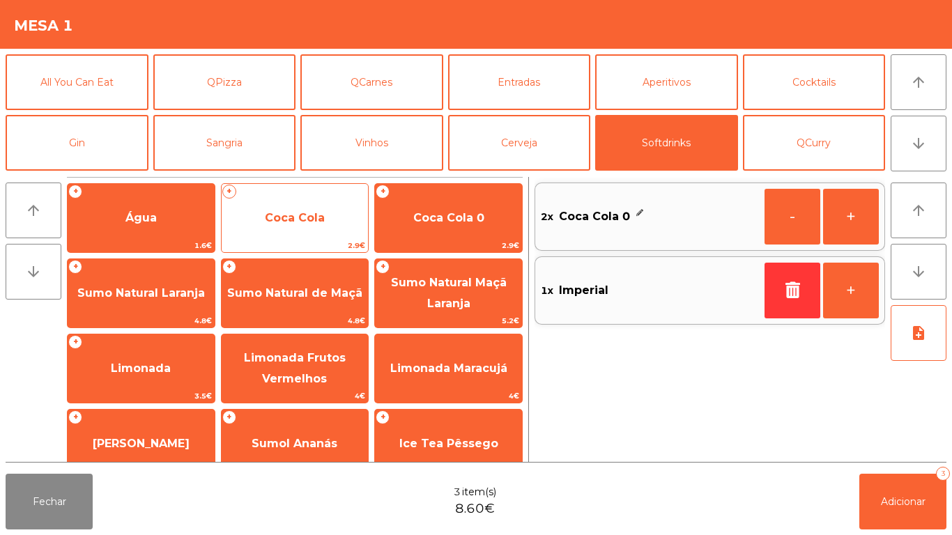
click at [319, 223] on span "Coca Cola" at bounding box center [295, 217] width 60 height 13
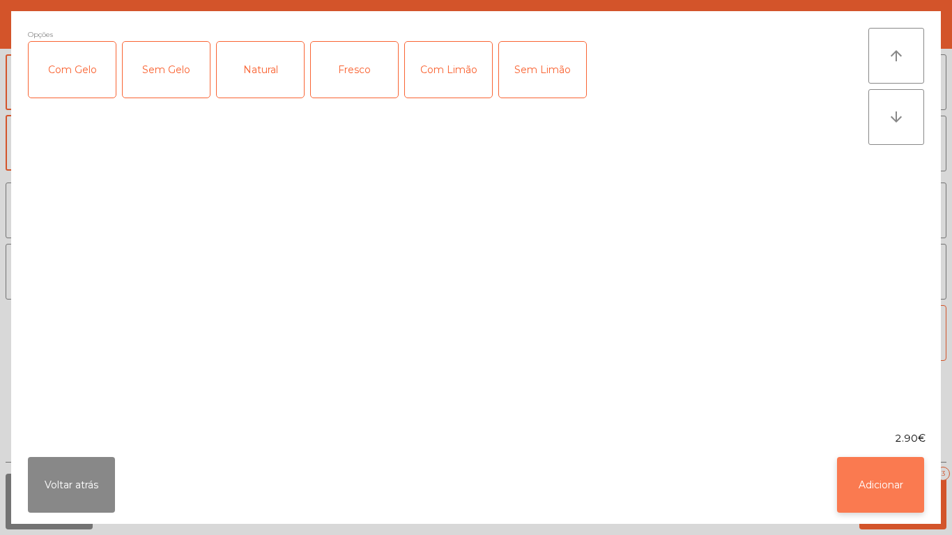
click at [863, 482] on button "Adicionar" at bounding box center [880, 485] width 87 height 56
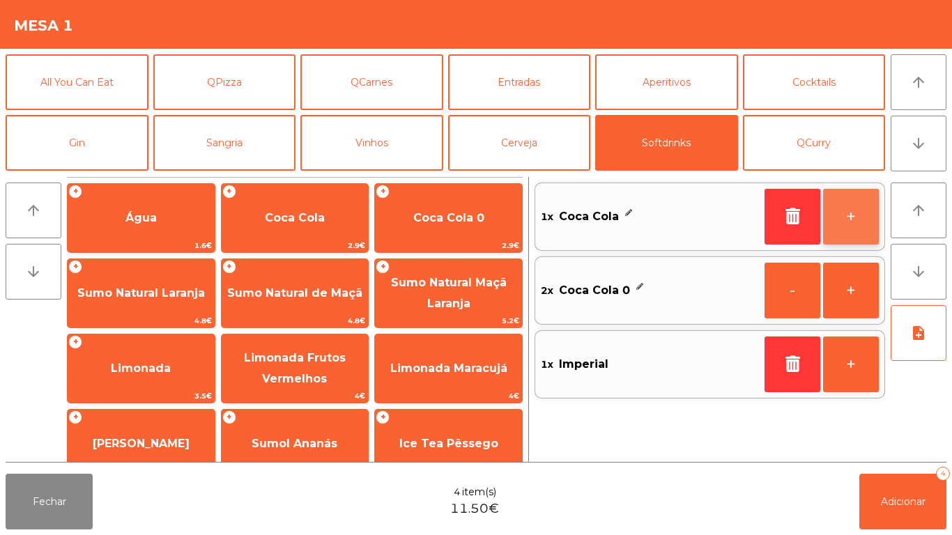
click at [842, 222] on button "+" at bounding box center [851, 217] width 56 height 56
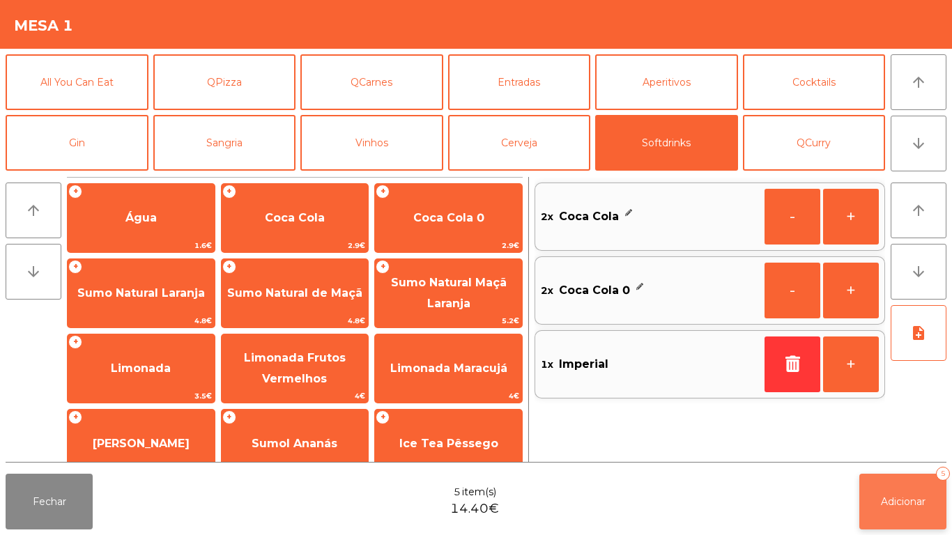
click at [905, 508] on button "Adicionar 5" at bounding box center [902, 502] width 87 height 56
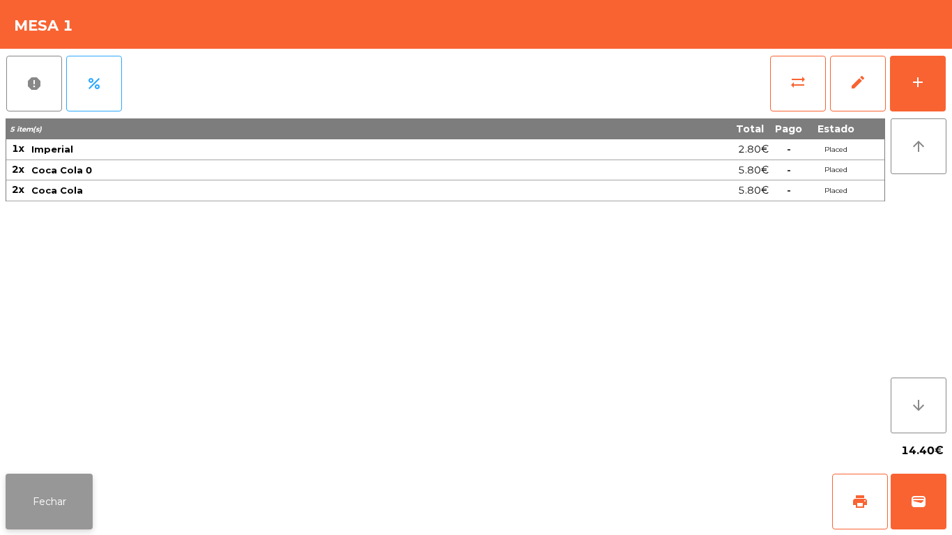
click at [63, 476] on button "Fechar" at bounding box center [49, 502] width 87 height 56
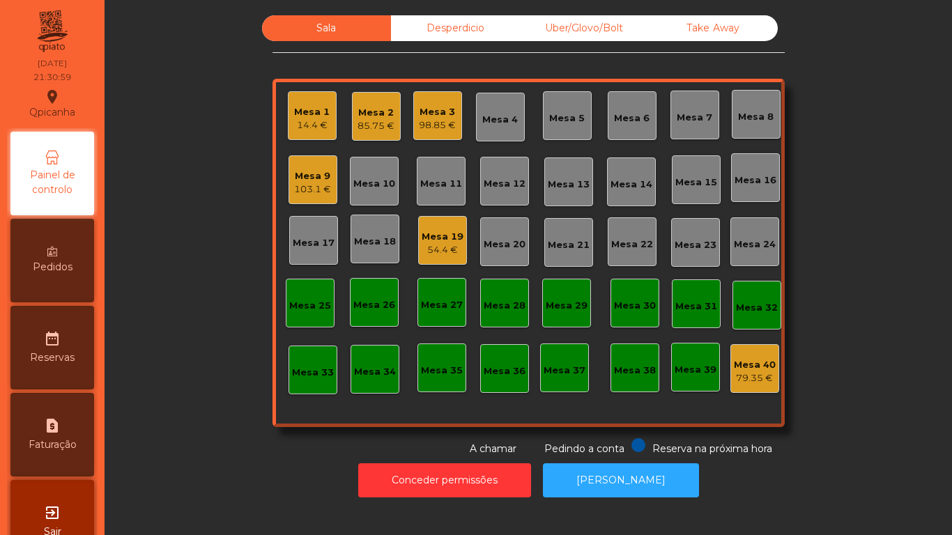
click at [314, 197] on div "Mesa 9 103.1 €" at bounding box center [313, 179] width 49 height 49
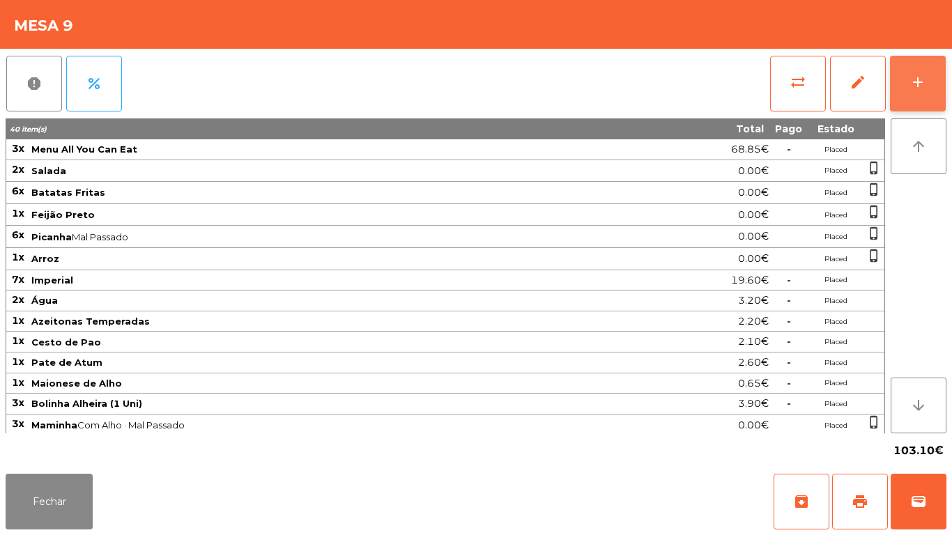
click at [930, 90] on button "add" at bounding box center [918, 84] width 56 height 56
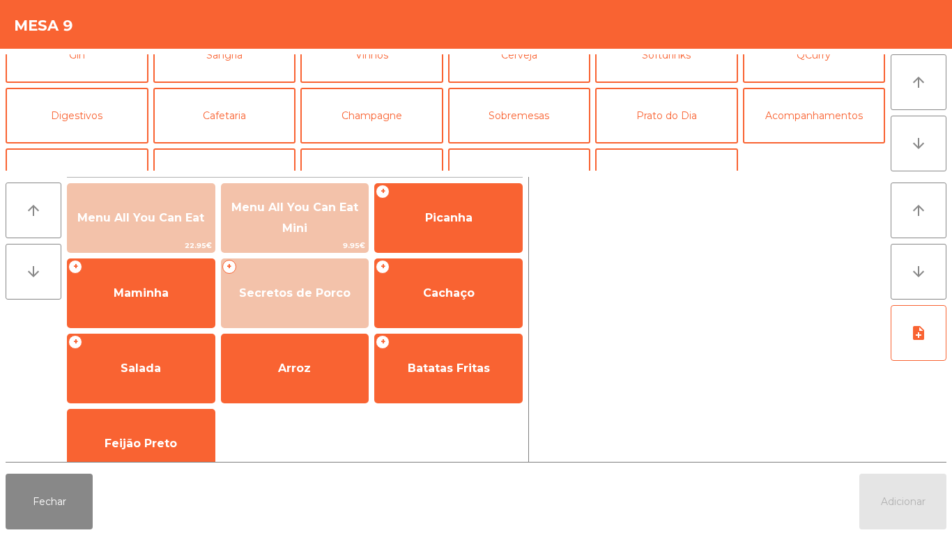
scroll to position [89, 0]
click at [227, 127] on button "Cafetaria" at bounding box center [224, 115] width 143 height 56
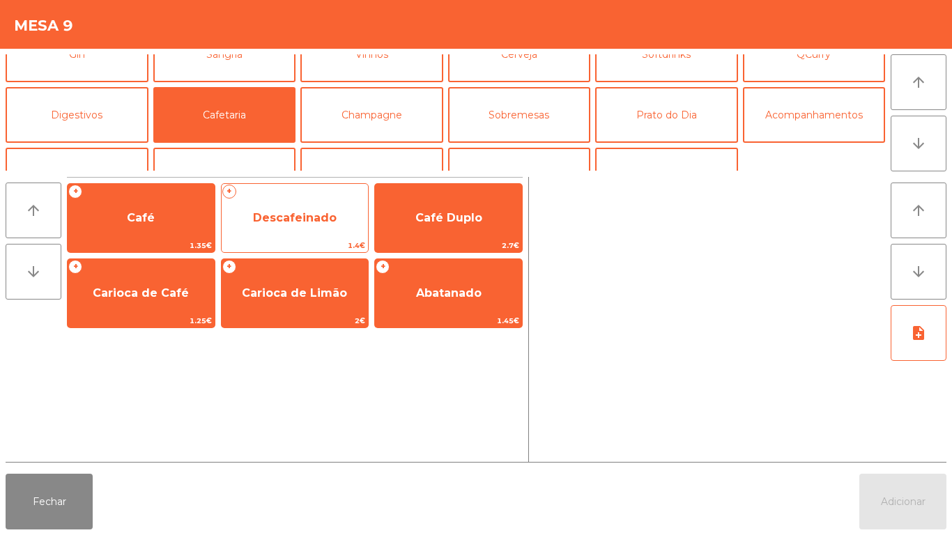
click at [310, 216] on span "Descafeinado" at bounding box center [295, 217] width 84 height 13
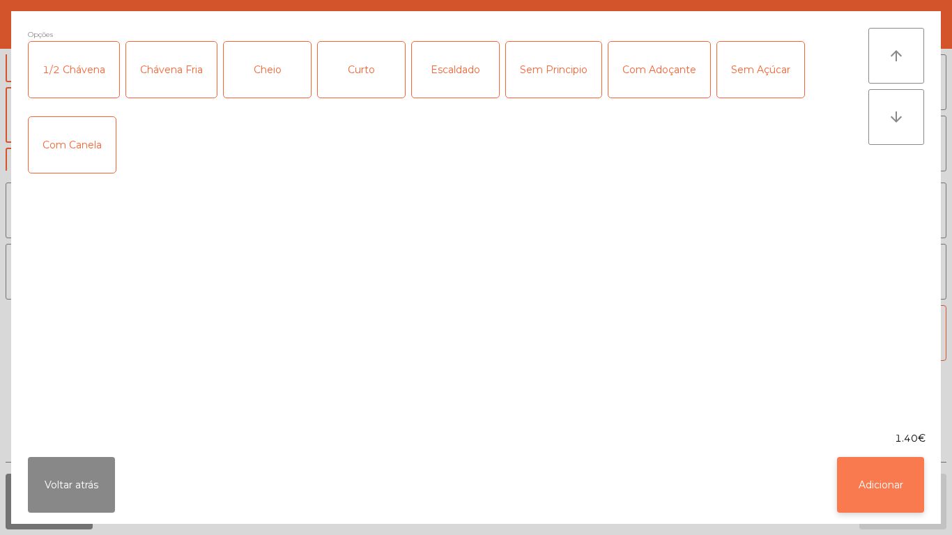
click at [859, 489] on button "Adicionar" at bounding box center [880, 485] width 87 height 56
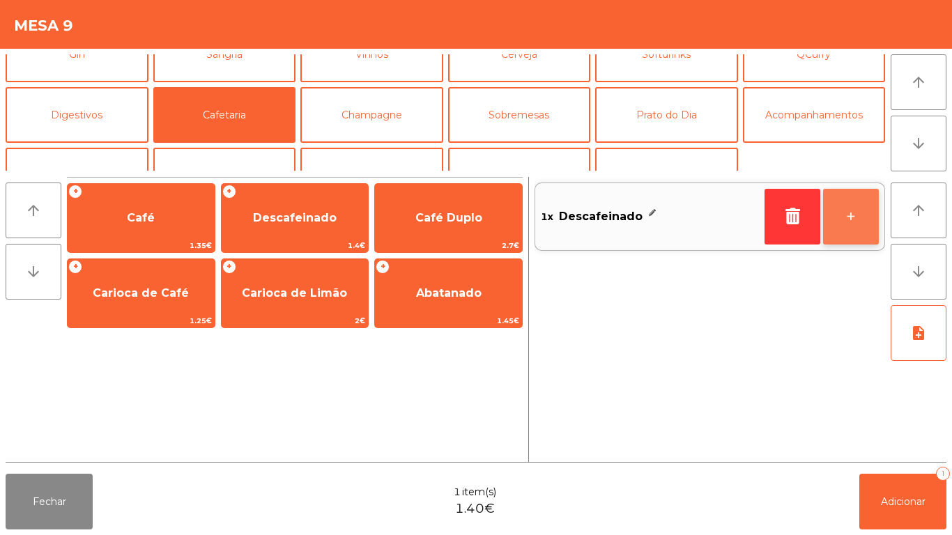
click at [837, 217] on button "+" at bounding box center [851, 217] width 56 height 56
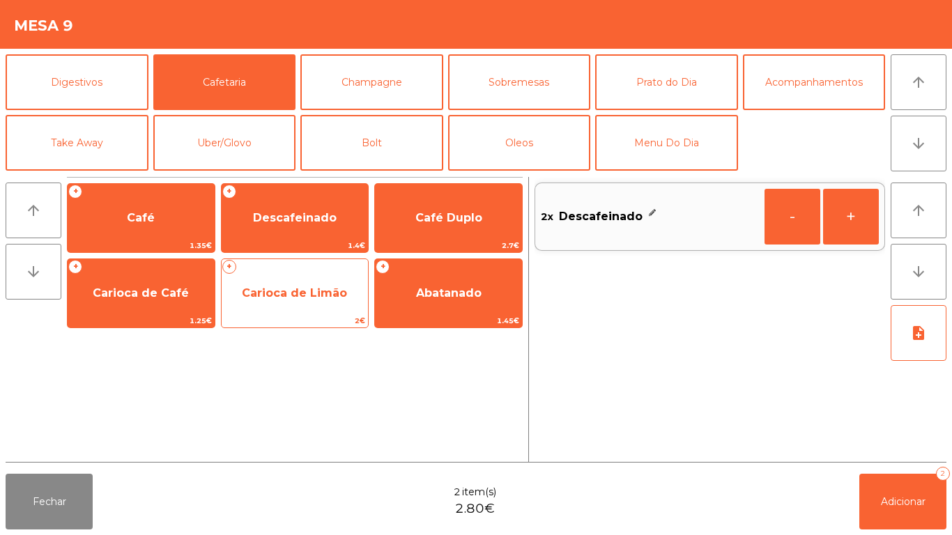
click at [310, 298] on span "Carioca de Limão" at bounding box center [294, 292] width 105 height 13
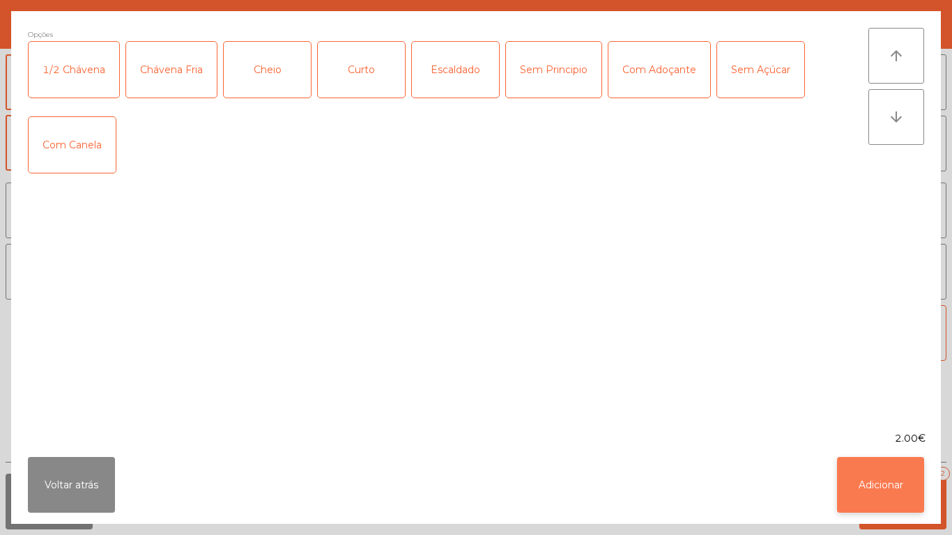
click at [876, 489] on button "Adicionar" at bounding box center [880, 485] width 87 height 56
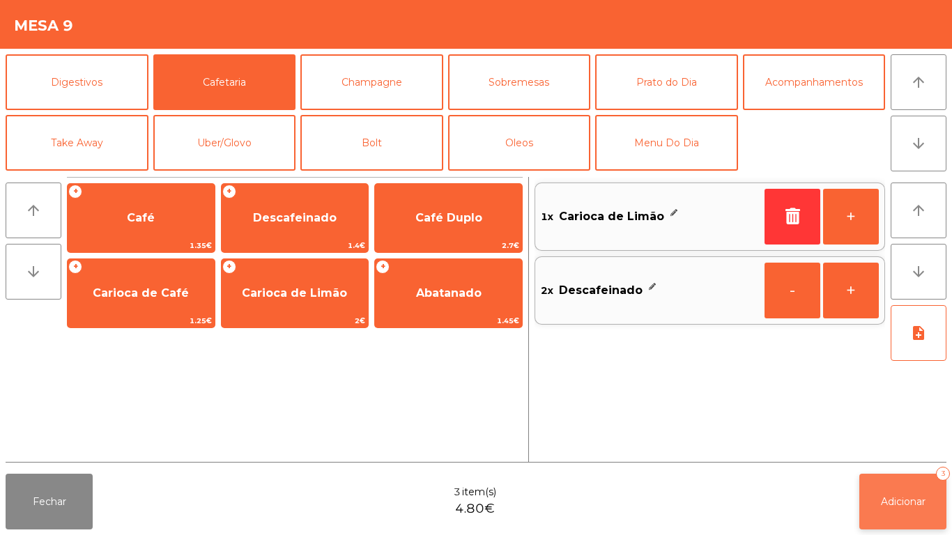
click at [881, 498] on span "Adicionar" at bounding box center [903, 502] width 45 height 13
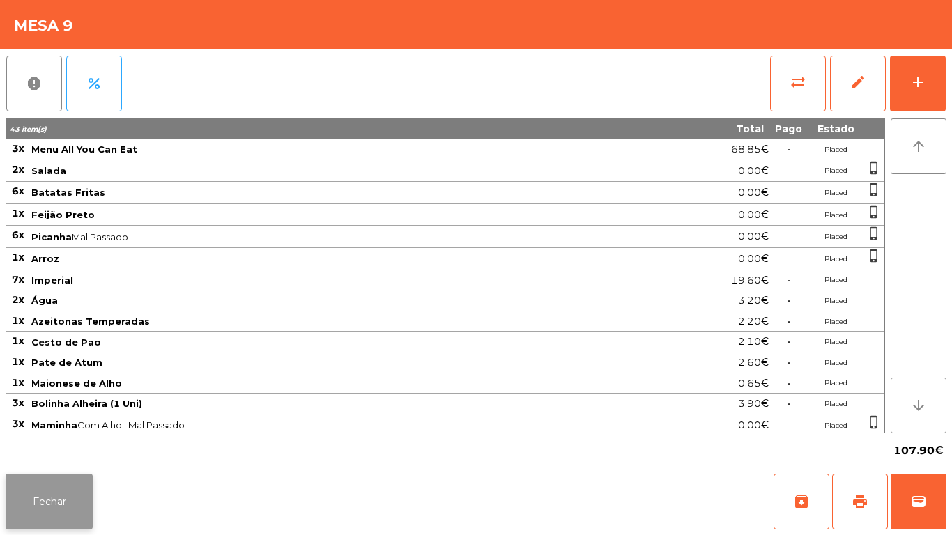
click at [39, 494] on button "Fechar" at bounding box center [49, 502] width 87 height 56
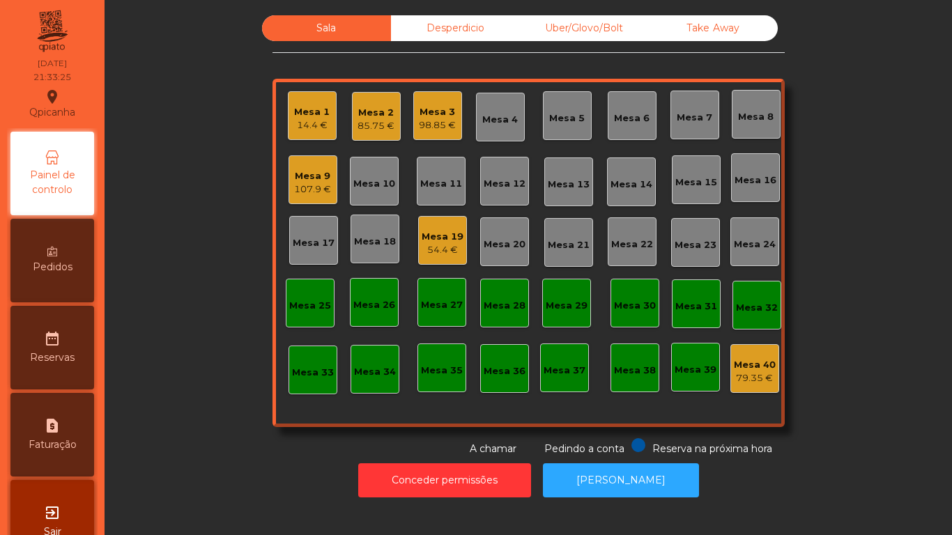
click at [298, 121] on div "14.4 €" at bounding box center [312, 125] width 36 height 14
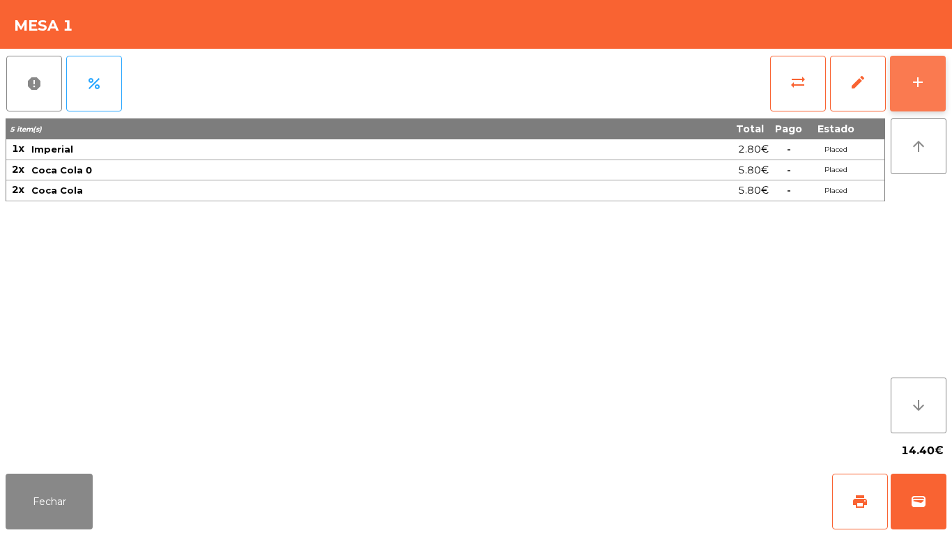
click at [926, 71] on button "add" at bounding box center [918, 84] width 56 height 56
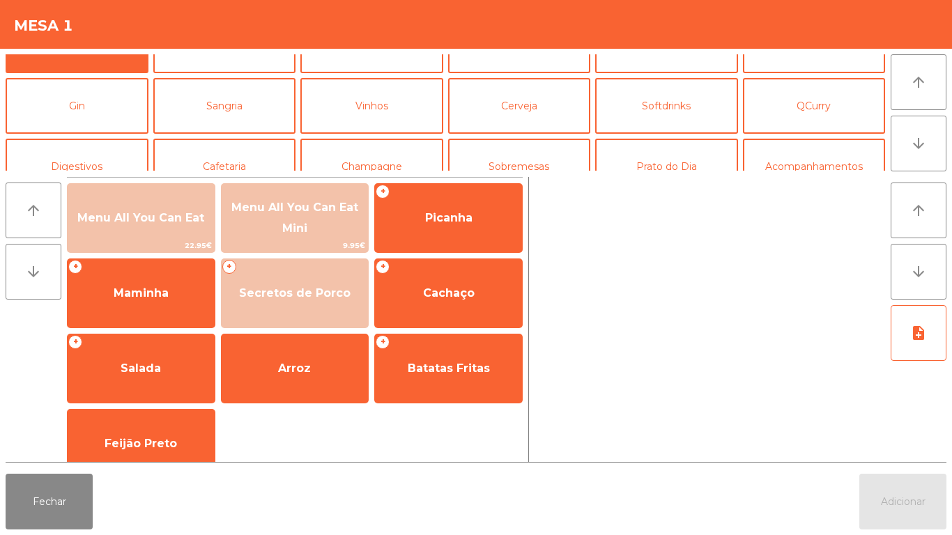
scroll to position [0, 0]
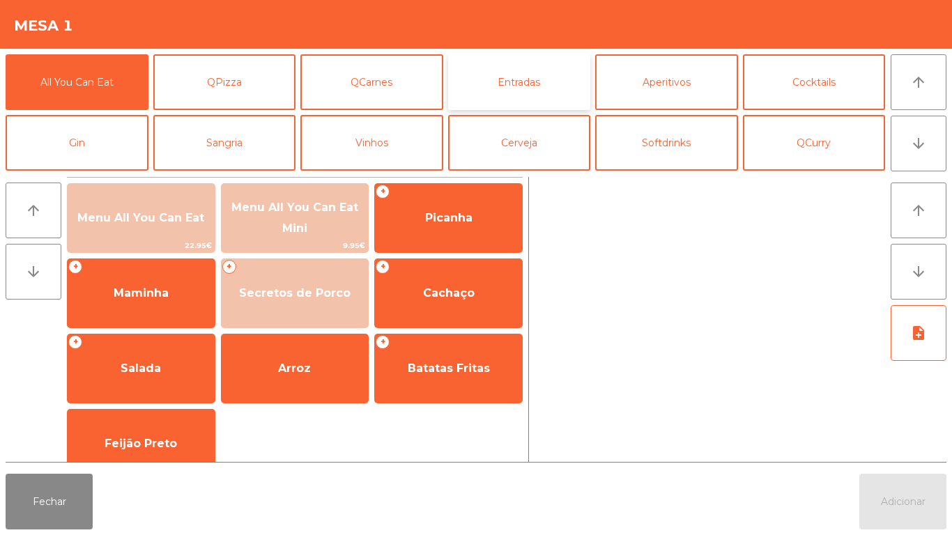
click at [530, 87] on button "Entradas" at bounding box center [519, 82] width 143 height 56
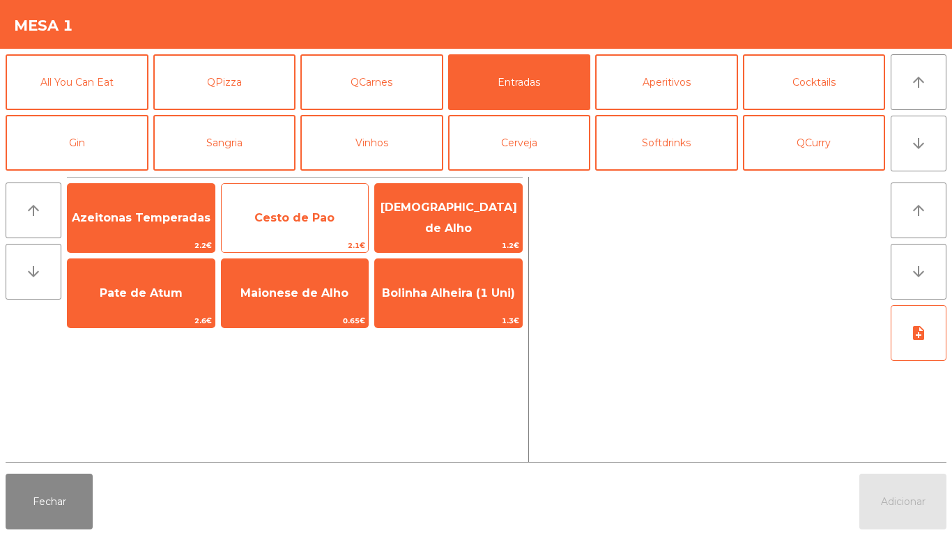
click at [299, 228] on span "Cesto de Pao" at bounding box center [295, 218] width 147 height 38
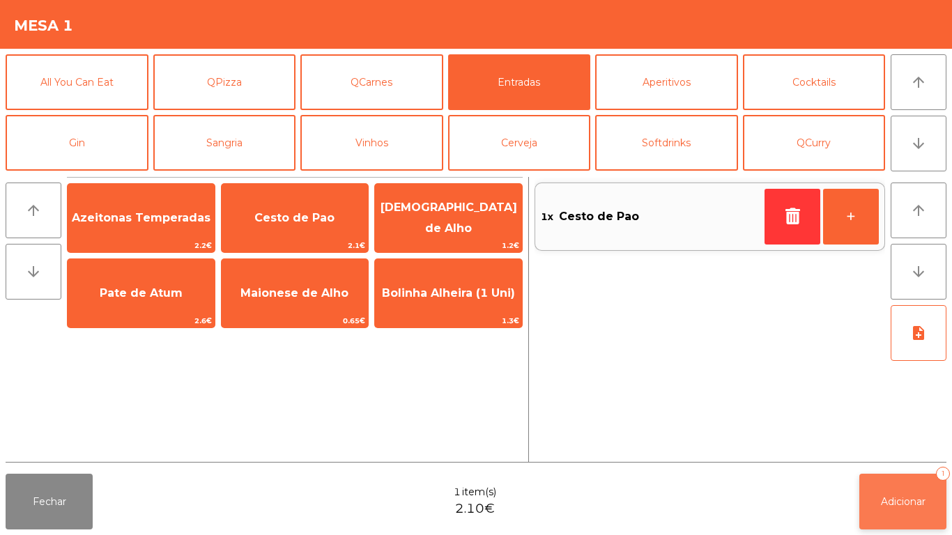
click at [884, 500] on span "Adicionar" at bounding box center [903, 502] width 45 height 13
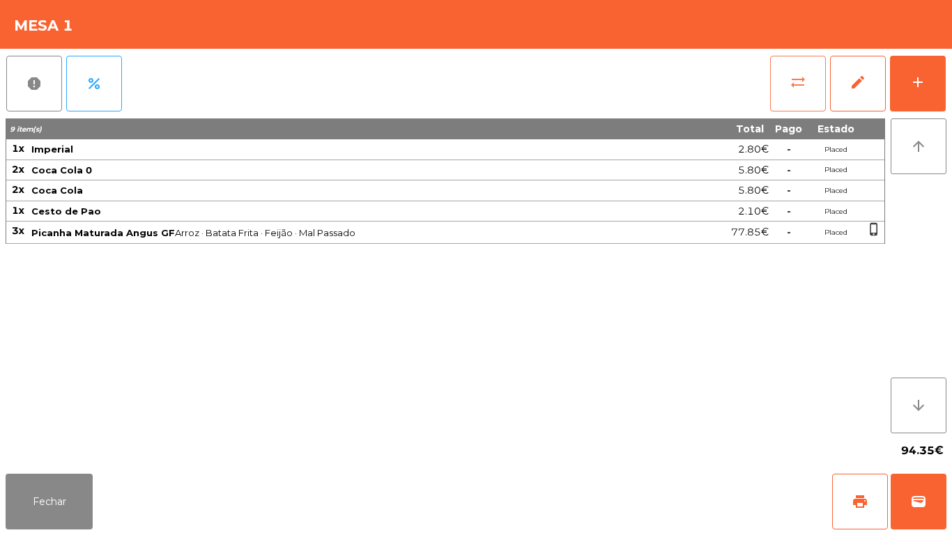
click at [806, 74] on button "sync_alt" at bounding box center [798, 84] width 56 height 56
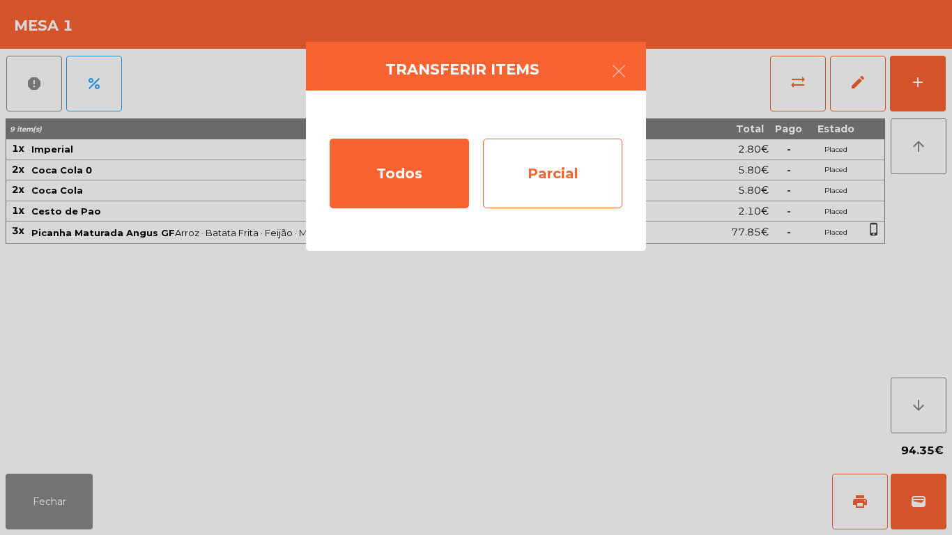
click at [582, 187] on div "Parcial" at bounding box center [552, 174] width 139 height 70
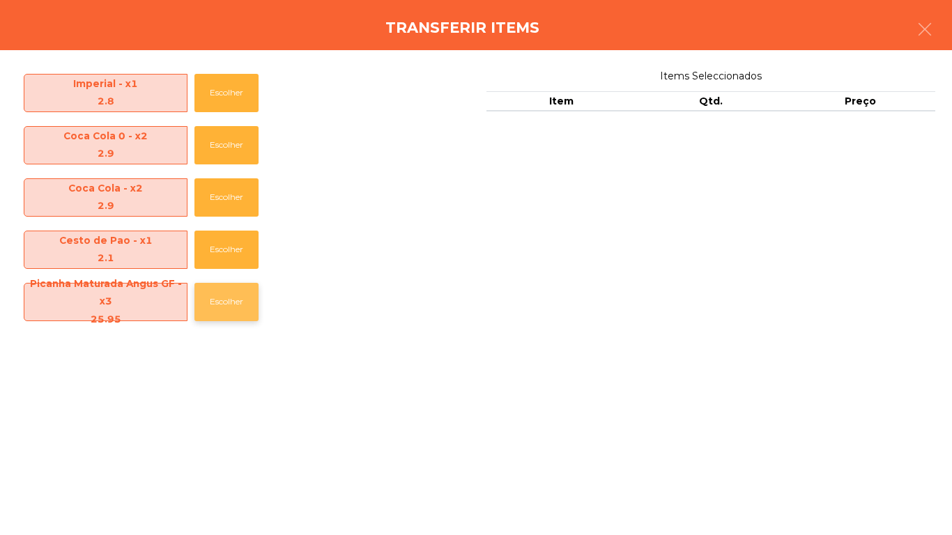
click at [252, 309] on button "Escolher" at bounding box center [226, 302] width 64 height 38
click at [252, 307] on button "Escolher" at bounding box center [226, 302] width 64 height 38
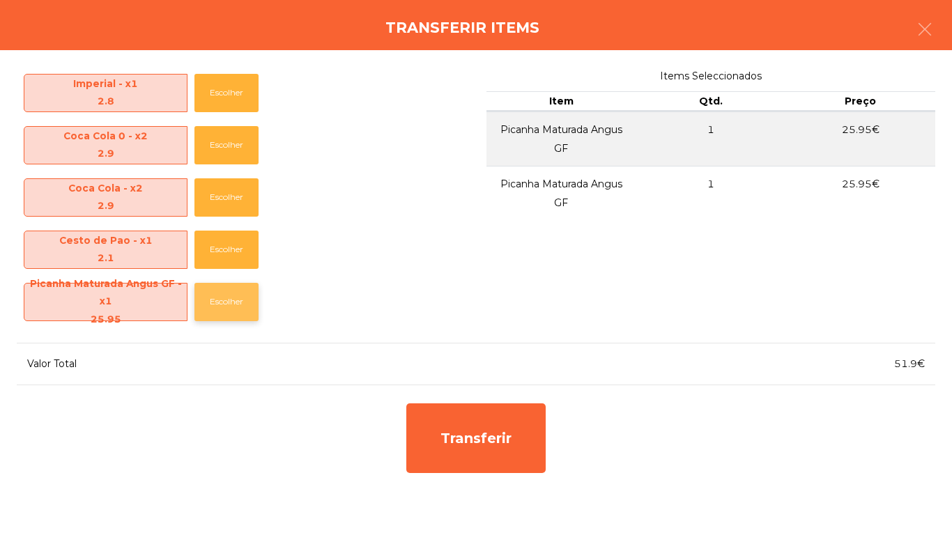
click at [250, 305] on button "Escolher" at bounding box center [226, 302] width 64 height 38
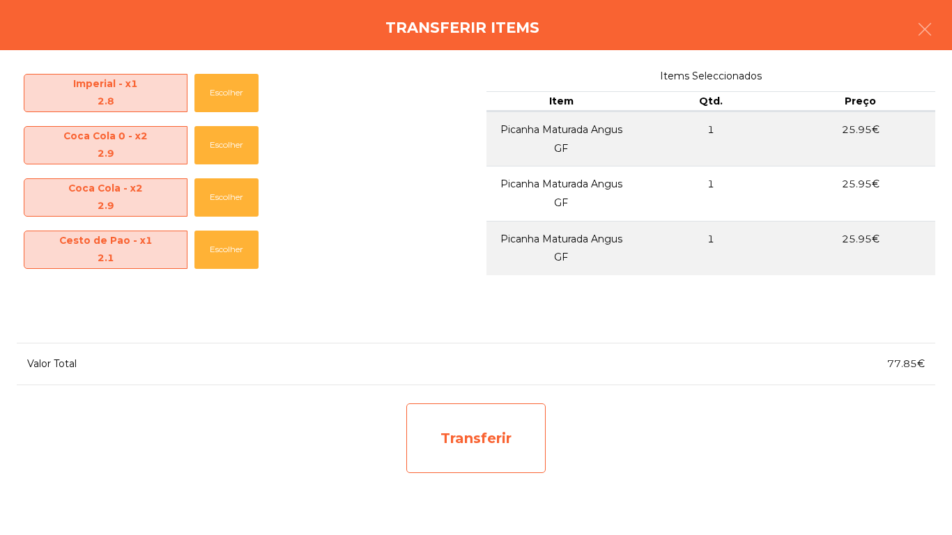
click at [511, 459] on div "Transferir" at bounding box center [475, 439] width 139 height 70
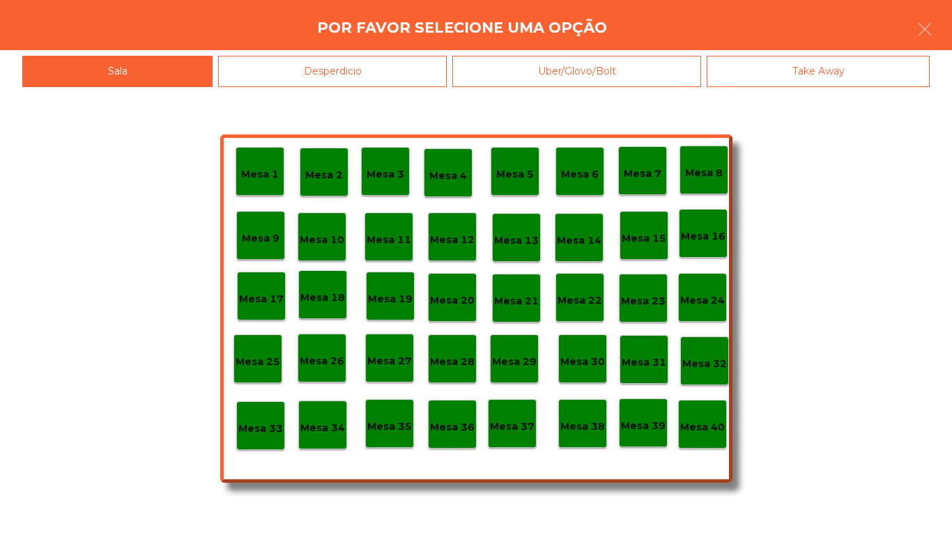
click at [389, 71] on div "Desperdicio" at bounding box center [332, 71] width 229 height 31
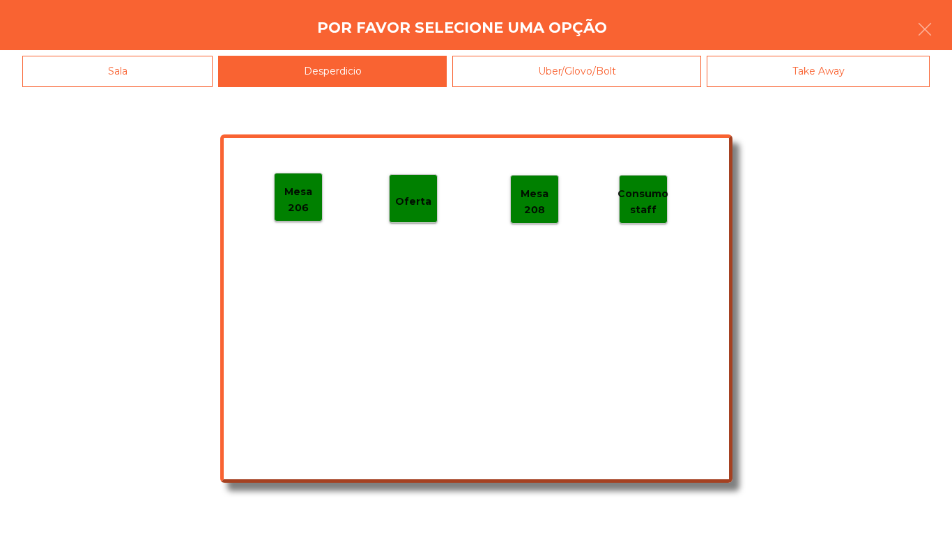
click at [314, 192] on p "Mesa 206" at bounding box center [298, 199] width 47 height 31
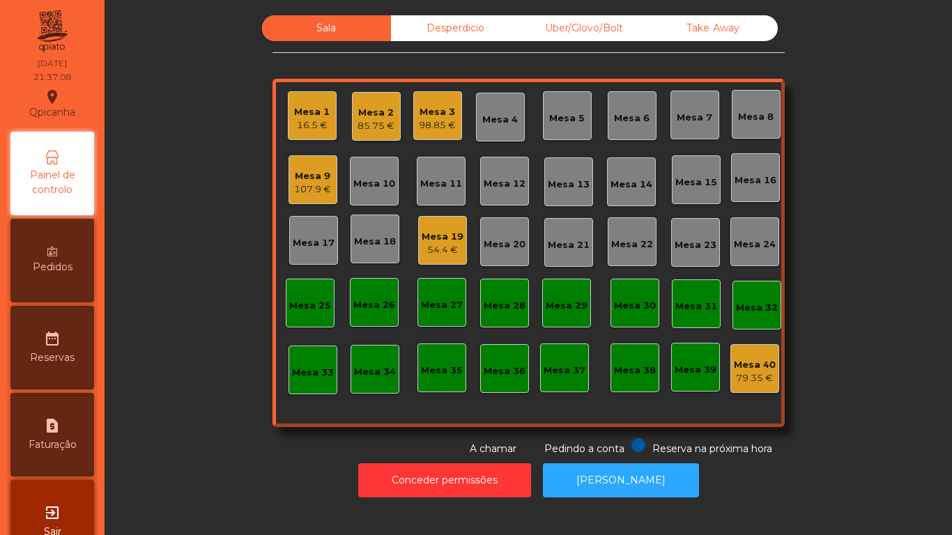
click at [301, 127] on div "16.5 €" at bounding box center [312, 125] width 36 height 14
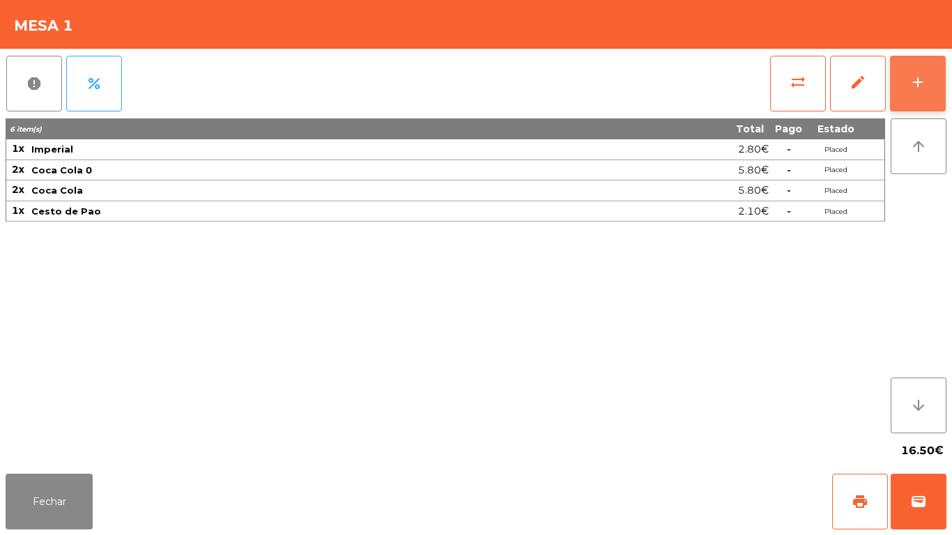
click at [933, 77] on button "add" at bounding box center [918, 84] width 56 height 56
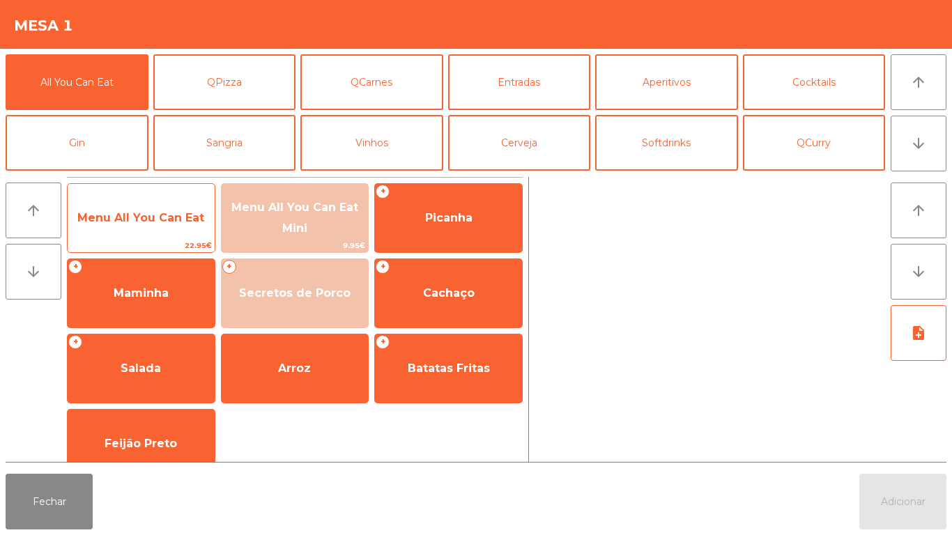
click at [173, 198] on div "Menu All You Can Eat 22.95€" at bounding box center [141, 218] width 148 height 70
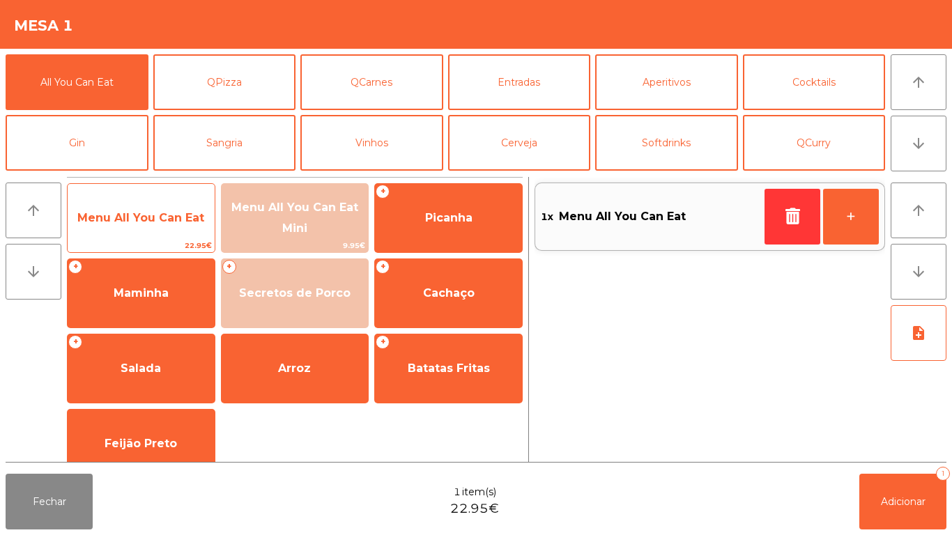
click at [164, 215] on span "Menu All You Can Eat" at bounding box center [140, 217] width 127 height 13
click at [155, 217] on span "Menu All You Can Eat" at bounding box center [140, 217] width 127 height 13
click at [144, 222] on span "Menu All You Can Eat" at bounding box center [140, 217] width 127 height 13
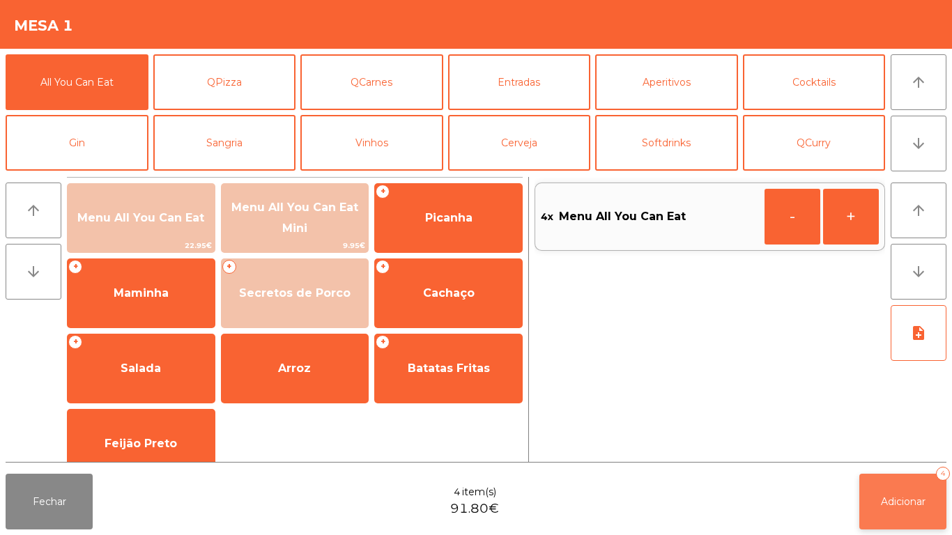
click at [882, 496] on span "Adicionar" at bounding box center [903, 502] width 45 height 13
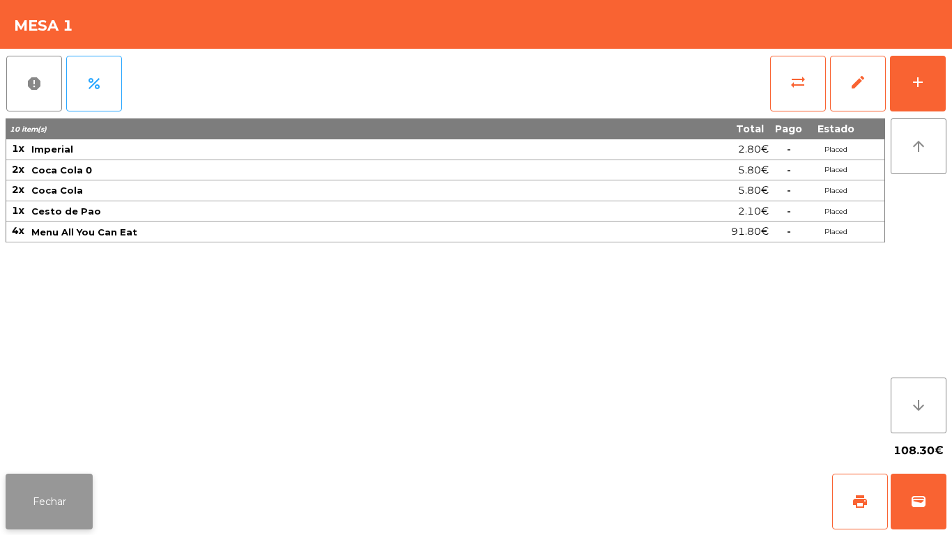
click at [68, 478] on button "Fechar" at bounding box center [49, 502] width 87 height 56
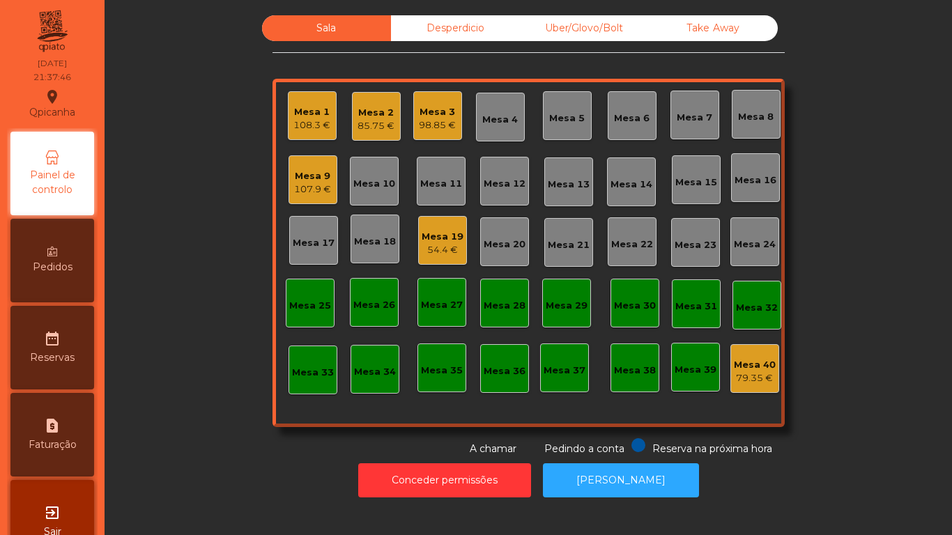
click at [445, 120] on div "98.85 €" at bounding box center [437, 125] width 37 height 14
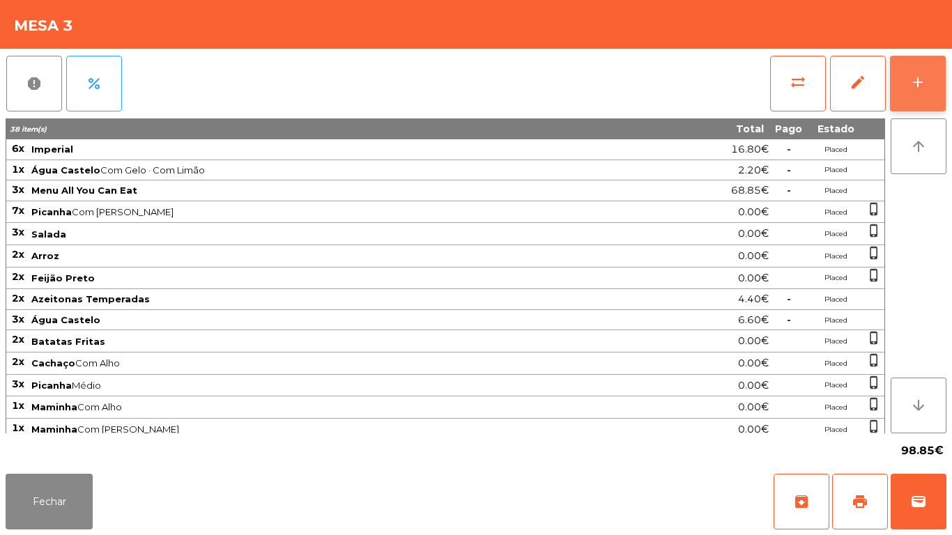
click at [917, 95] on button "add" at bounding box center [918, 84] width 56 height 56
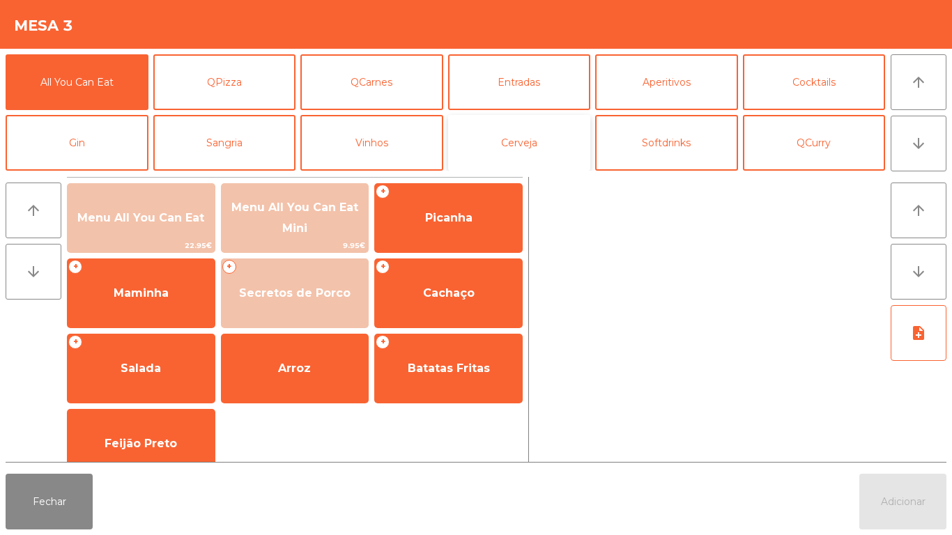
click at [527, 156] on button "Cerveja" at bounding box center [519, 143] width 143 height 56
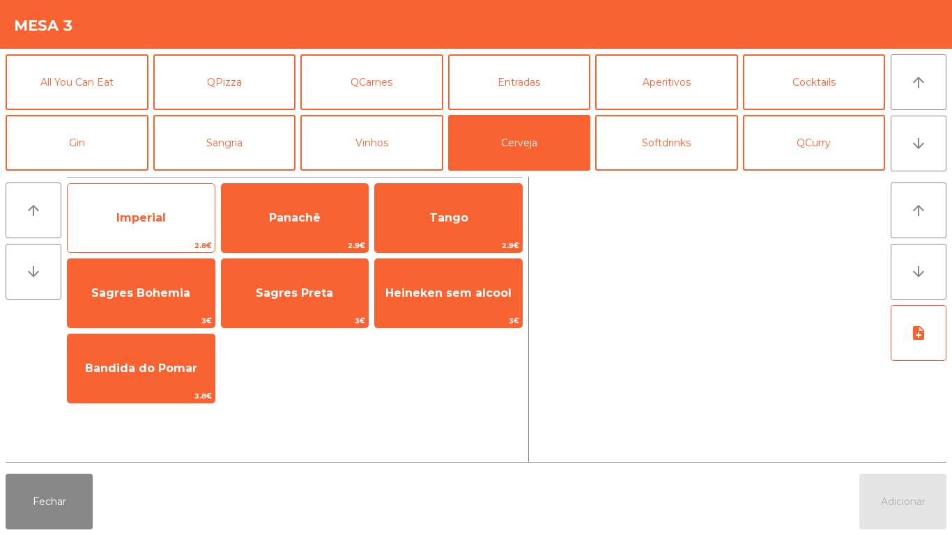
click at [139, 224] on span "Imperial" at bounding box center [140, 217] width 49 height 13
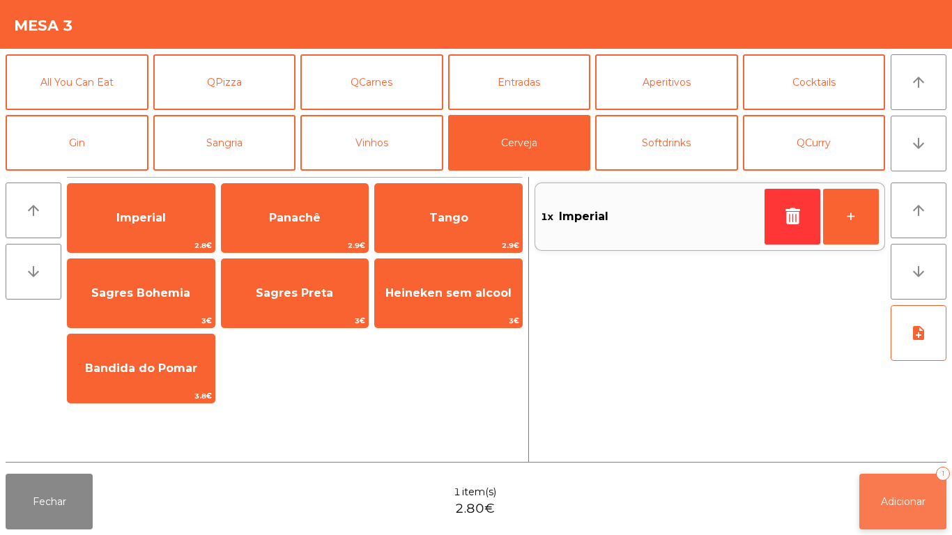
click at [885, 514] on button "Adicionar 1" at bounding box center [902, 502] width 87 height 56
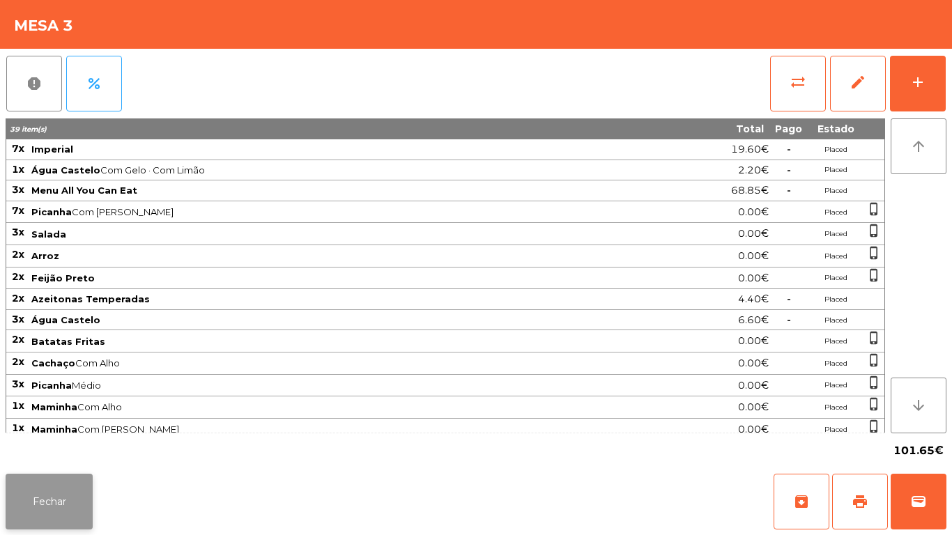
click at [18, 489] on button "Fechar" at bounding box center [49, 502] width 87 height 56
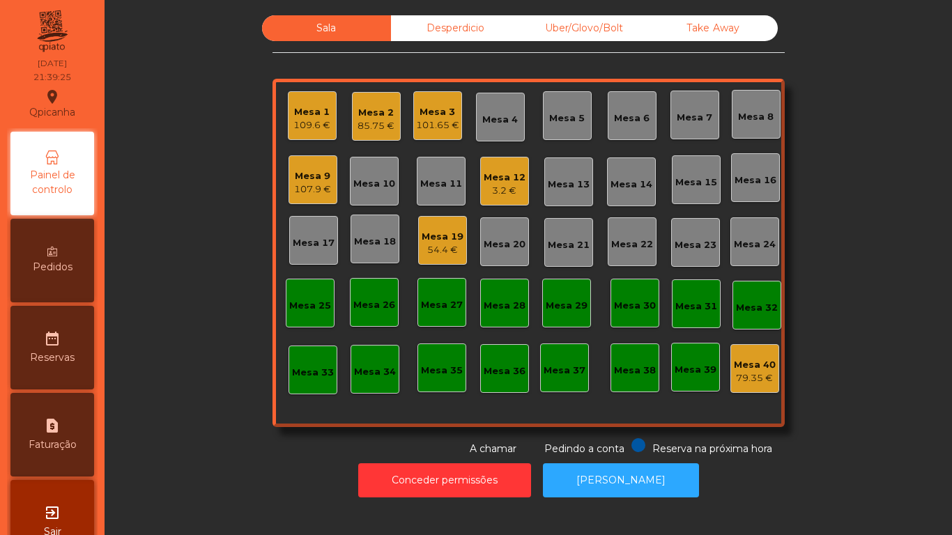
click at [318, 134] on div "Mesa 1 109.6 €" at bounding box center [312, 115] width 49 height 49
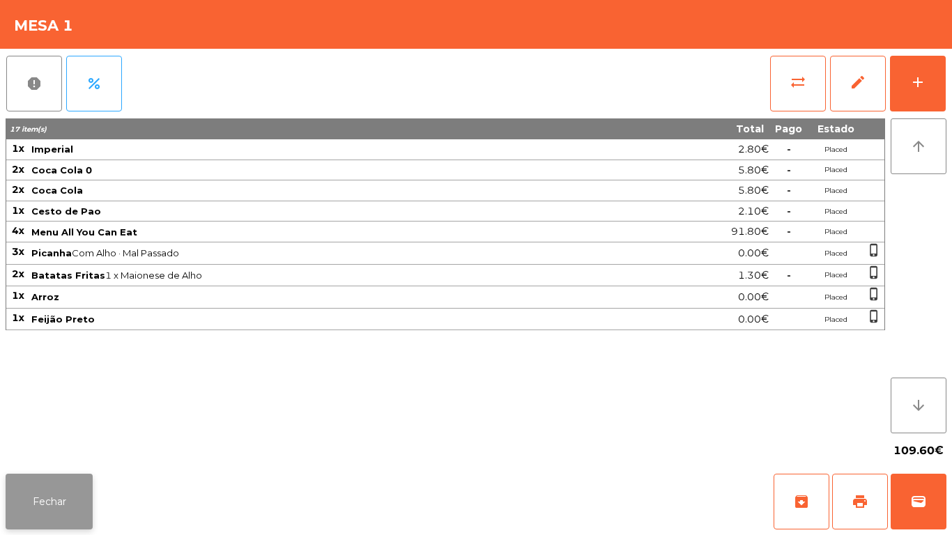
click at [68, 489] on button "Fechar" at bounding box center [49, 502] width 87 height 56
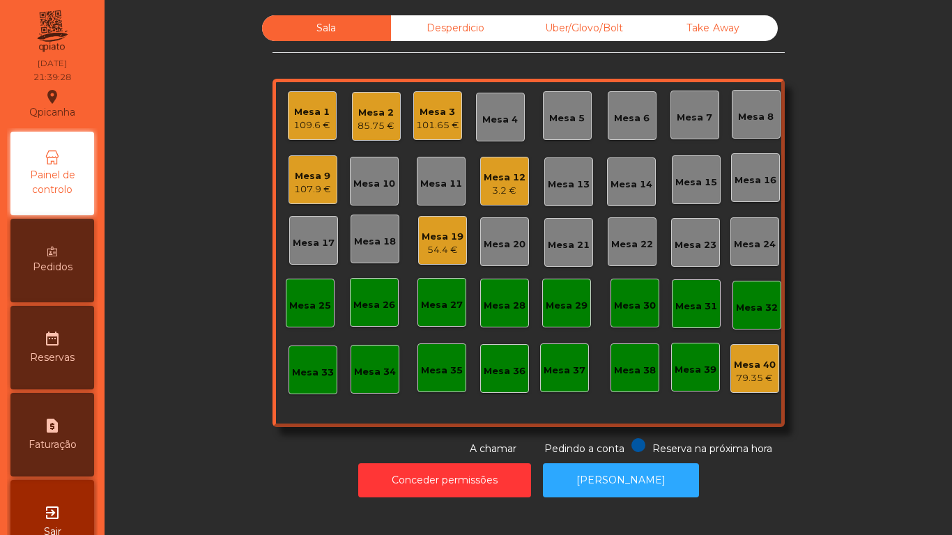
click at [441, 29] on div "Desperdicio" at bounding box center [455, 28] width 129 height 26
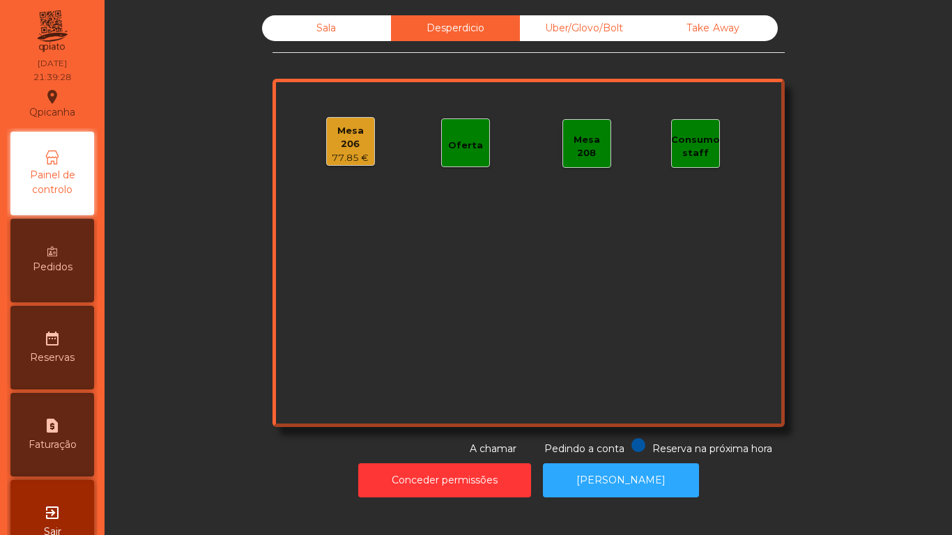
click at [351, 151] on div "77.85 €" at bounding box center [350, 158] width 47 height 14
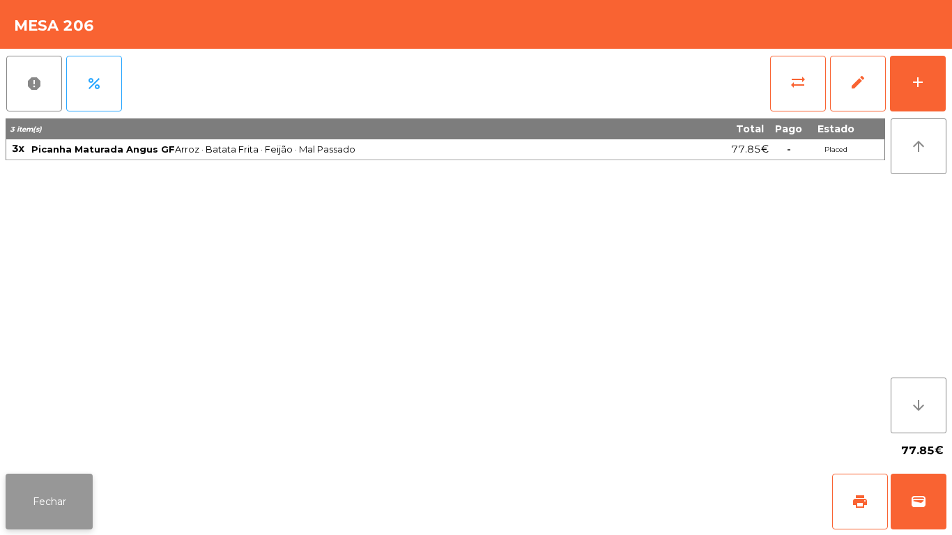
click at [82, 482] on button "Fechar" at bounding box center [49, 502] width 87 height 56
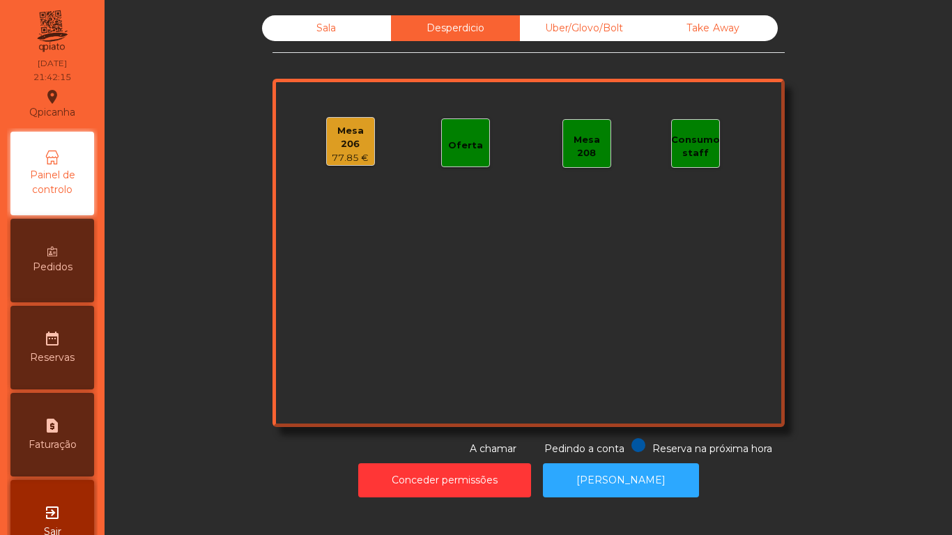
click at [323, 19] on div "Sala" at bounding box center [326, 28] width 129 height 26
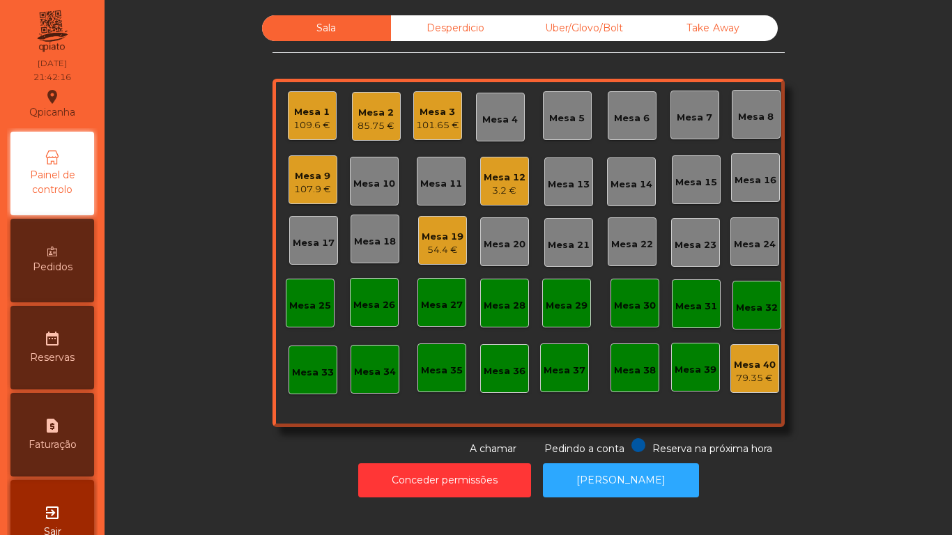
click at [500, 194] on div "3.2 €" at bounding box center [505, 191] width 42 height 14
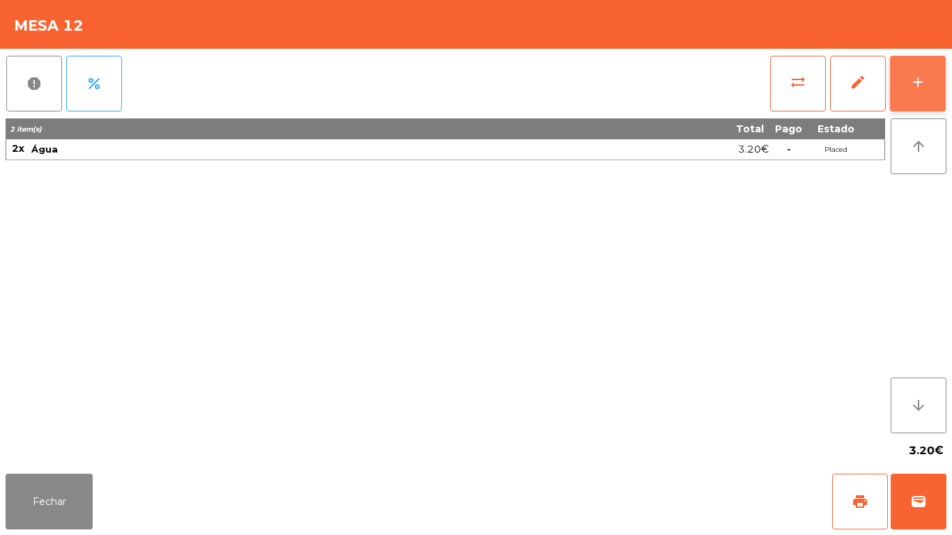
click at [919, 91] on button "add" at bounding box center [918, 84] width 56 height 56
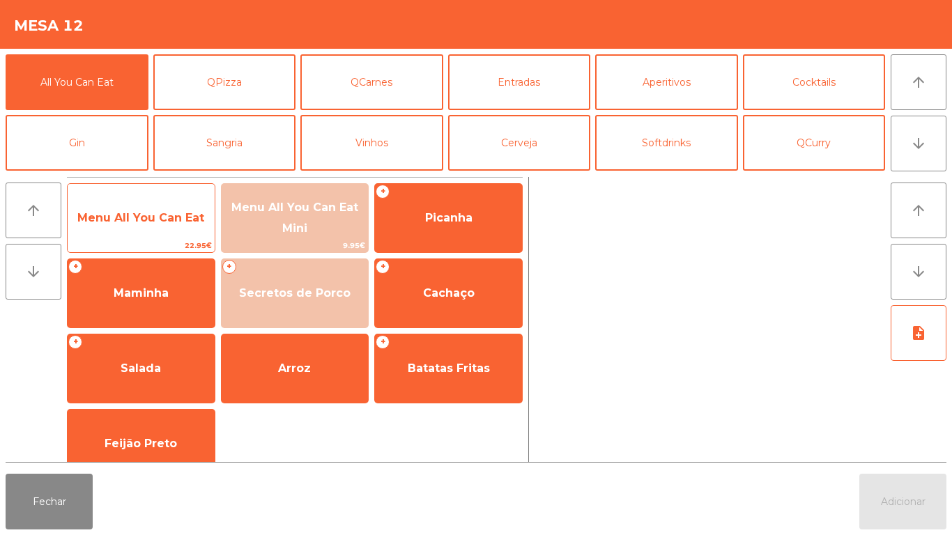
click at [167, 221] on span "Menu All You Can Eat" at bounding box center [140, 217] width 127 height 13
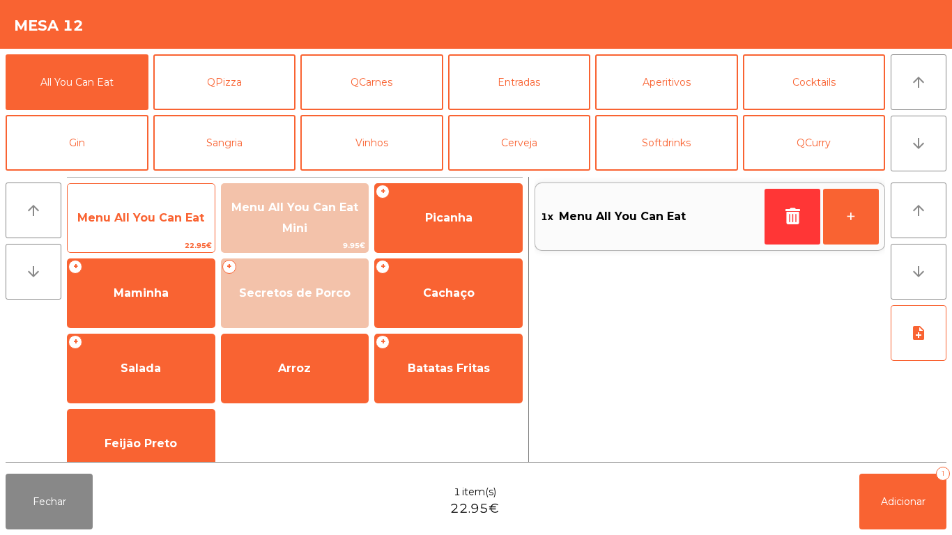
click at [169, 207] on span "Menu All You Can Eat" at bounding box center [141, 218] width 147 height 38
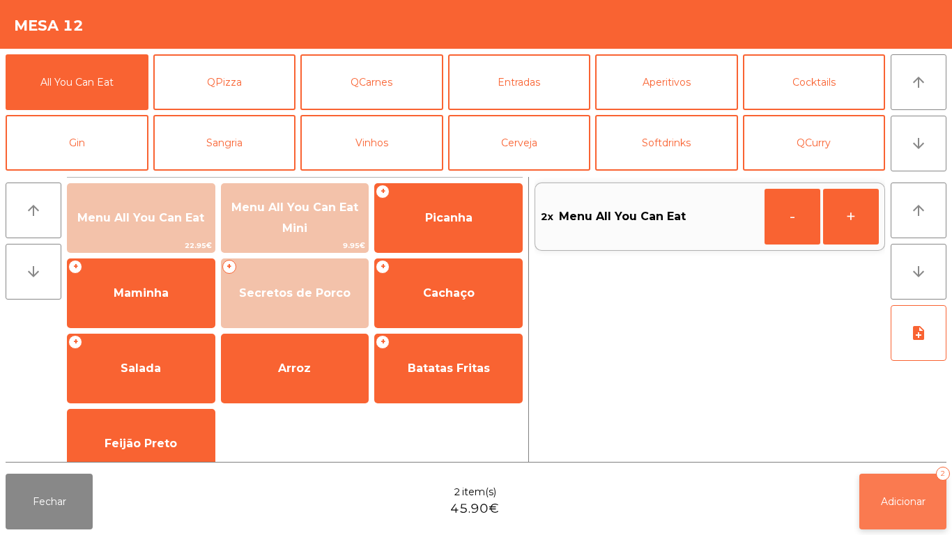
click at [903, 480] on button "Adicionar 2" at bounding box center [902, 502] width 87 height 56
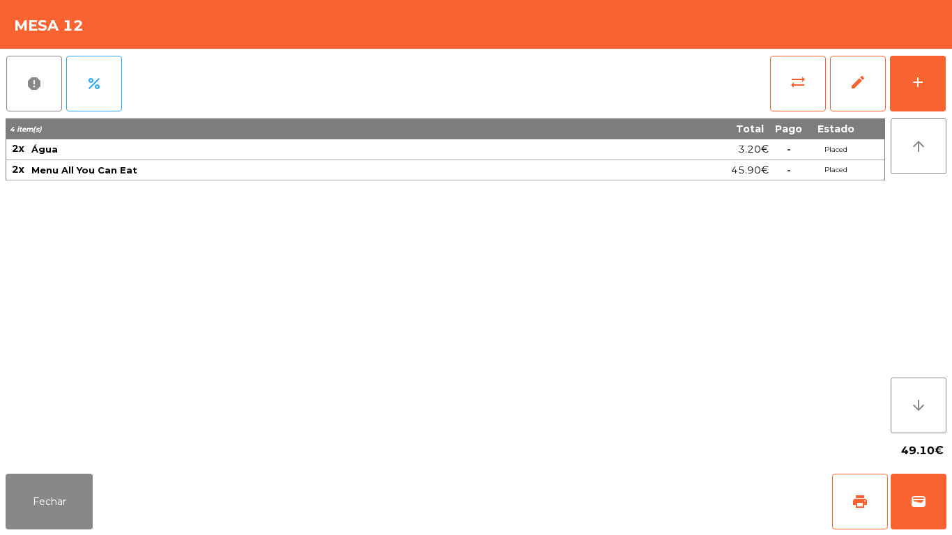
click at [106, 488] on div "Fechar print wallet" at bounding box center [476, 501] width 952 height 67
click at [50, 525] on button "Fechar" at bounding box center [49, 502] width 87 height 56
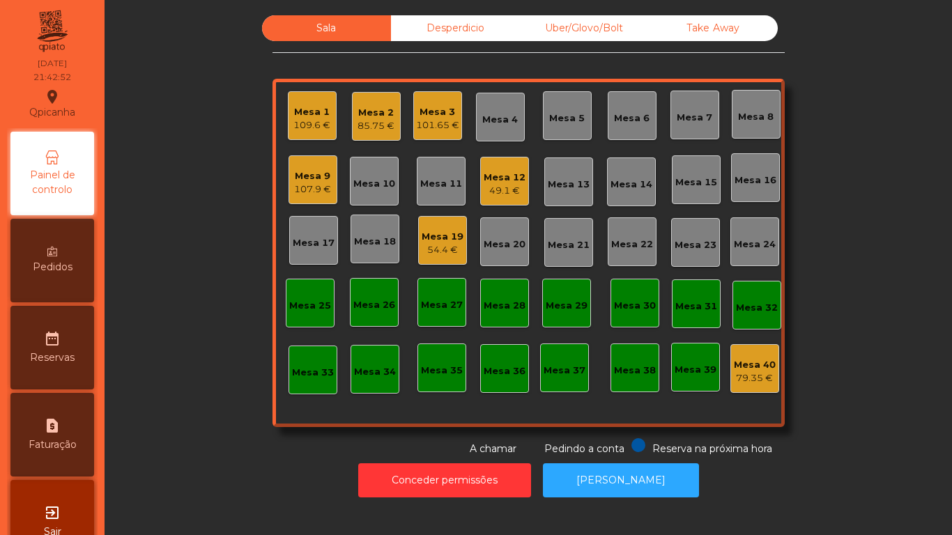
click at [303, 114] on div "Mesa 1" at bounding box center [311, 112] width 37 height 14
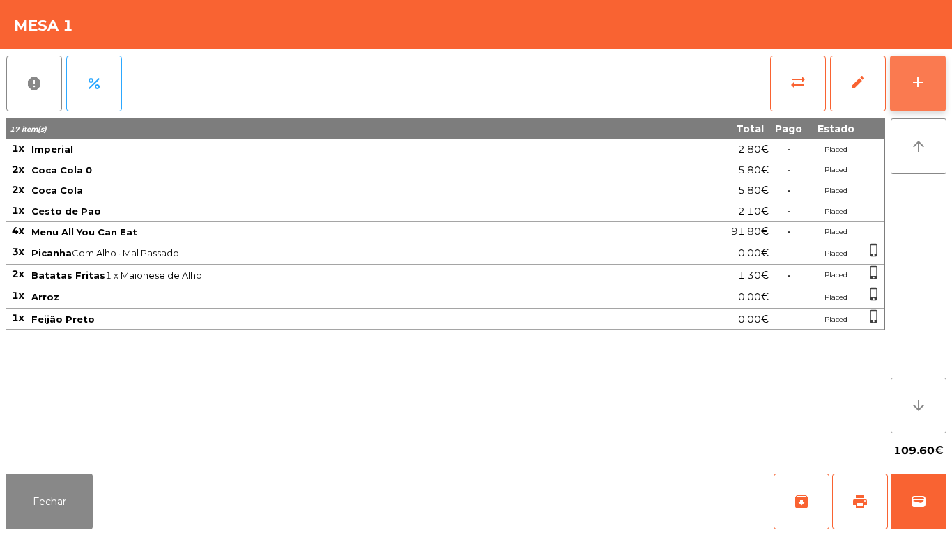
click at [912, 91] on button "add" at bounding box center [918, 84] width 56 height 56
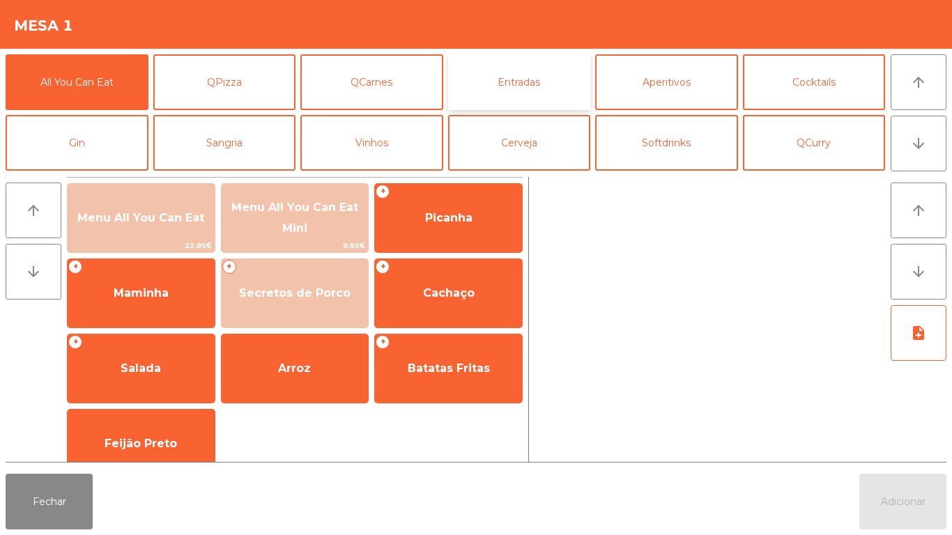
click at [536, 74] on button "Entradas" at bounding box center [519, 82] width 143 height 56
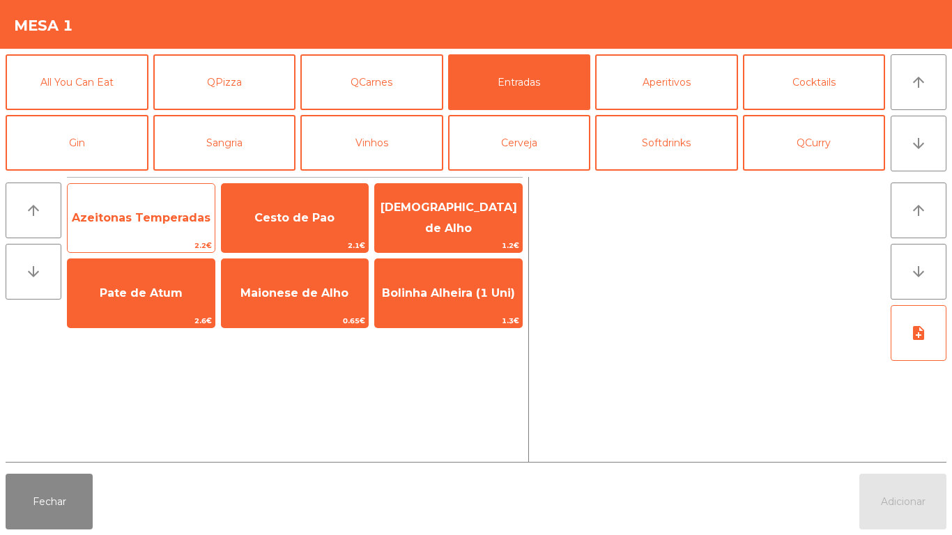
click at [166, 228] on span "Azeitonas Temperadas" at bounding box center [141, 218] width 147 height 38
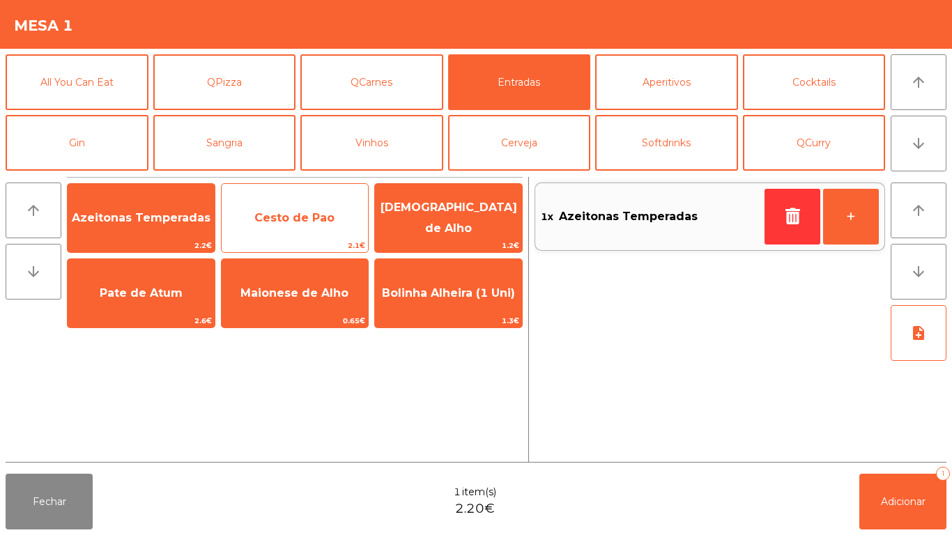
click at [282, 211] on span "Cesto de Pao" at bounding box center [294, 217] width 80 height 13
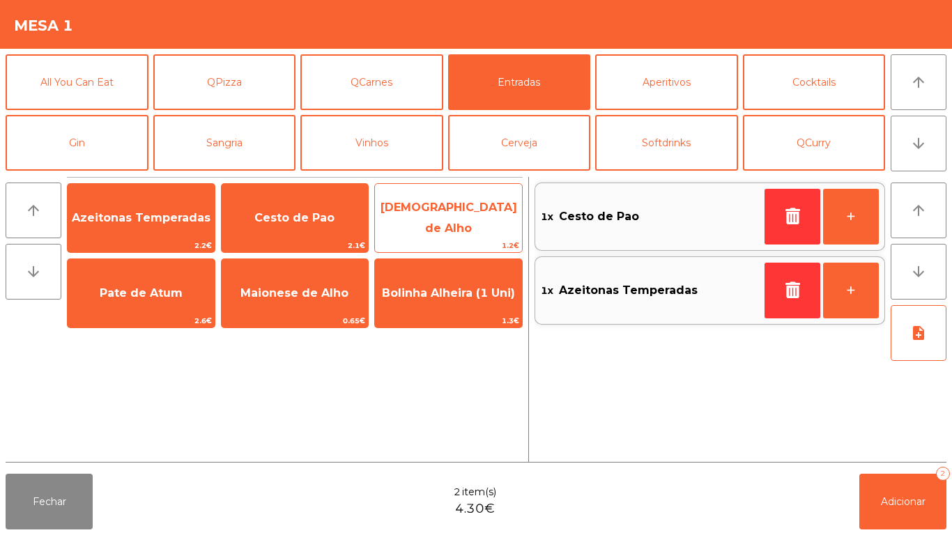
click at [450, 219] on span "[DEMOGRAPHIC_DATA] de Alho" at bounding box center [449, 218] width 137 height 34
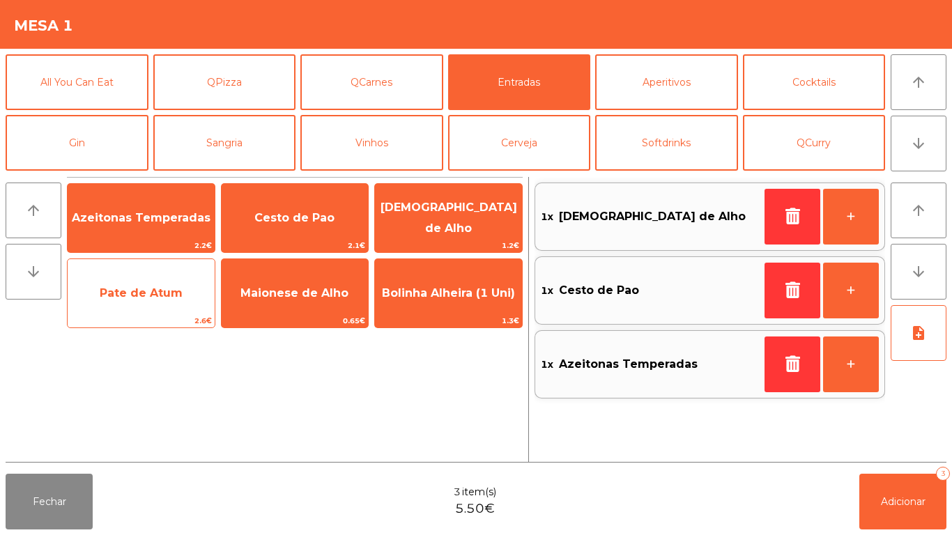
click at [167, 299] on span "Pate de Atum" at bounding box center [141, 292] width 83 height 13
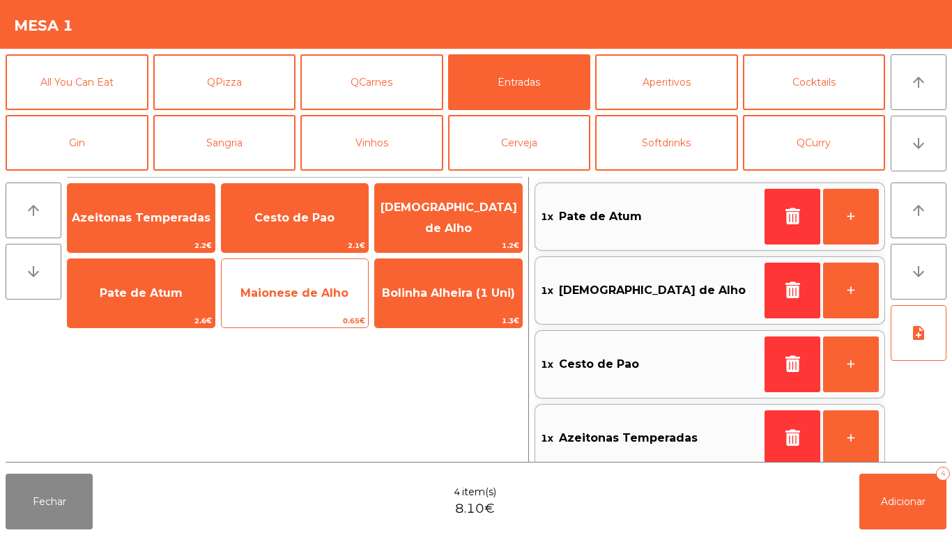
click at [298, 286] on span "Maionese de Alho" at bounding box center [294, 292] width 108 height 13
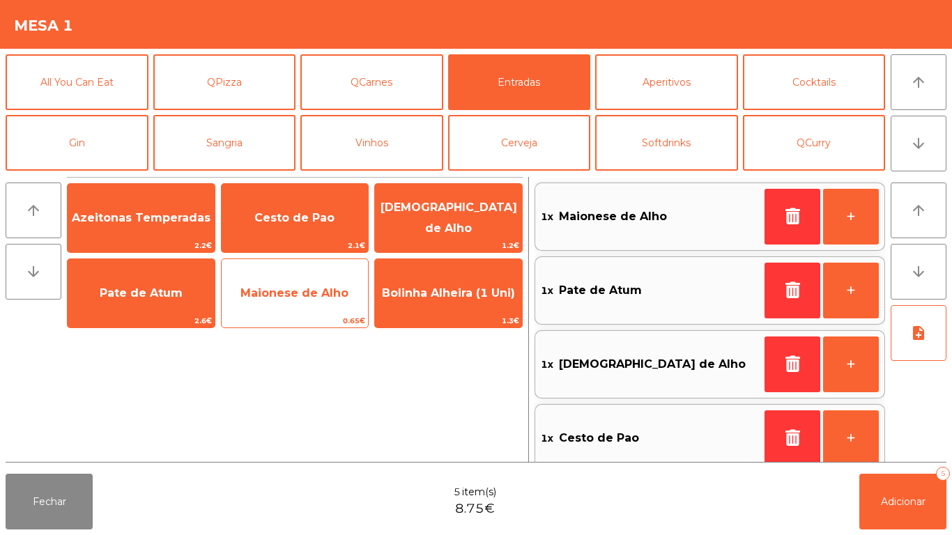
scroll to position [6, 0]
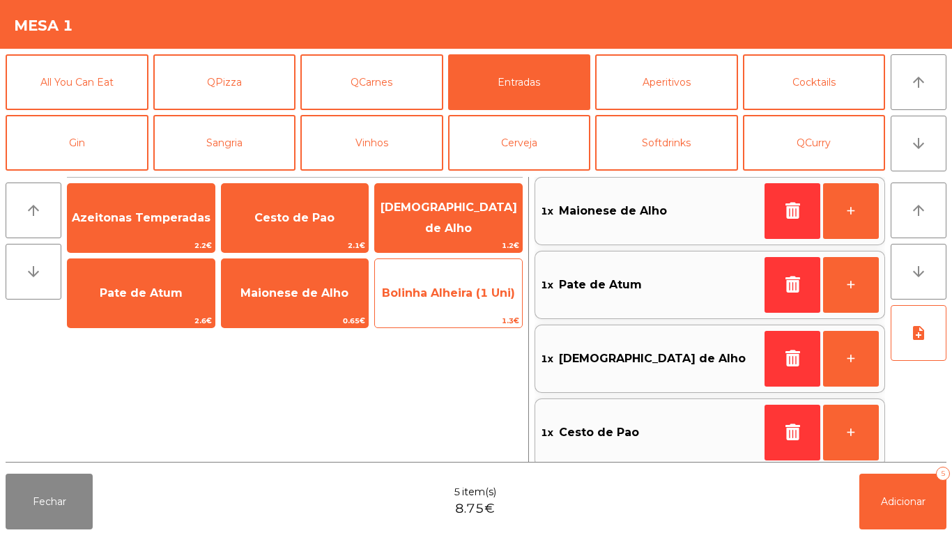
click at [457, 299] on span "Bolinha Alheira (1 Uni)" at bounding box center [448, 292] width 133 height 13
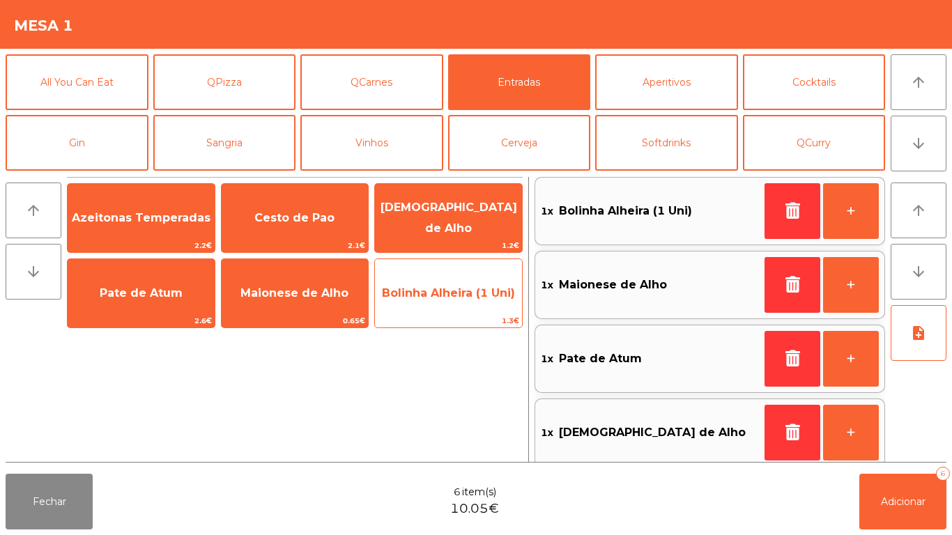
click at [461, 299] on span "Bolinha Alheira (1 Uni)" at bounding box center [448, 292] width 133 height 13
click at [452, 284] on span "Bolinha Alheira (1 Uni)" at bounding box center [448, 294] width 147 height 38
click at [439, 286] on span "Bolinha Alheira (1 Uni)" at bounding box center [448, 292] width 133 height 13
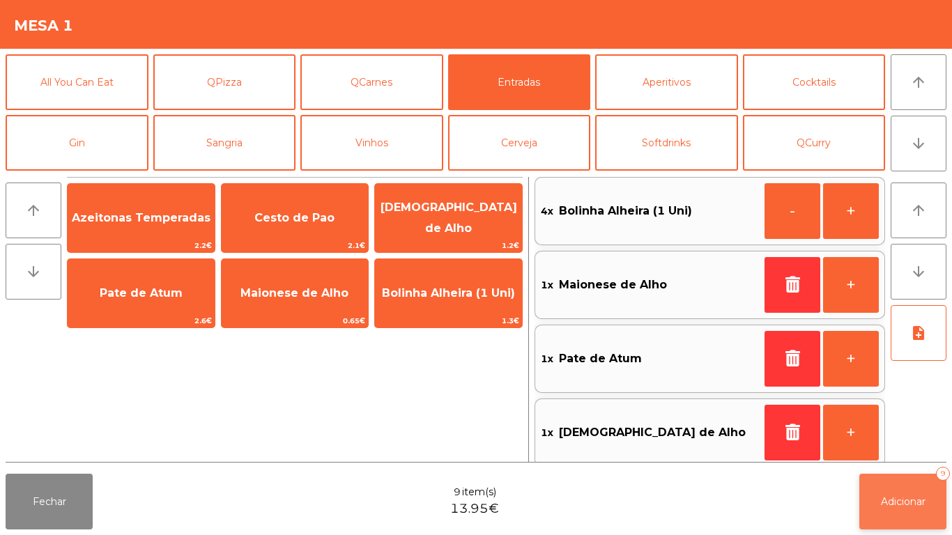
click at [901, 480] on button "Adicionar 9" at bounding box center [902, 502] width 87 height 56
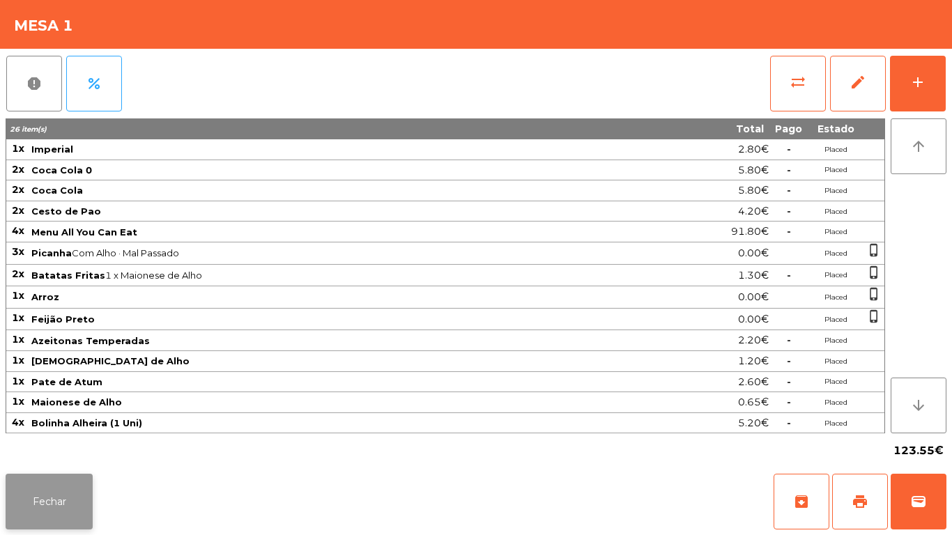
click at [59, 505] on button "Fechar" at bounding box center [49, 502] width 87 height 56
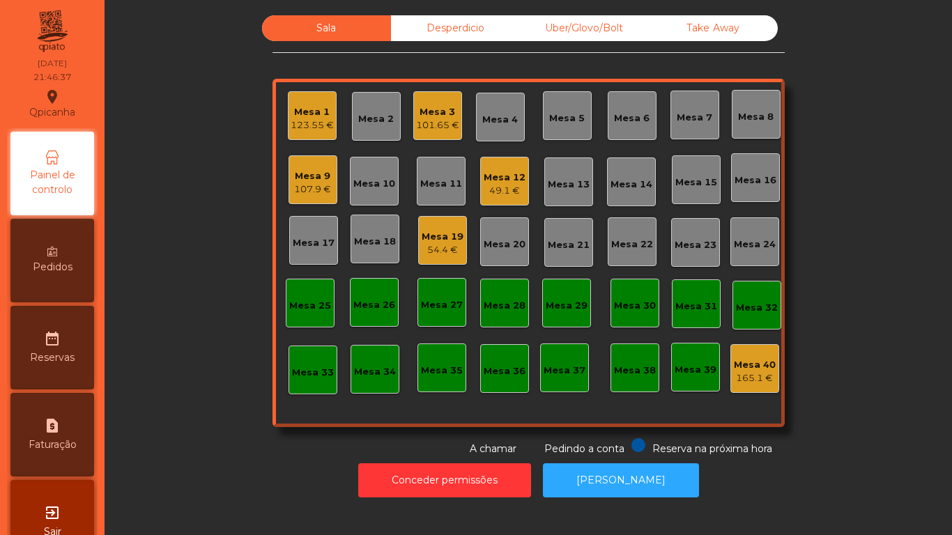
click at [445, 252] on div "54.4 €" at bounding box center [443, 250] width 42 height 14
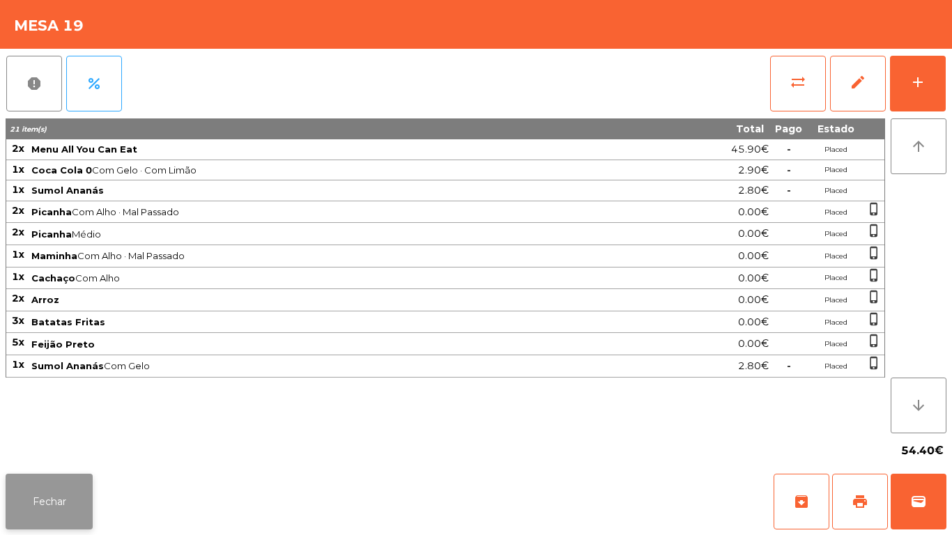
click at [73, 488] on button "Fechar" at bounding box center [49, 502] width 87 height 56
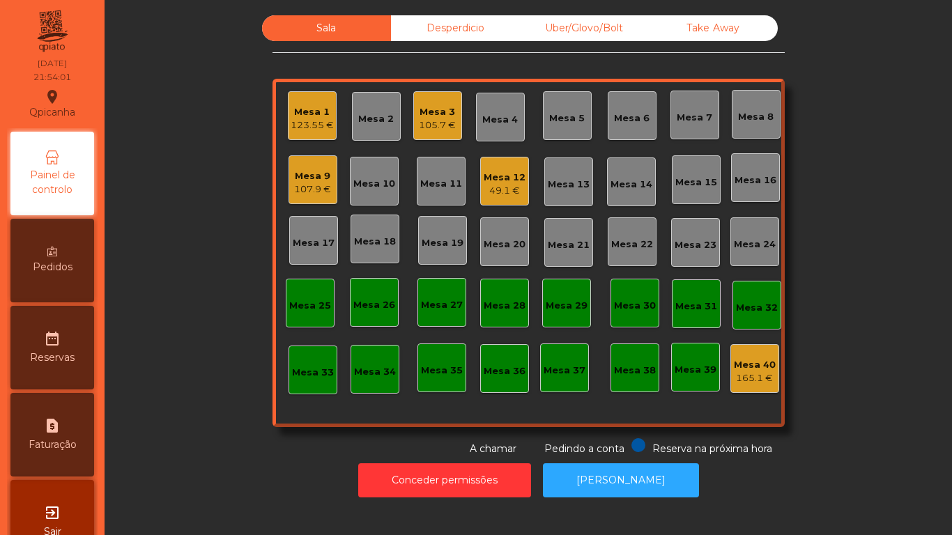
click at [435, 94] on div "Mesa 3 105.7 €" at bounding box center [437, 115] width 49 height 49
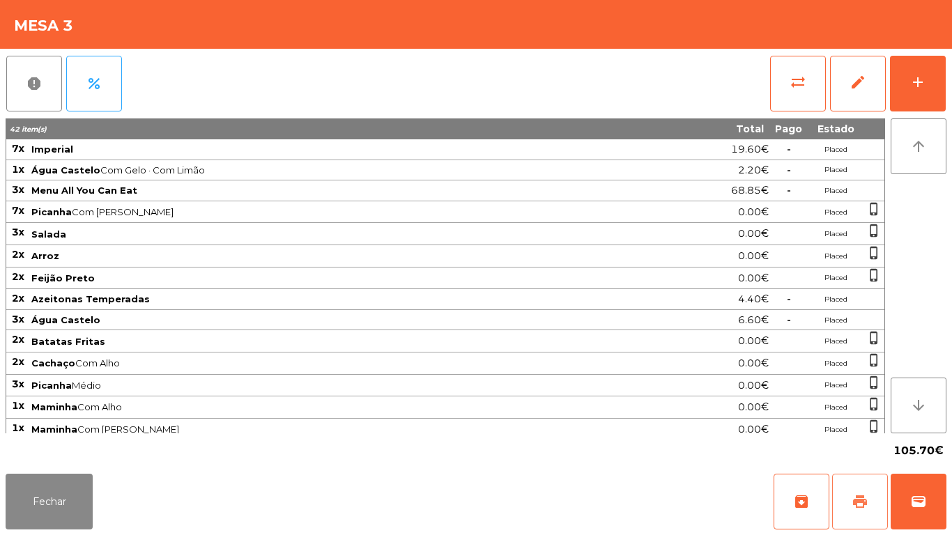
click at [861, 499] on span "print" at bounding box center [860, 501] width 17 height 17
click at [70, 487] on button "Fechar" at bounding box center [49, 502] width 87 height 56
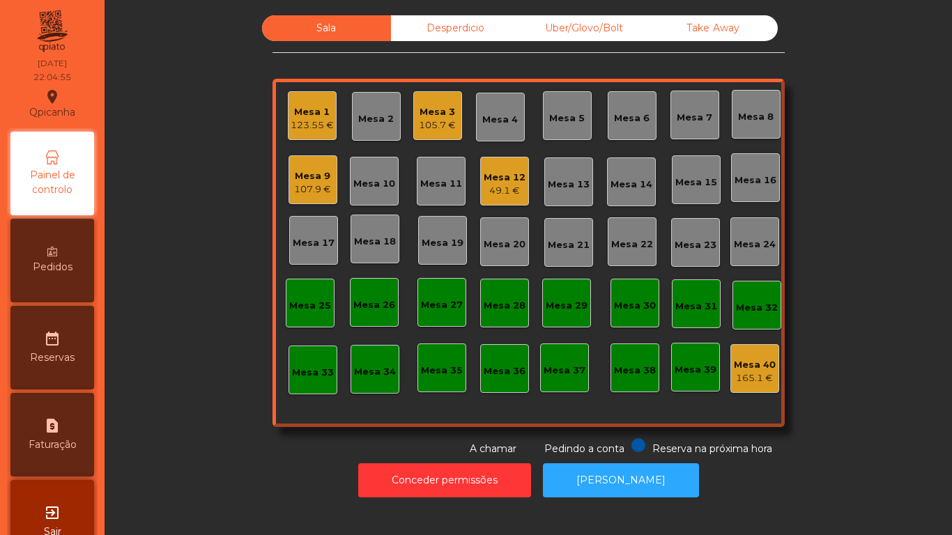
click at [441, 114] on div "Mesa 3" at bounding box center [437, 112] width 37 height 14
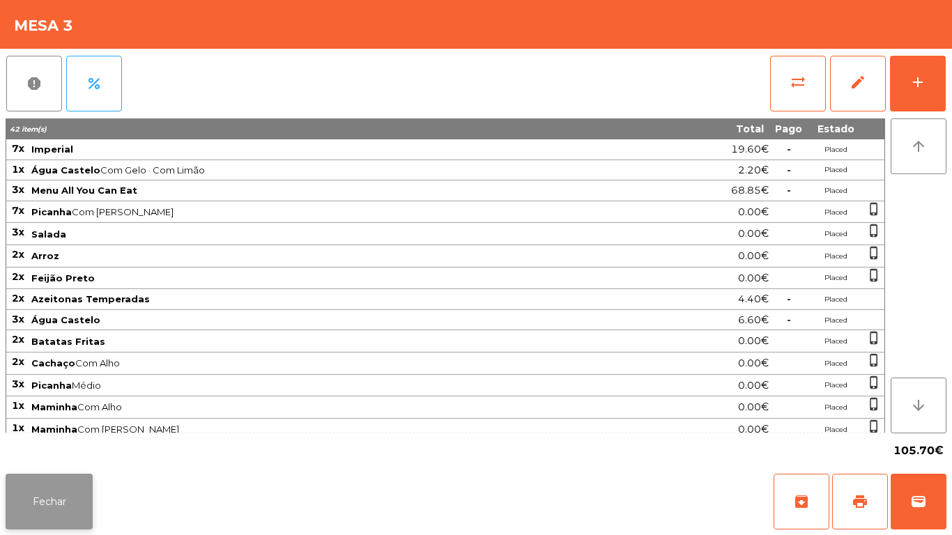
click at [66, 503] on button "Fechar" at bounding box center [49, 502] width 87 height 56
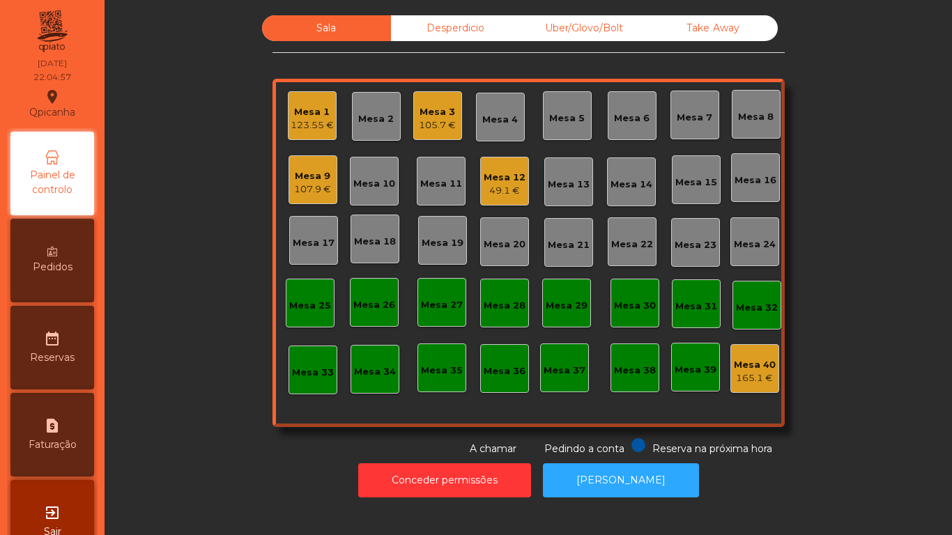
click at [300, 122] on div "123.55 €" at bounding box center [312, 125] width 43 height 14
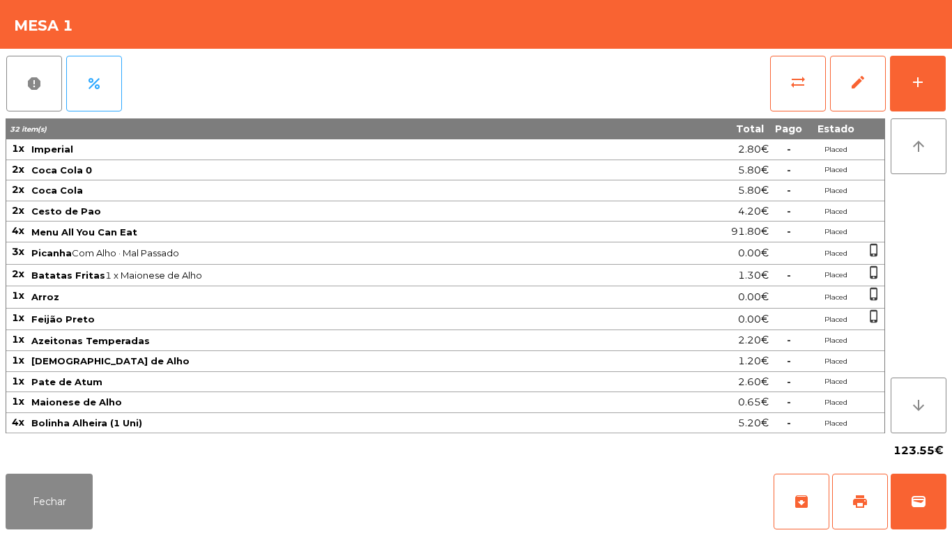
click at [951, 84] on div "report percent sync_alt edit add 32 item(s) Total Pago Estado 1x Imperial 2.80€…" at bounding box center [476, 259] width 952 height 420
click at [929, 85] on button "add" at bounding box center [918, 84] width 56 height 56
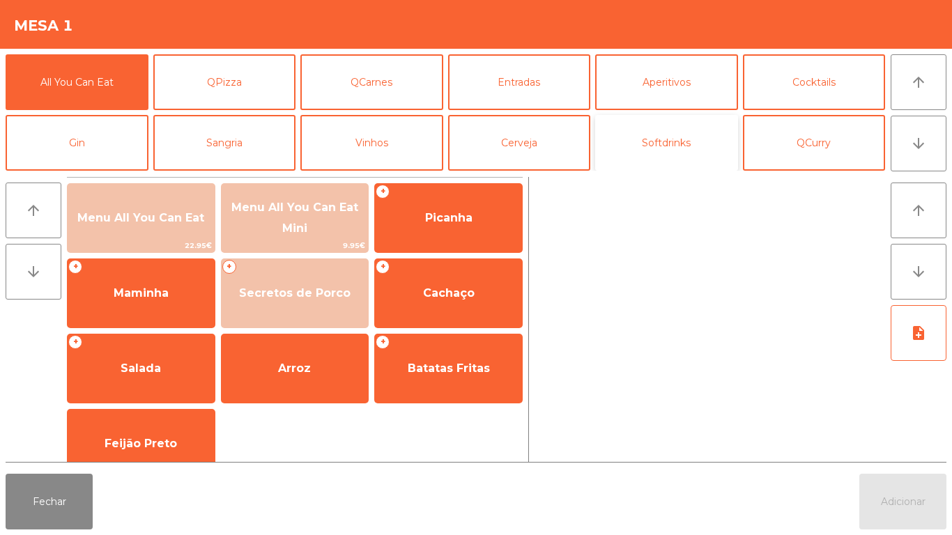
click at [675, 164] on button "Softdrinks" at bounding box center [666, 143] width 143 height 56
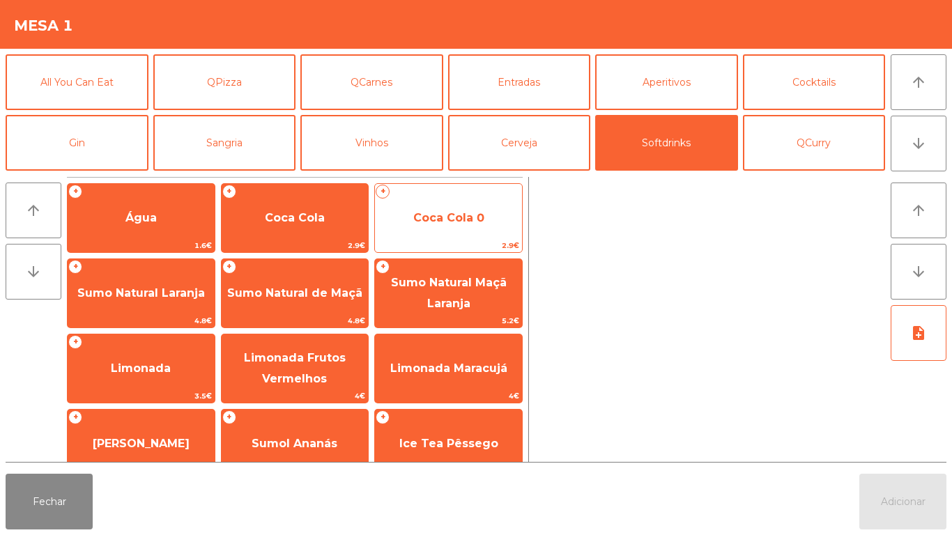
click at [427, 238] on div "+ Coca Cola 0 2.9€" at bounding box center [448, 218] width 148 height 70
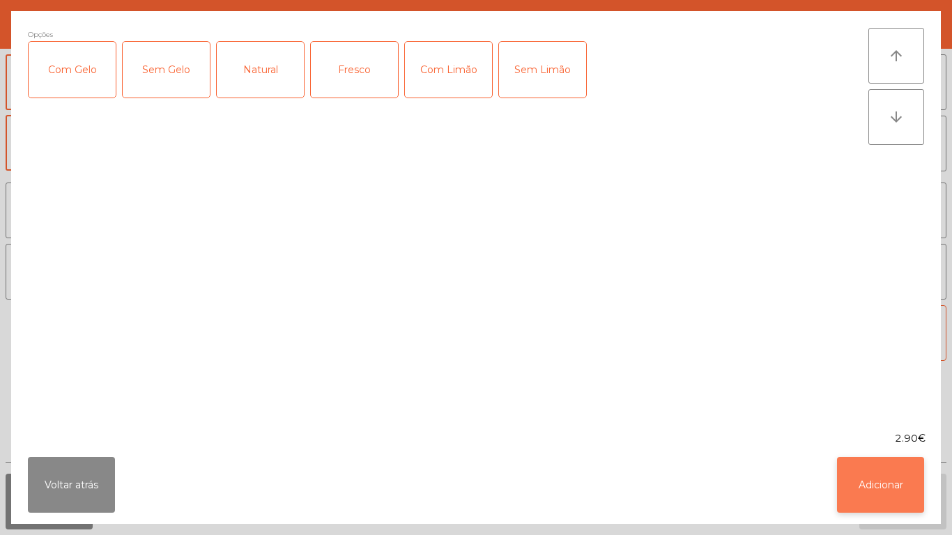
click at [875, 490] on button "Adicionar" at bounding box center [880, 485] width 87 height 56
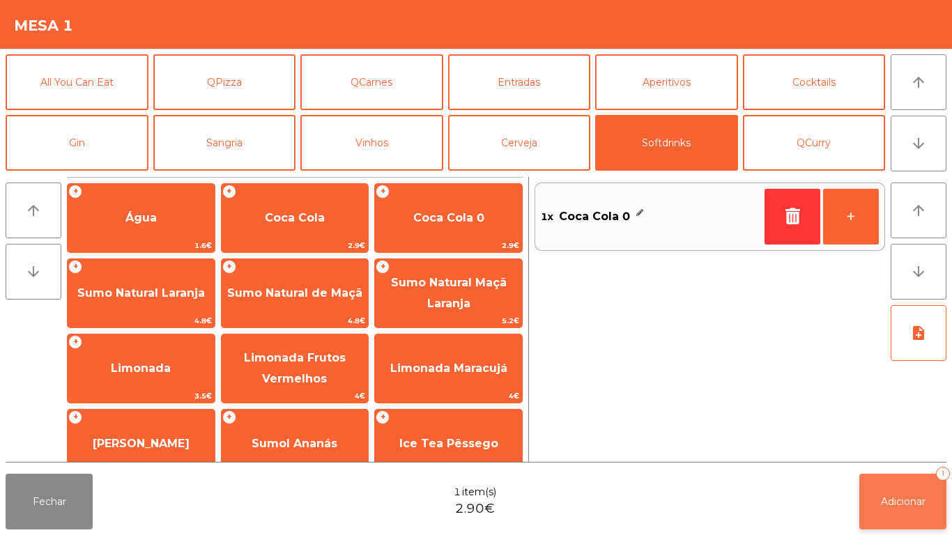
click at [878, 510] on button "Adicionar 1" at bounding box center [902, 502] width 87 height 56
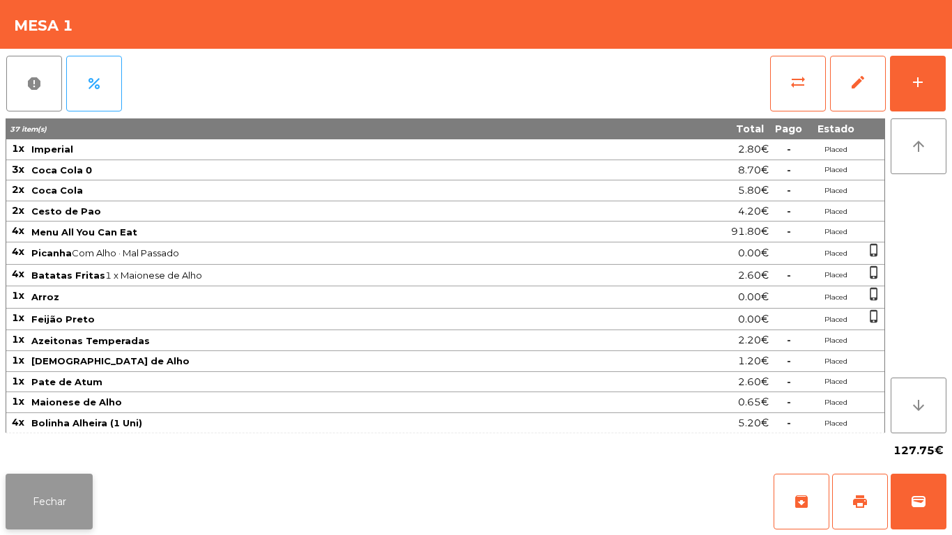
click at [56, 481] on button "Fechar" at bounding box center [49, 502] width 87 height 56
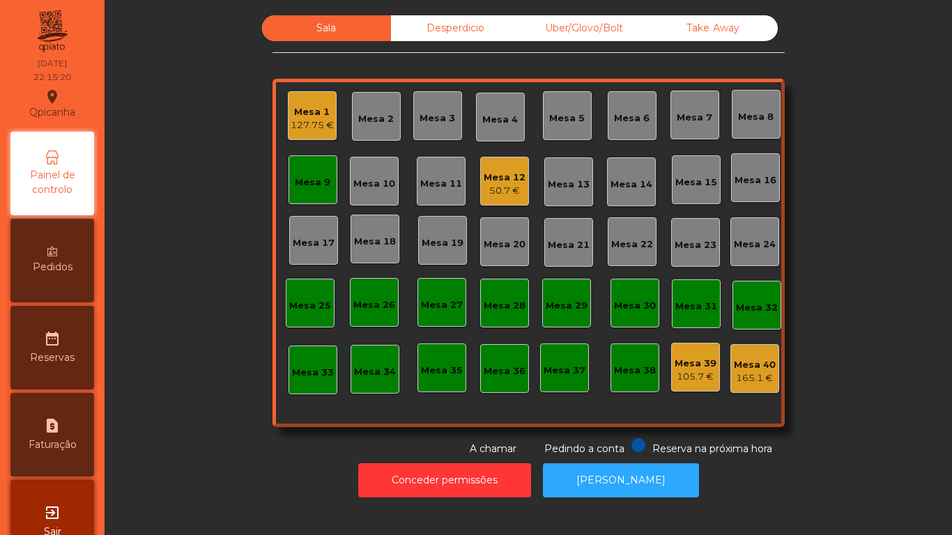
click at [694, 372] on div "105.7 €" at bounding box center [696, 377] width 42 height 14
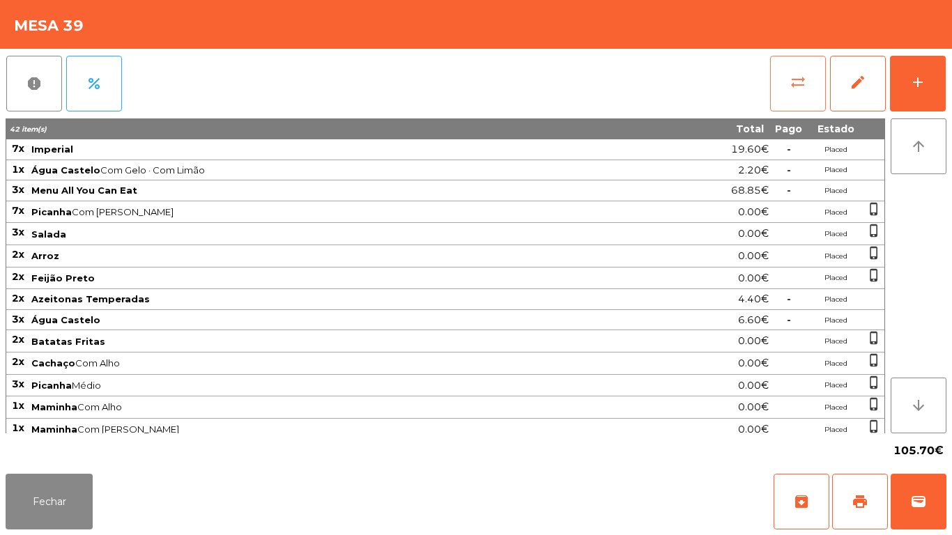
click at [798, 92] on button "sync_alt" at bounding box center [798, 84] width 56 height 56
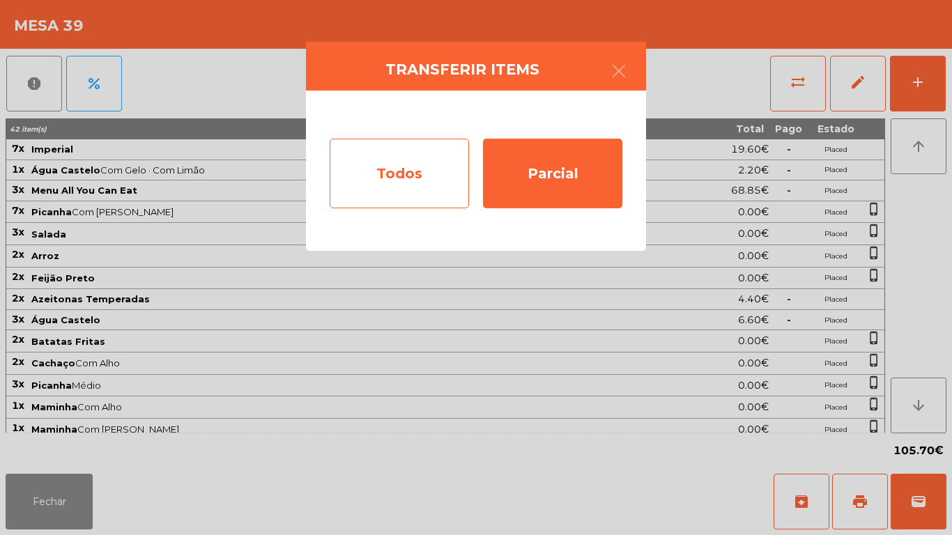
click at [420, 158] on div "Todos" at bounding box center [399, 174] width 139 height 70
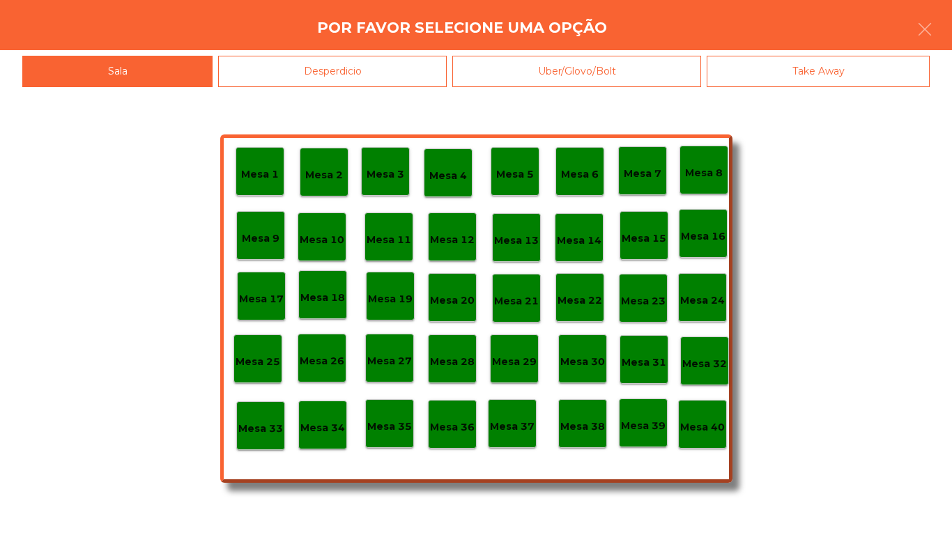
click at [698, 424] on p "Mesa 40" at bounding box center [702, 428] width 45 height 16
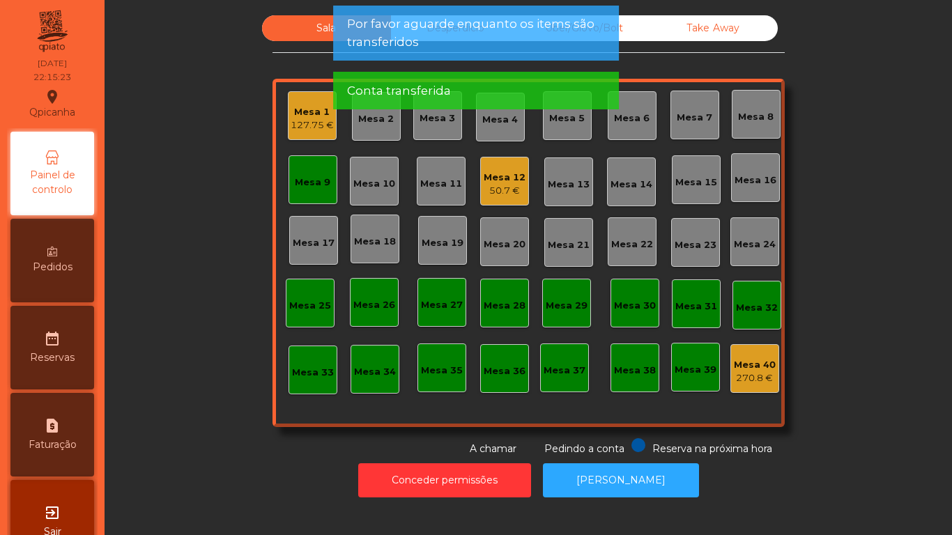
click at [319, 185] on div "Mesa 9" at bounding box center [313, 183] width 36 height 14
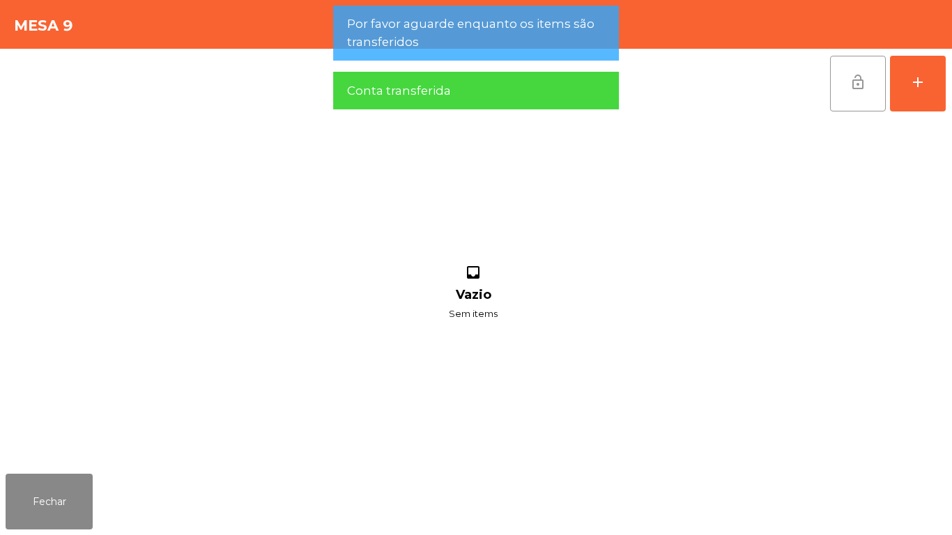
click at [847, 70] on button "lock_open" at bounding box center [858, 84] width 56 height 56
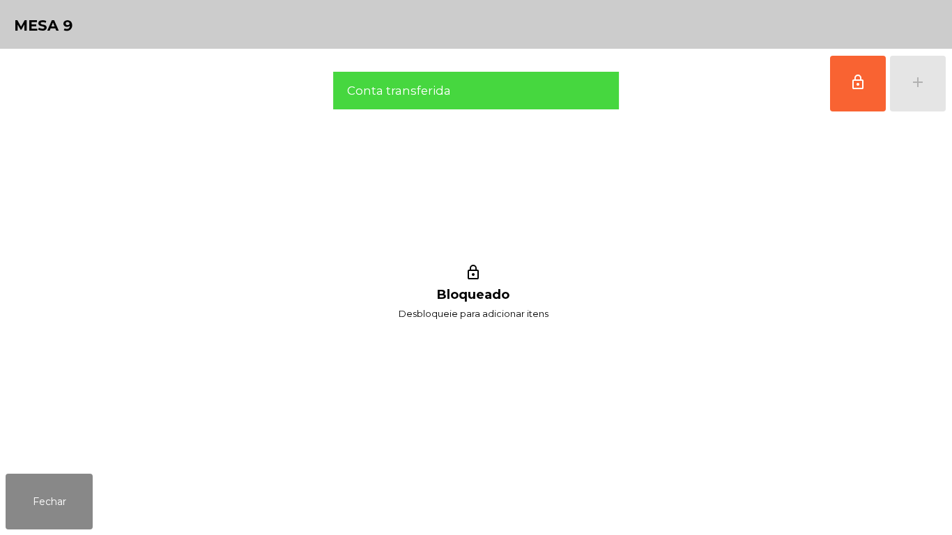
click at [368, 427] on div "lock_outline Bloqueado Desbloqueie para adicionar itens" at bounding box center [473, 293] width 935 height 350
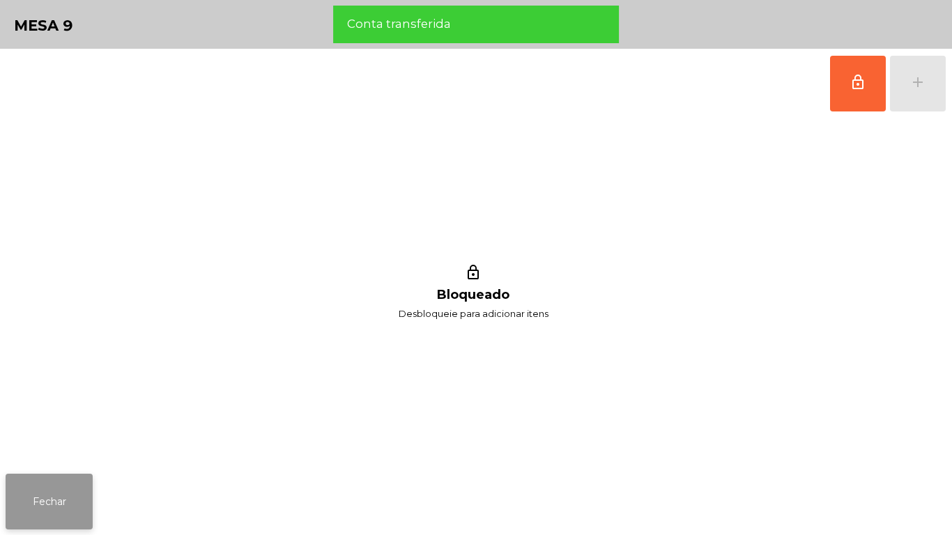
click at [84, 475] on button "Fechar" at bounding box center [49, 502] width 87 height 56
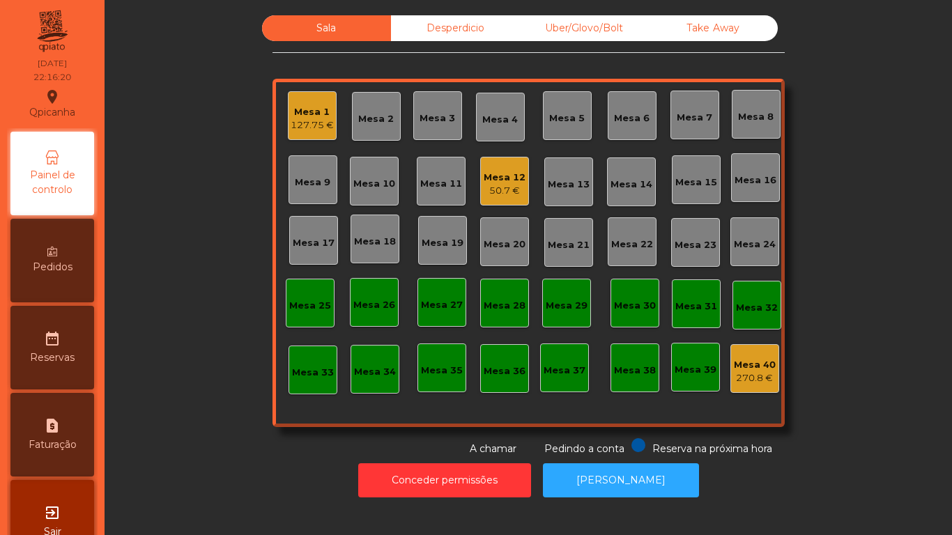
click at [303, 102] on div "Mesa 1 127.75 €" at bounding box center [312, 116] width 43 height 33
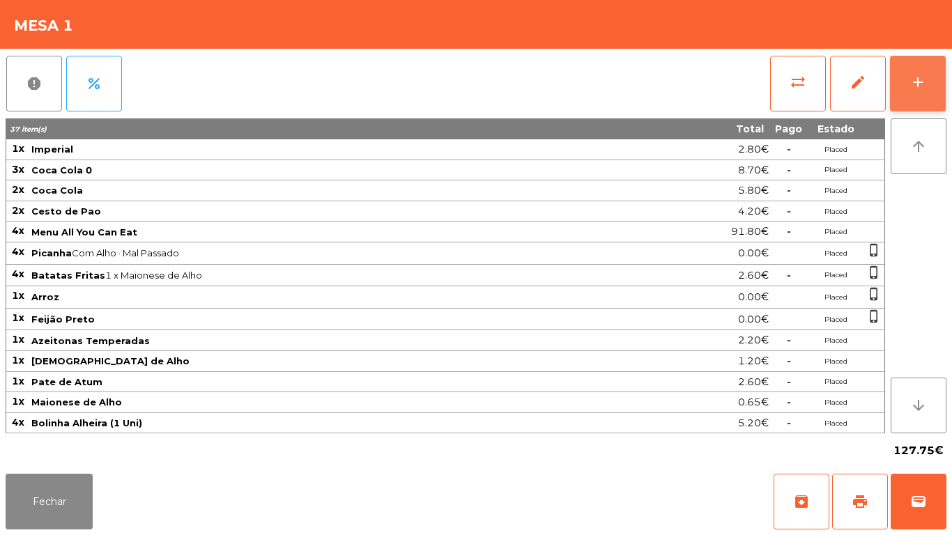
click at [910, 105] on button "add" at bounding box center [918, 84] width 56 height 56
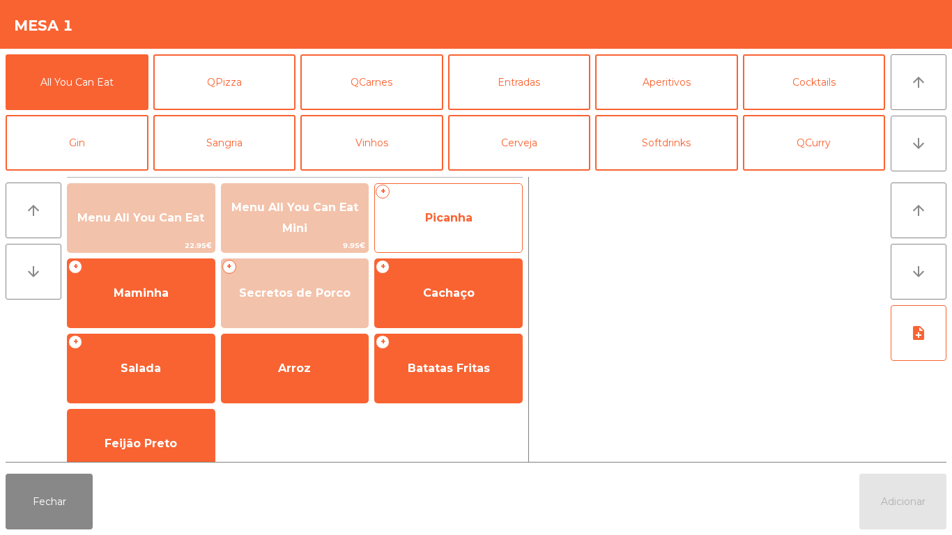
click at [475, 223] on span "Picanha" at bounding box center [448, 218] width 147 height 38
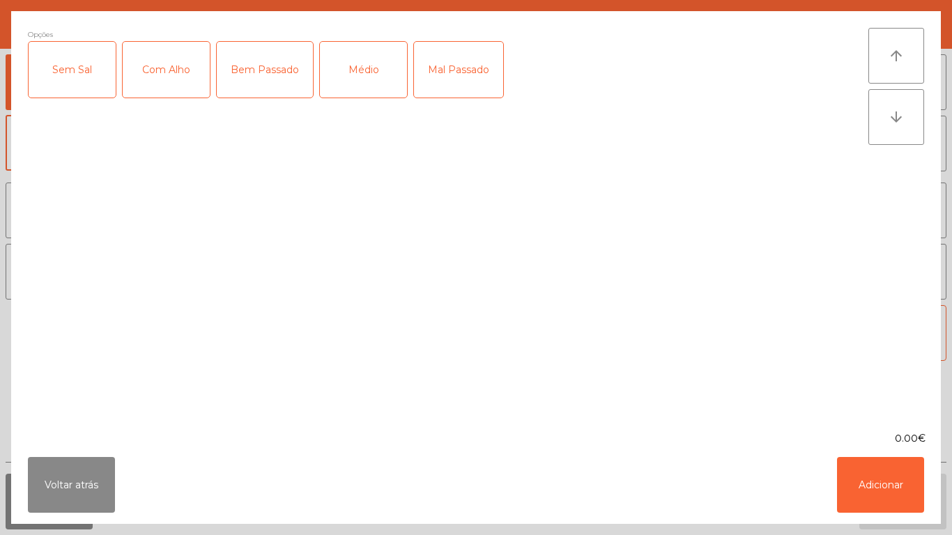
click at [381, 73] on div "Médio" at bounding box center [363, 70] width 87 height 56
click at [181, 74] on div "Com Alho" at bounding box center [166, 70] width 87 height 56
click at [875, 459] on button "Adicionar" at bounding box center [880, 485] width 87 height 56
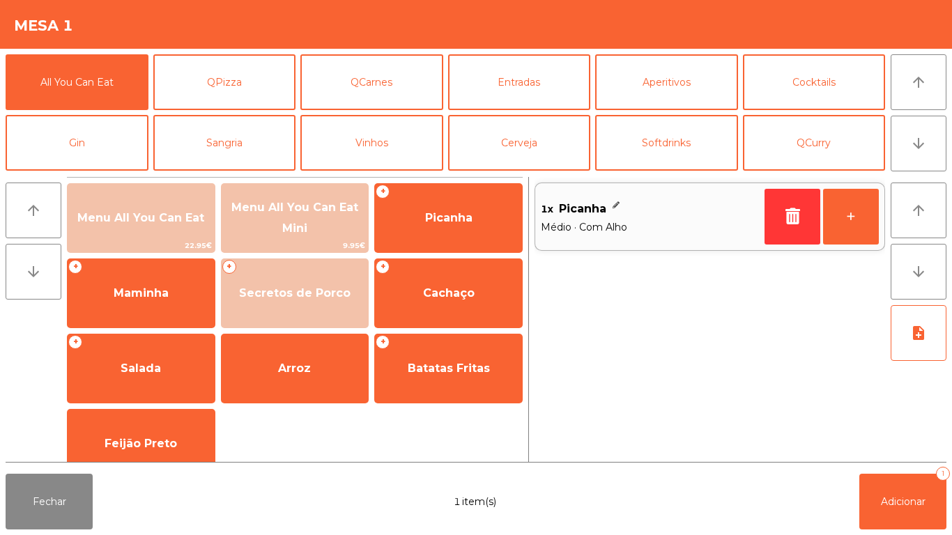
click at [636, 229] on span "Médio · Com Alho" at bounding box center [650, 227] width 218 height 15
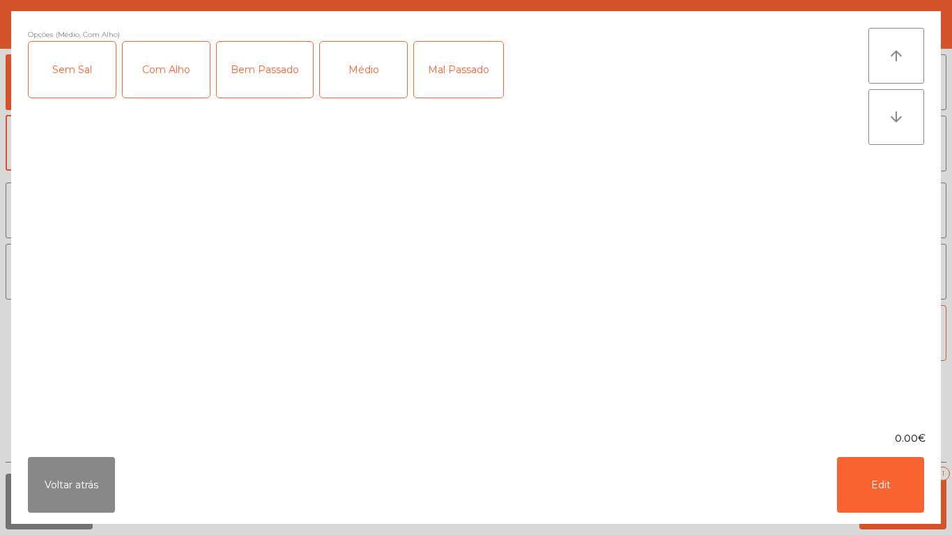
click at [380, 73] on div "Médio" at bounding box center [363, 70] width 87 height 56
click at [482, 77] on div "Mal Passado" at bounding box center [458, 70] width 89 height 56
click at [878, 479] on button "Edit" at bounding box center [880, 485] width 87 height 56
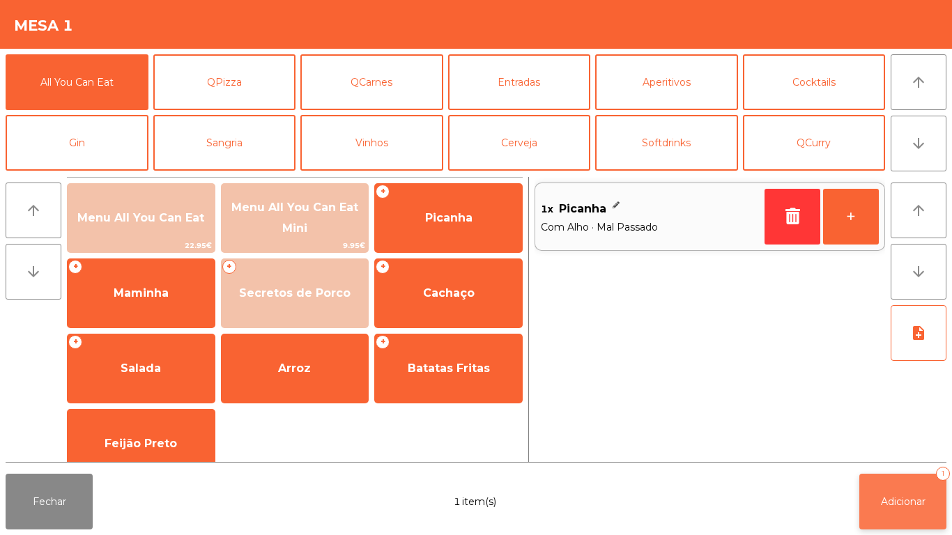
click at [909, 493] on button "Adicionar 1" at bounding box center [902, 502] width 87 height 56
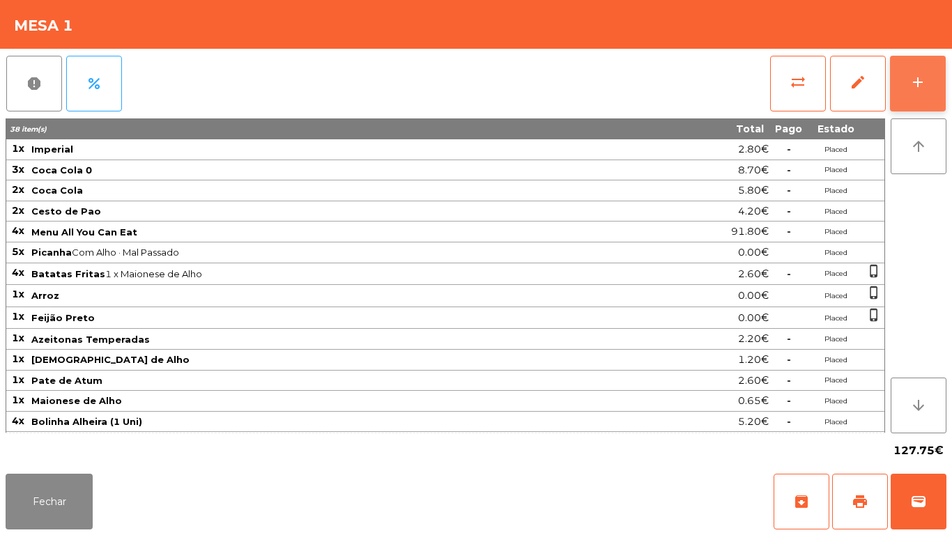
click at [920, 93] on button "add" at bounding box center [918, 84] width 56 height 56
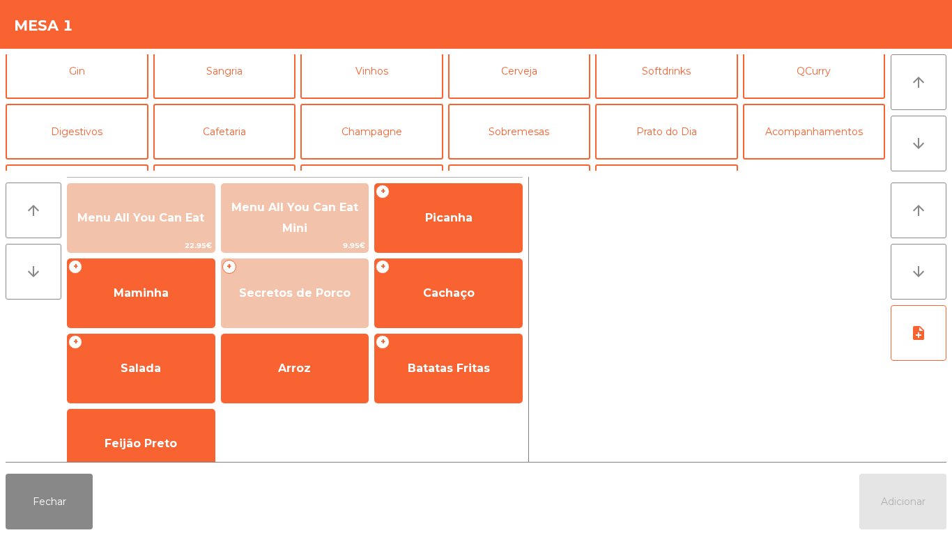
scroll to position [73, 0]
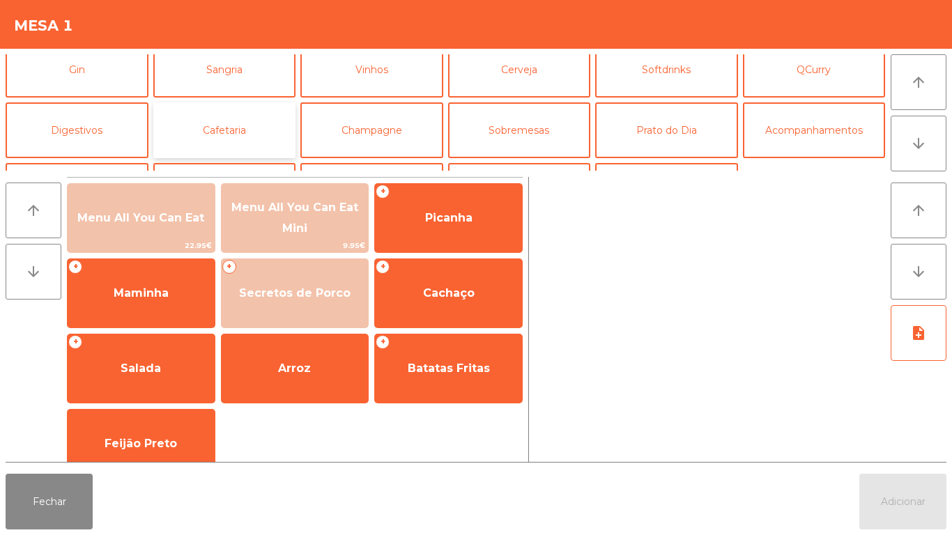
click at [224, 143] on button "Cafetaria" at bounding box center [224, 130] width 143 height 56
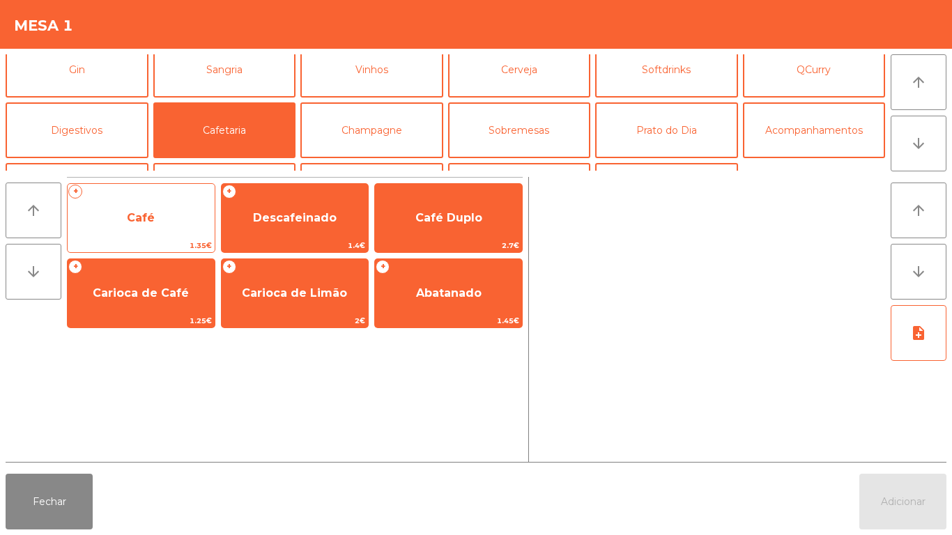
click at [129, 233] on span "Café" at bounding box center [141, 218] width 147 height 38
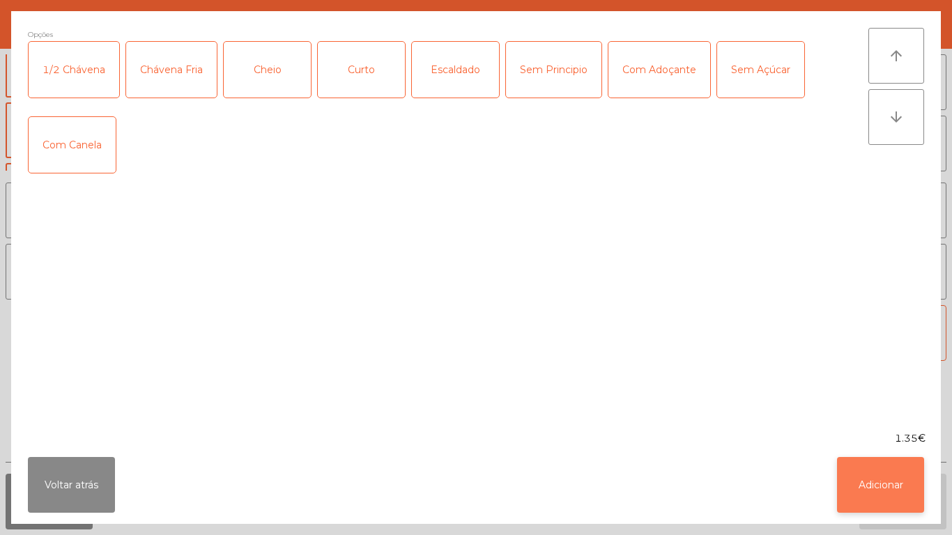
click at [862, 491] on button "Adicionar" at bounding box center [880, 485] width 87 height 56
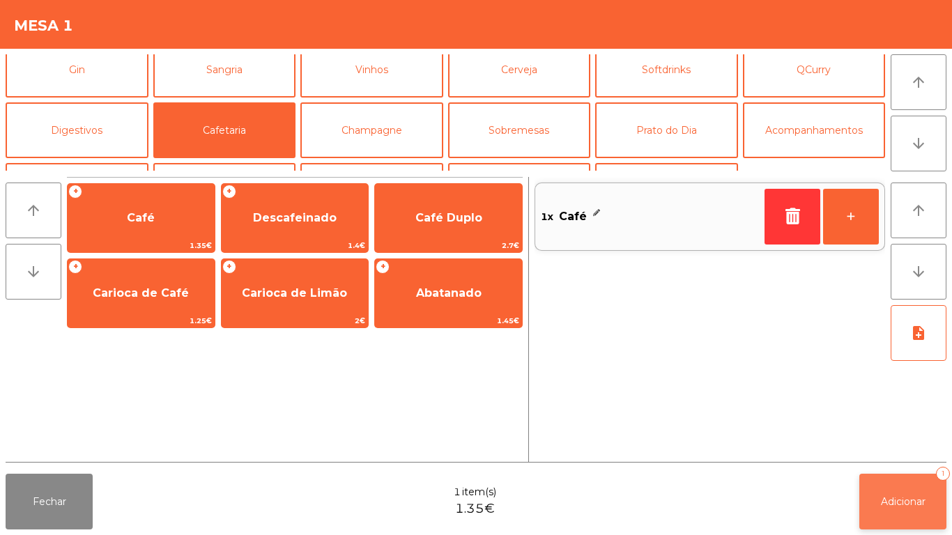
click at [877, 502] on button "Adicionar 1" at bounding box center [902, 502] width 87 height 56
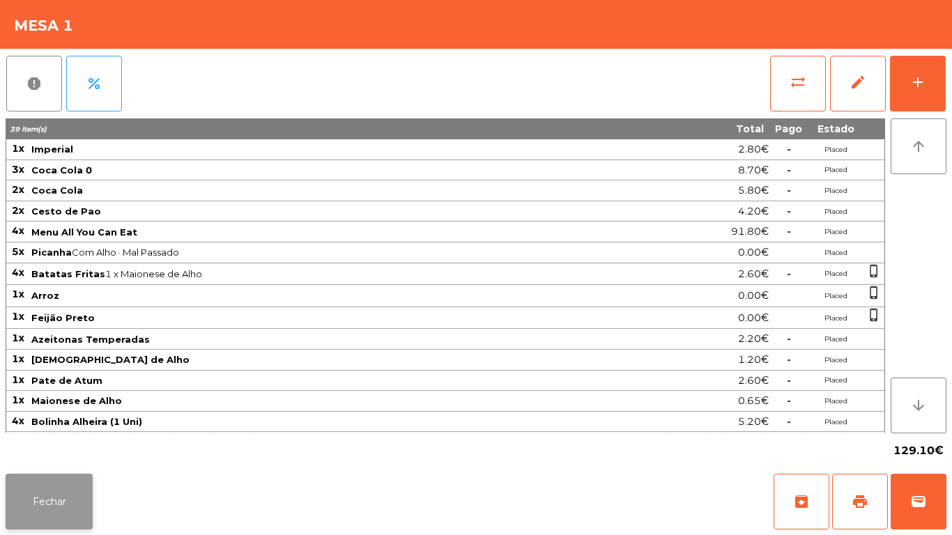
click at [56, 504] on button "Fechar" at bounding box center [49, 502] width 87 height 56
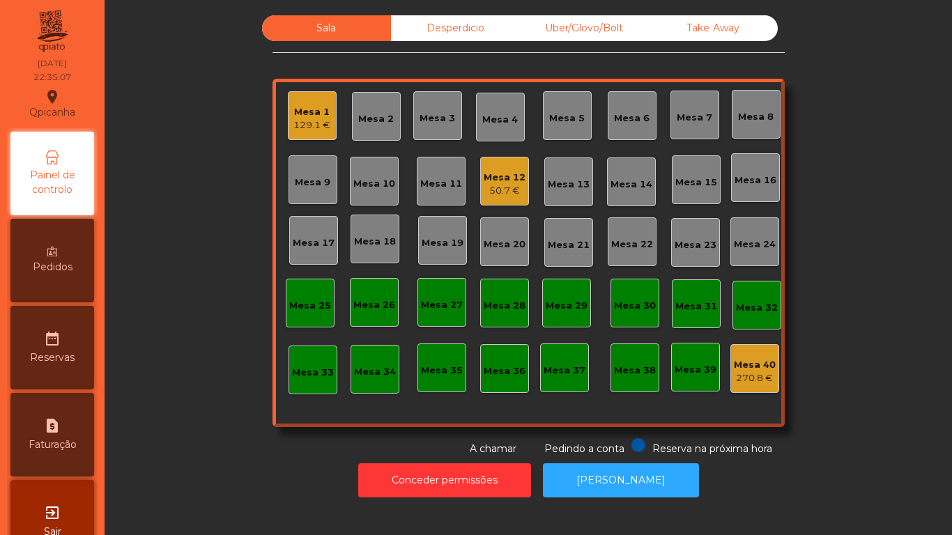
click at [502, 174] on div "Mesa 12" at bounding box center [505, 178] width 42 height 14
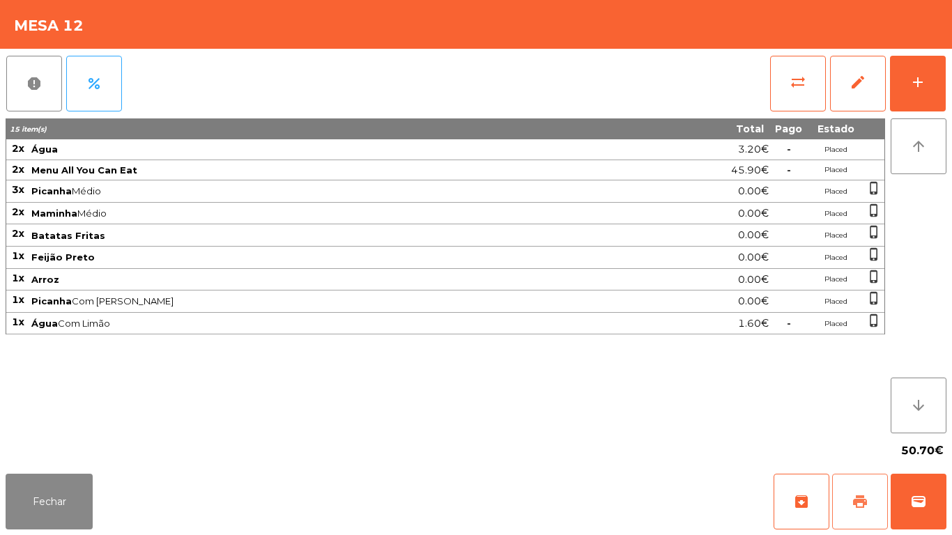
click at [846, 484] on button "print" at bounding box center [860, 502] width 56 height 56
click at [52, 477] on button "Fechar" at bounding box center [49, 502] width 87 height 56
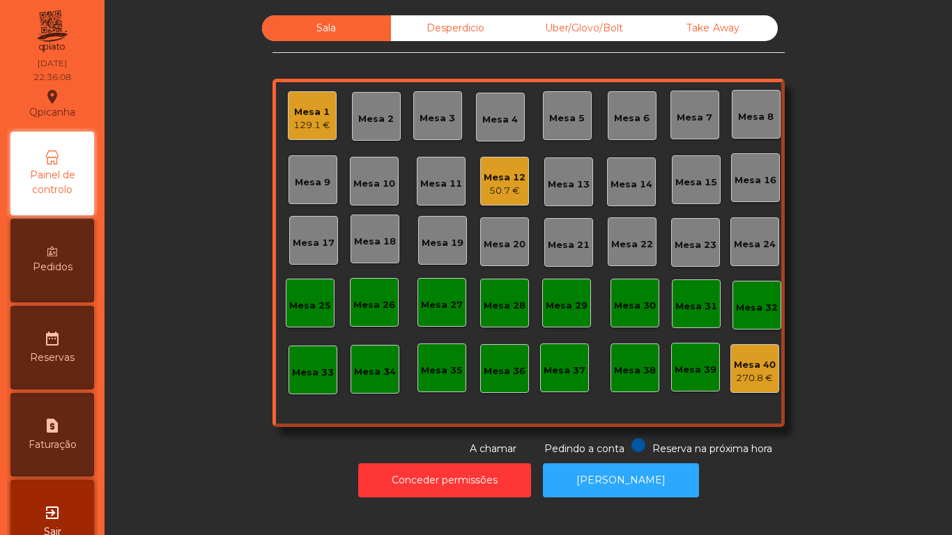
click at [314, 130] on div "129.1 €" at bounding box center [311, 125] width 37 height 14
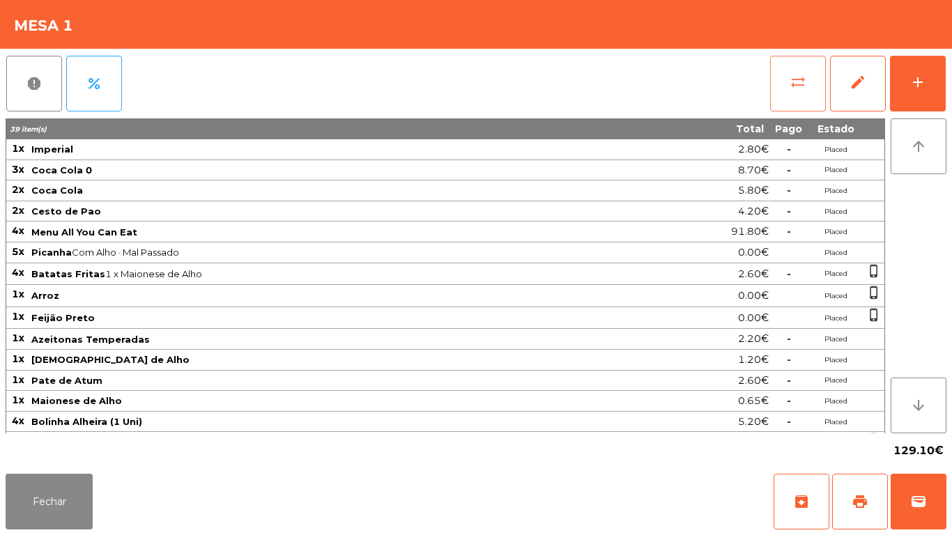
click at [800, 81] on span "sync_alt" at bounding box center [798, 82] width 17 height 17
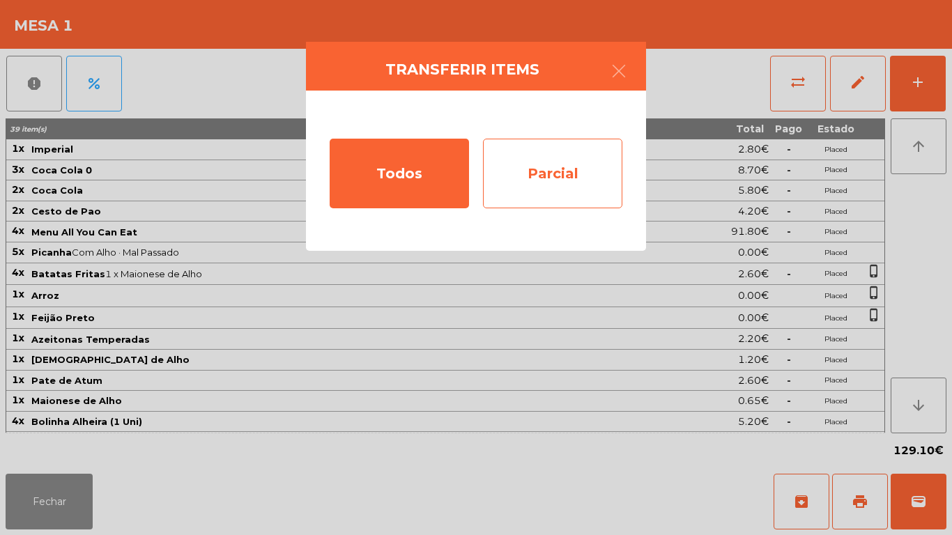
click at [583, 193] on div "Parcial" at bounding box center [552, 174] width 139 height 70
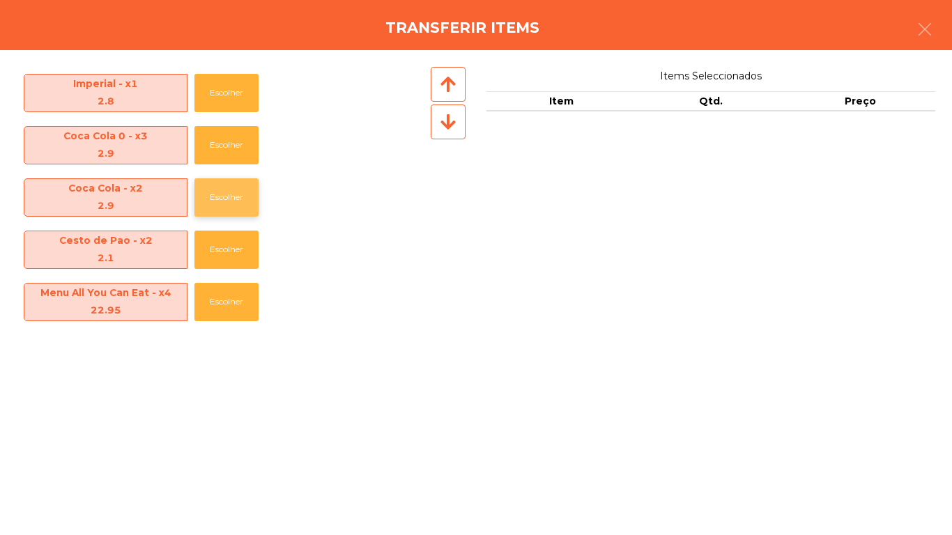
click at [243, 193] on button "Escolher" at bounding box center [226, 197] width 64 height 38
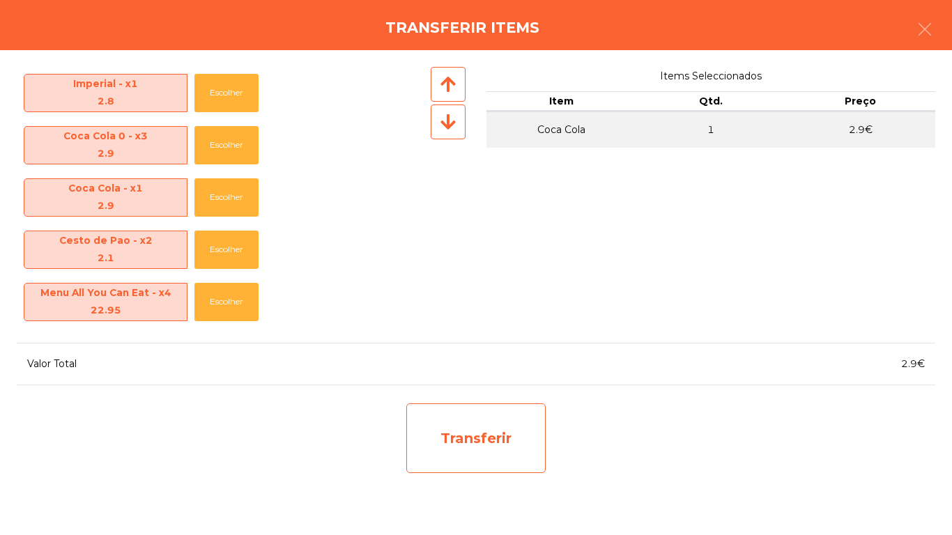
click at [485, 441] on div "Transferir" at bounding box center [475, 439] width 139 height 70
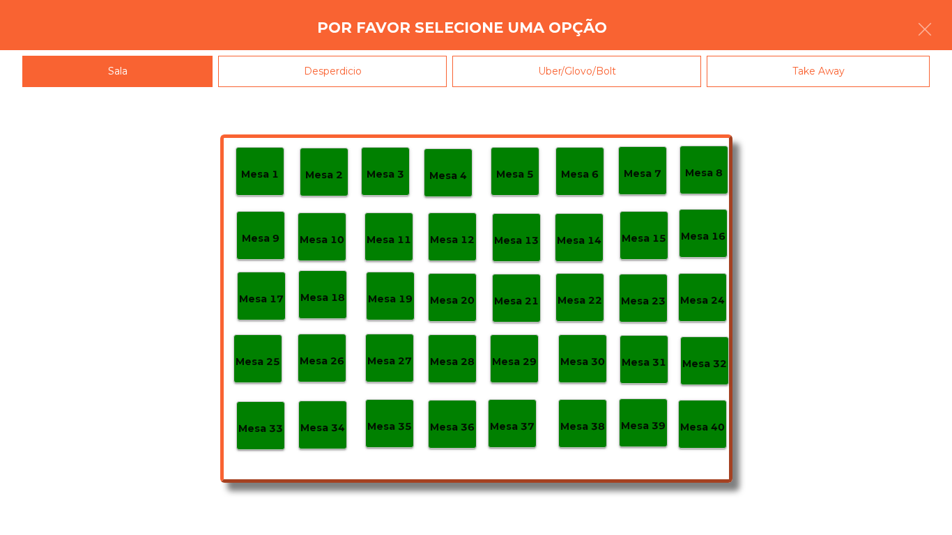
click at [337, 75] on div "Desperdicio" at bounding box center [332, 71] width 229 height 31
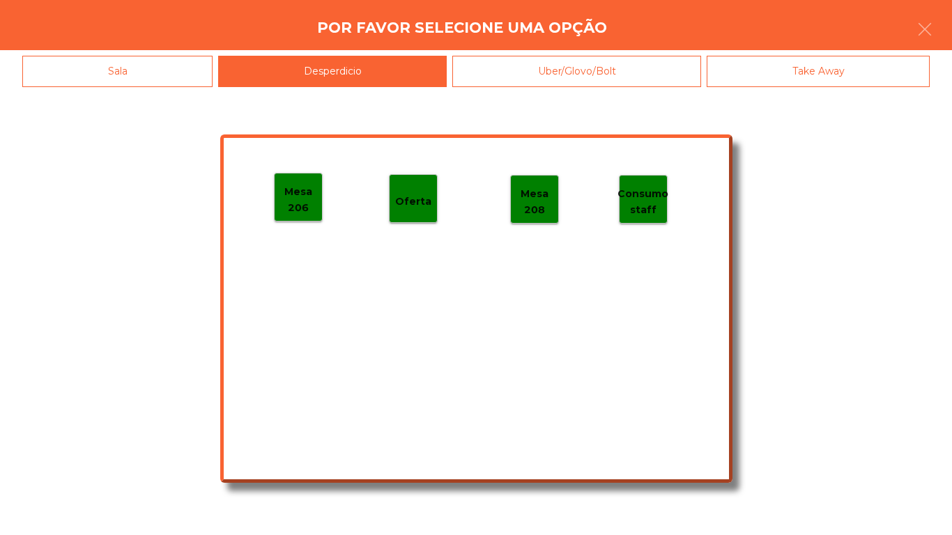
click at [289, 198] on p "Mesa 206" at bounding box center [298, 199] width 47 height 31
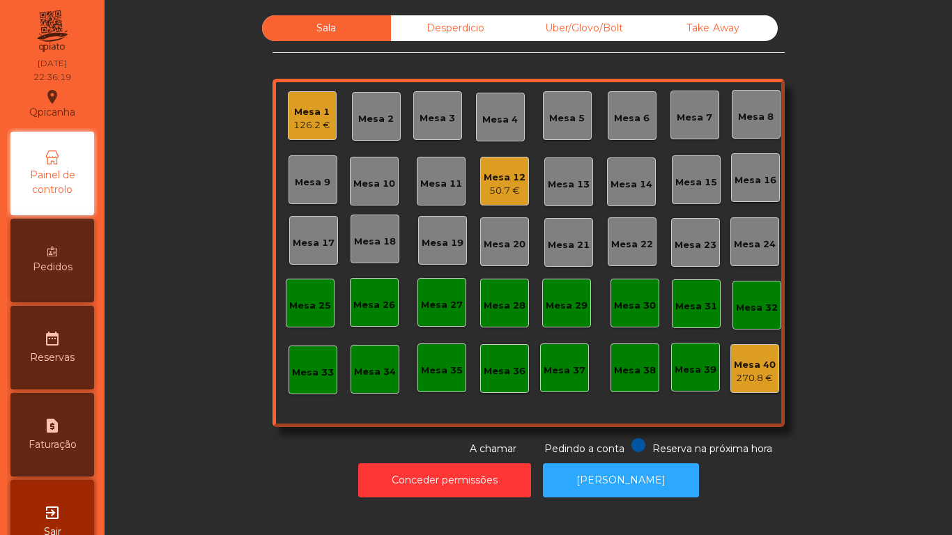
click at [312, 114] on div "Mesa 1" at bounding box center [311, 112] width 37 height 14
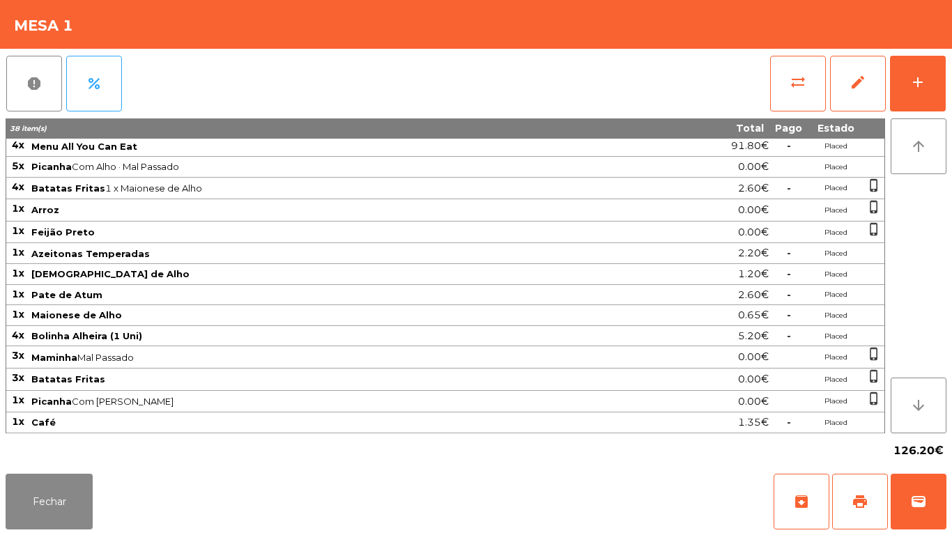
scroll to position [0, 0]
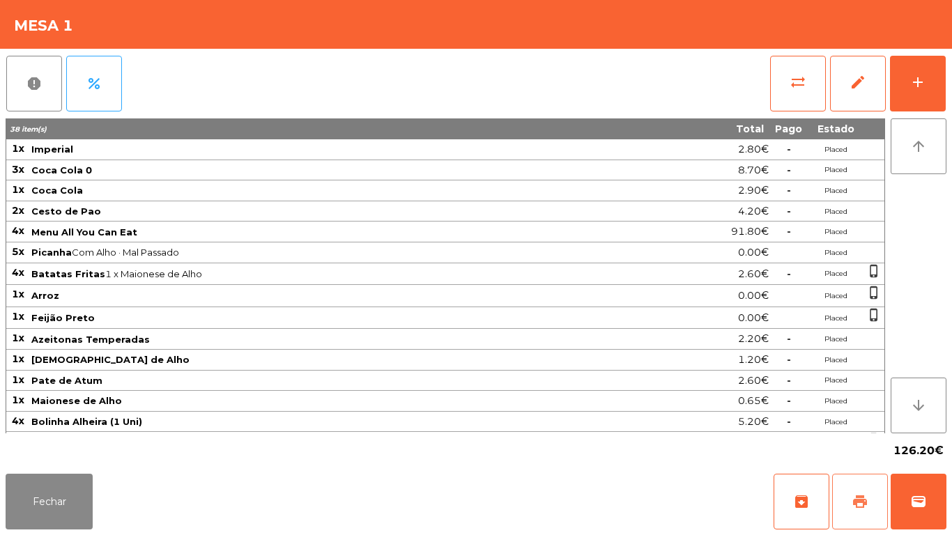
click at [858, 491] on button "print" at bounding box center [860, 502] width 56 height 56
click at [46, 493] on button "Fechar" at bounding box center [49, 502] width 87 height 56
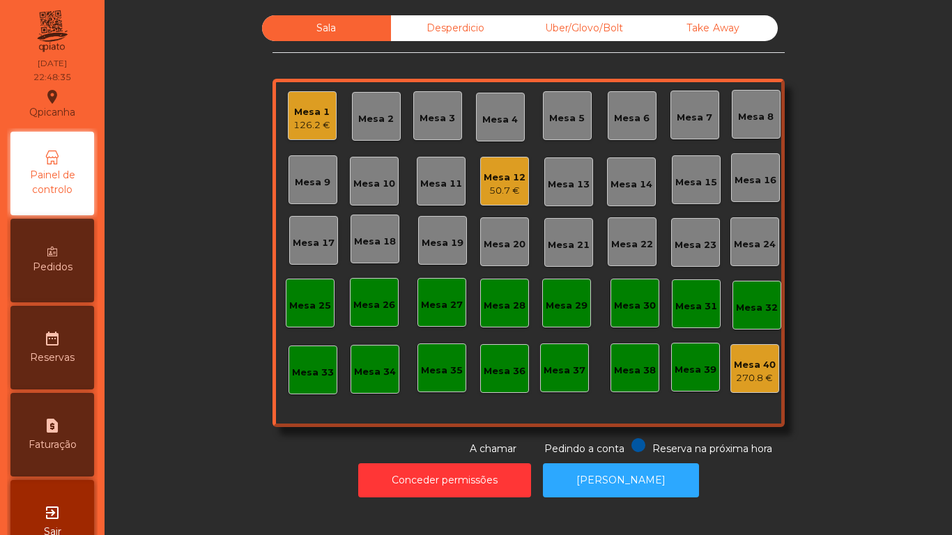
click at [494, 201] on div "Mesa 12 50.7 €" at bounding box center [504, 181] width 49 height 49
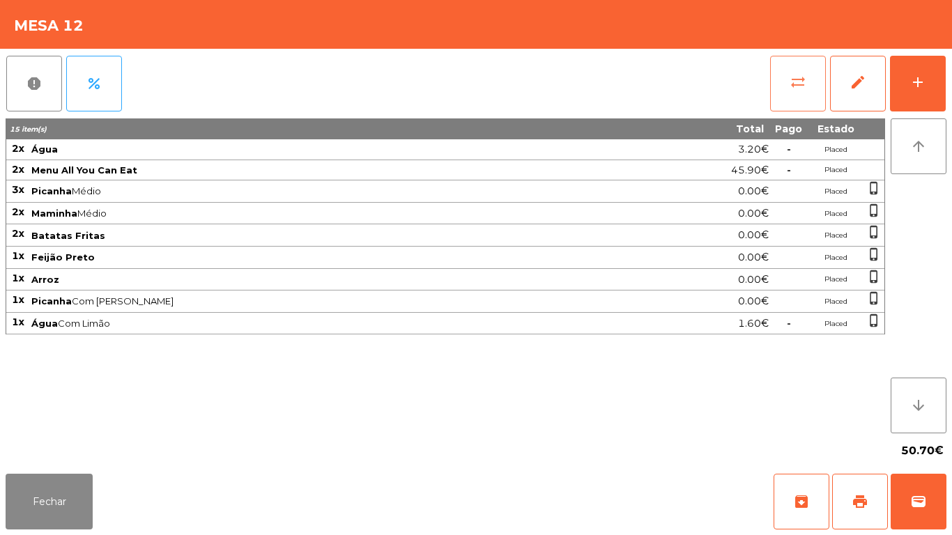
click at [799, 81] on span "sync_alt" at bounding box center [798, 82] width 17 height 17
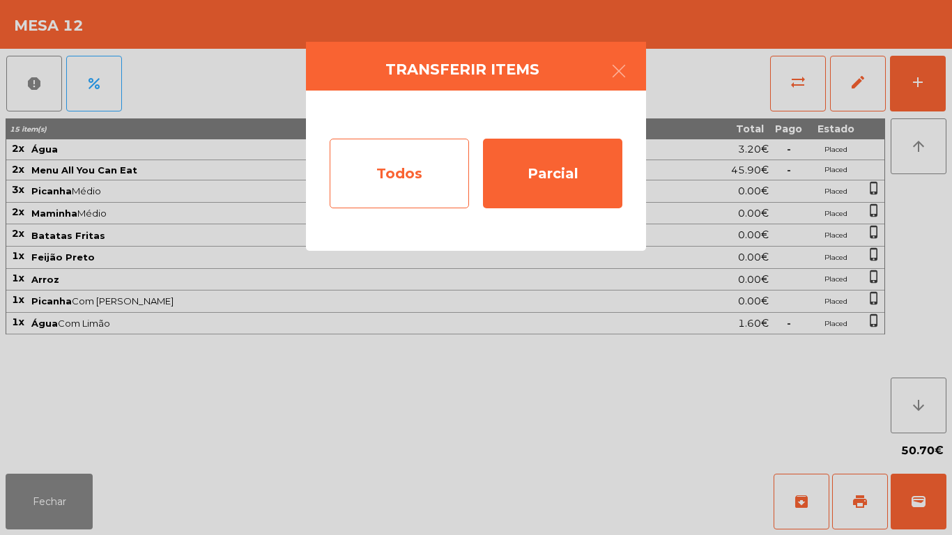
click at [397, 155] on div "Todos" at bounding box center [399, 174] width 139 height 70
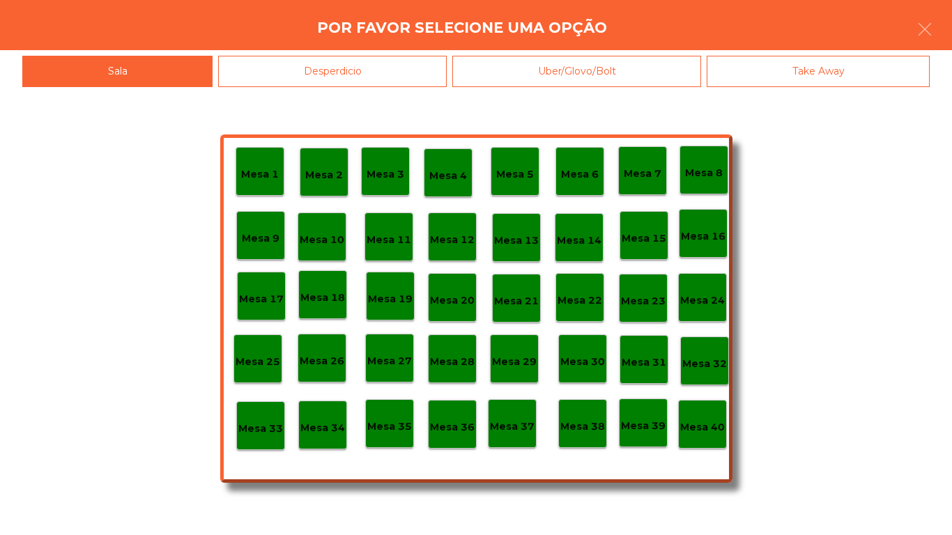
click at [715, 426] on p "Mesa 40" at bounding box center [702, 428] width 45 height 16
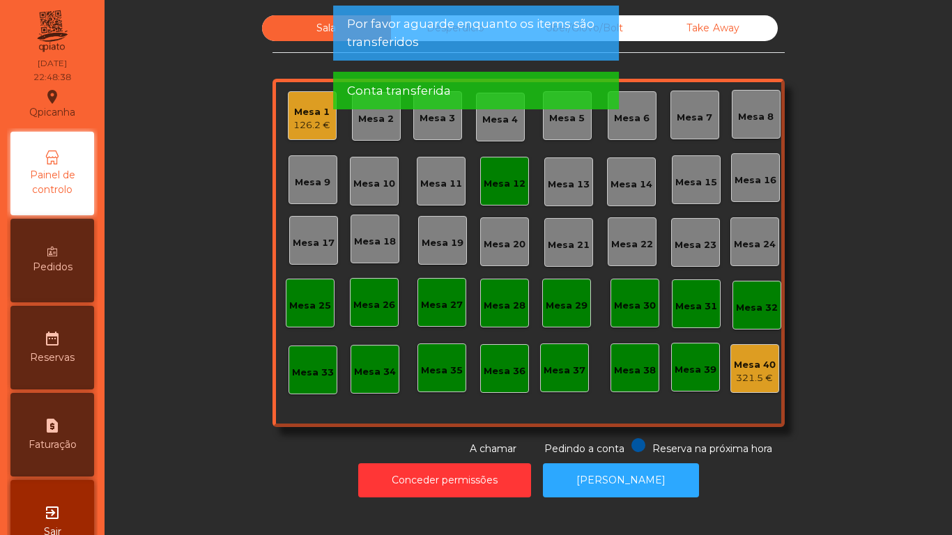
click at [308, 122] on div "126.2 €" at bounding box center [311, 125] width 37 height 14
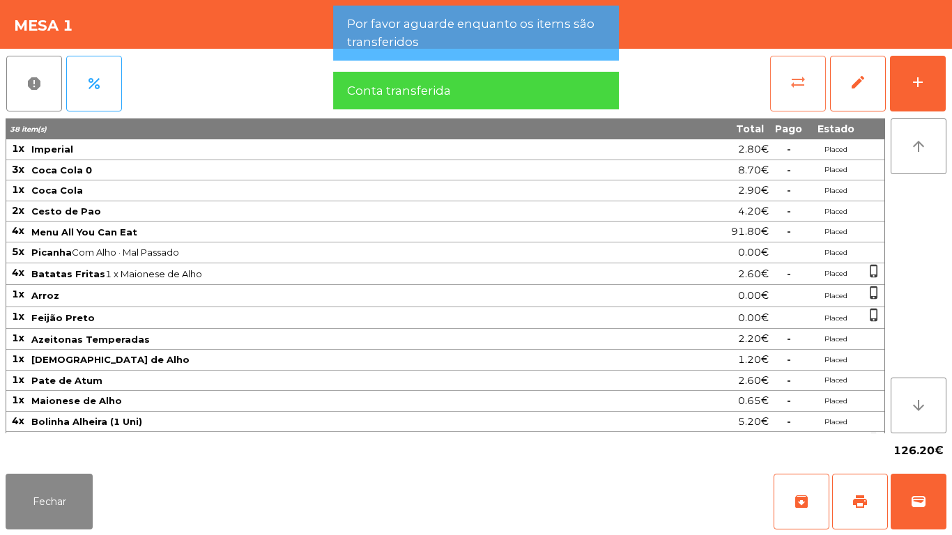
click at [807, 95] on button "sync_alt" at bounding box center [798, 84] width 56 height 56
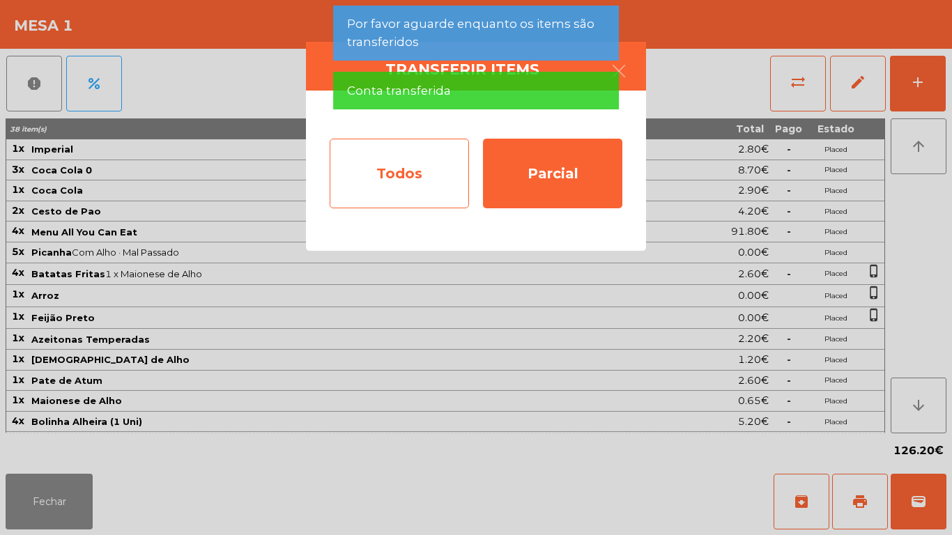
click at [400, 160] on div "Todos" at bounding box center [399, 174] width 139 height 70
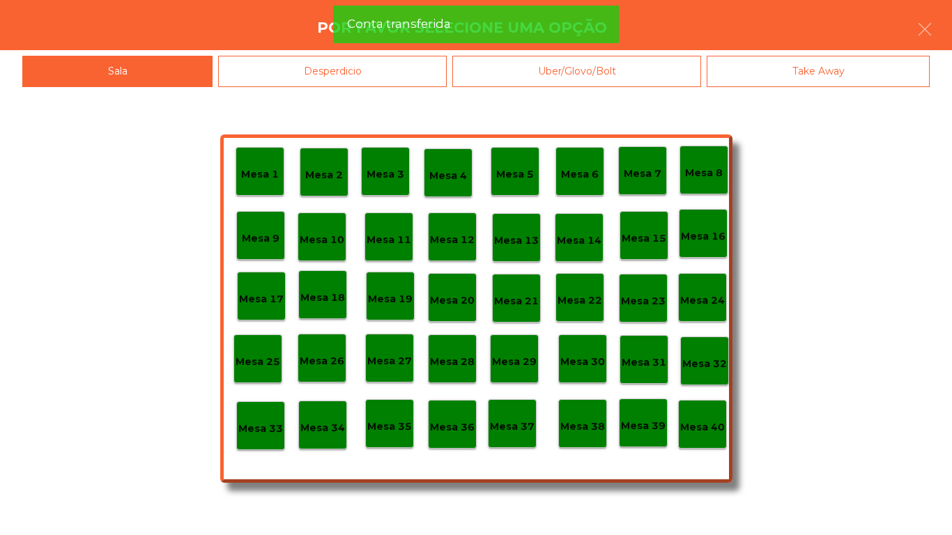
click at [712, 427] on p "Mesa 40" at bounding box center [702, 428] width 45 height 16
